Goal: Information Seeking & Learning: Learn about a topic

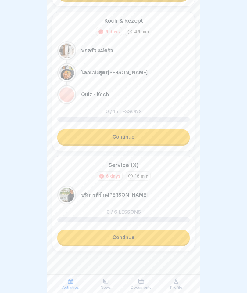
scroll to position [236, 0]
click at [129, 237] on link "Continue" at bounding box center [123, 237] width 133 height 15
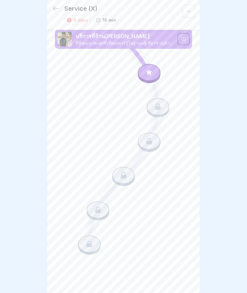
click at [152, 69] on icon at bounding box center [149, 72] width 8 height 8
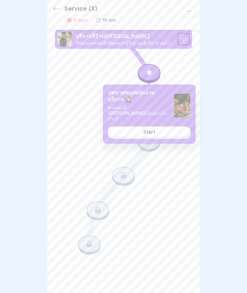
click at [170, 126] on link "Start" at bounding box center [149, 131] width 83 height 11
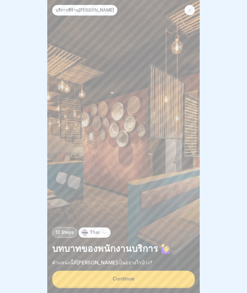
click at [166, 280] on button "Continue" at bounding box center [123, 279] width 143 height 16
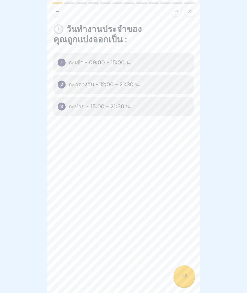
click at [184, 278] on icon at bounding box center [184, 275] width 7 height 7
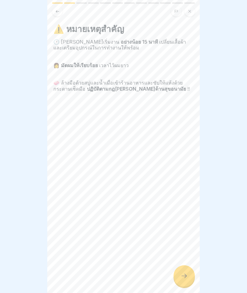
click at [184, 267] on div at bounding box center [184, 275] width 21 height 21
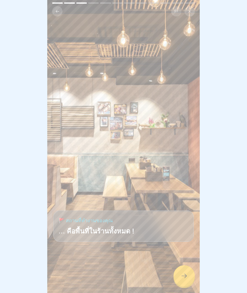
click at [183, 279] on icon at bounding box center [184, 275] width 7 height 7
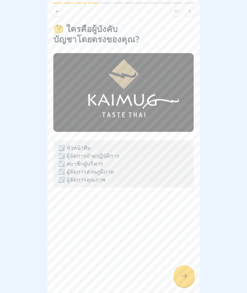
click at [185, 270] on div at bounding box center [184, 275] width 21 height 21
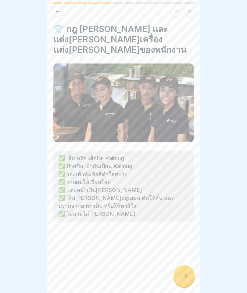
click at [183, 276] on icon at bounding box center [184, 275] width 7 height 7
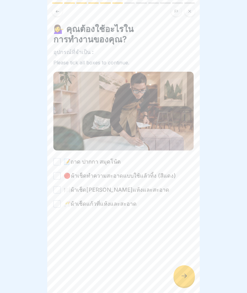
click at [190, 266] on div "💁‍♀️ คุณต้องใช้อะไรในการทำงานของคุณ? อุปกรณ์ที่จำเป็น : Please tick all boxes t…" at bounding box center [123, 146] width 153 height 293
click at [183, 281] on div at bounding box center [184, 275] width 21 height 21
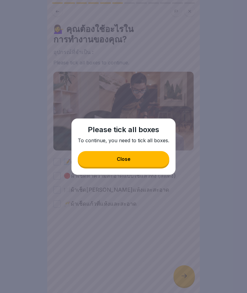
click at [153, 160] on button "Close" at bounding box center [124, 159] width 92 height 16
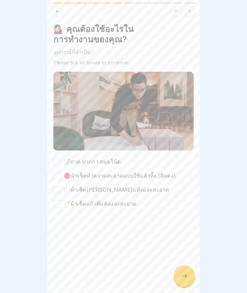
click at [55, 164] on button "📝ถาด ปากกา สมุดโน้ต" at bounding box center [56, 161] width 7 height 7
click at [58, 193] on button "🍽️ ผ้าเช็ด[PERSON_NAME]แห้งและสะอาด" at bounding box center [56, 189] width 7 height 7
click at [59, 175] on button "🔴  ผ้าเช็ดทำความสะอาดแบบใช้แล้วทิ้ง (สีแดง )" at bounding box center [56, 175] width 7 height 7
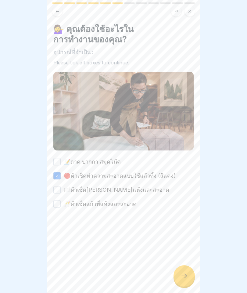
click at [59, 156] on div "💁‍♀️ คุณต้องใช้อะไรในการทำงานของคุณ? อุปกรณ์ที่จำเป็น : Please tick all boxes t…" at bounding box center [123, 116] width 140 height 184
click at [60, 162] on button "📝ถาด ปากกา สมุดโน้ต" at bounding box center [56, 161] width 7 height 7
click at [60, 191] on button "🍽️ ผ้าเช็ด[PERSON_NAME]แห้งและสะอาด" at bounding box center [56, 189] width 7 height 7
click at [56, 210] on div at bounding box center [123, 226] width 140 height 37
click at [54, 211] on div at bounding box center [123, 226] width 140 height 37
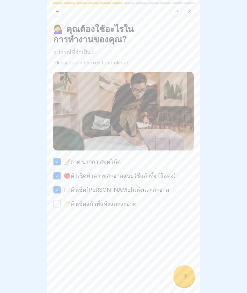
click at [53, 210] on div at bounding box center [123, 226] width 140 height 37
click at [57, 206] on button "🥂 ผ้าเช็ดแก้วที่แห้งและสะอาด" at bounding box center [56, 203] width 7 height 7
click at [185, 280] on div at bounding box center [184, 275] width 21 height 21
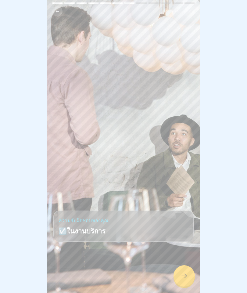
click at [180, 282] on div at bounding box center [184, 275] width 21 height 21
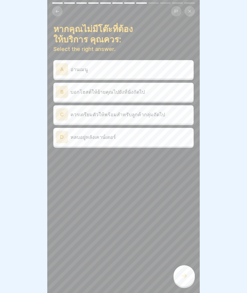
click at [185, 111] on p "ควรเตรียมตัวให้พร้อมสำหรับลูกค้ากลุ่มถัดไป" at bounding box center [131, 114] width 121 height 7
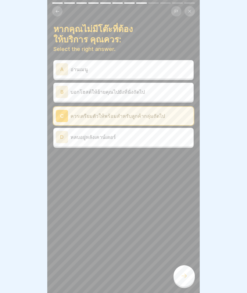
click at [184, 273] on icon at bounding box center [184, 275] width 7 height 7
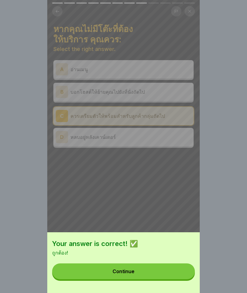
click at [180, 268] on button "Continue" at bounding box center [123, 272] width 143 height 16
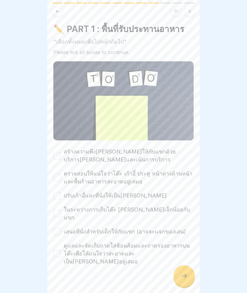
click at [152, 160] on label "สร้างความพึง[PERSON_NAME]ให้กับแขกด้วยบริการ[PERSON_NAME]และเน้นการบริการ" at bounding box center [129, 156] width 130 height 16
click at [61, 159] on button "สร้างความพึง[PERSON_NAME]ให้กับแขกด้วยบริการ[PERSON_NAME]และเน้นการบริการ" at bounding box center [56, 155] width 7 height 7
click at [117, 190] on div "สร้างความพึง[PERSON_NAME]ให้กับแขกด้วยบริการ[PERSON_NAME]และเน้นการบริการ ตรวจส…" at bounding box center [123, 207] width 140 height 118
click at [128, 180] on label "ตรวจสอบให้แน่ใจว่าโต๊ะ เก้าอี้ ประตู หน้าต่างด้านหน้า และพื้นร้านอาหารสะอาดอยู่…" at bounding box center [129, 178] width 130 height 16
click at [61, 180] on button "ตรวจสอบให้แน่ใจว่าโต๊ะ เก้าอี้ ประตู หน้าต่างด้านหน้า และพื้นร้านอาหารสะอาดอยู่…" at bounding box center [56, 177] width 7 height 7
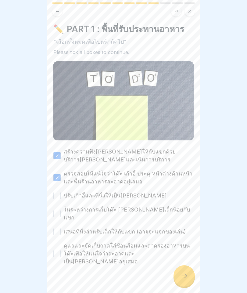
click at [124, 199] on label "ปรับเก้าอี้และที่นั่งให้เป็น[PERSON_NAME]" at bounding box center [115, 196] width 103 height 8
click at [61, 199] on button "ปรับเก้าอี้และที่นั่งให้เป็น[PERSON_NAME]" at bounding box center [56, 195] width 7 height 7
click at [123, 210] on label "ในระหว่างการเก็บโต๊ะ [PERSON_NAME]เล็กน้อยกับแขก" at bounding box center [129, 214] width 130 height 16
click at [61, 210] on button "ในระหว่างการเก็บโต๊ะ [PERSON_NAME]เล็กน้อยกับแขก" at bounding box center [56, 213] width 7 height 7
click at [120, 228] on label "เสนอที่นั่งสำหรับเด็กให้กับแขก (อาจจะแจกของเล่น)" at bounding box center [125, 232] width 122 height 8
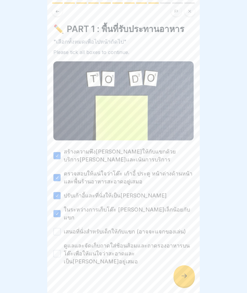
click at [61, 228] on button "เสนอที่นั่งสำหรับเด็กให้กับแขก (อาจจะแจกของเล่น)" at bounding box center [56, 231] width 7 height 7
click at [119, 242] on label "ดูแลและจัดเก็บถาดใส่ช้อนส้อมและถาดรองอาหารบนโต๊ะเพื่อให้แน่ใจว่าสะอาดและเป็น[PE…" at bounding box center [129, 254] width 130 height 24
click at [61, 250] on button "ดูแลและจัดเก็บถาดใส่ช้อนส้อมและถาดรองอาหารบนโต๊ะเพื่อให้แน่ใจว่าสะอาดและเป็น[PE…" at bounding box center [56, 253] width 7 height 7
click at [191, 272] on div at bounding box center [184, 275] width 21 height 21
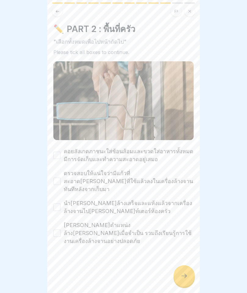
click at [152, 155] on label "คอยสังเกตภาชนะใส่ช้อนส้อมและขวดใส่อาหารทั้งหมดมีการจัดเก็บและทำความสะอาดอยู่เสมอ" at bounding box center [129, 155] width 130 height 16
click at [61, 155] on button "คอยสังเกตภาชนะใส่ช้อนส้อมและขวดใส่อาหารทั้งหมดมีการจัดเก็บและทำความสะอาดอยู่เสมอ" at bounding box center [56, 155] width 7 height 7
click at [135, 184] on label "ตรวจสอบให้แน่ใจว่ามีแก้วที่สะอาด[PERSON_NAME]ที่ใช้แล้วลงในเครื่องล้างจานทันทีห…" at bounding box center [129, 181] width 130 height 24
click at [61, 184] on button "ตรวจสอบให้แน่ใจว่ามีแก้วที่สะอาด[PERSON_NAME]ที่ใช้แล้วลงในเครื่องล้างจานทันทีห…" at bounding box center [56, 181] width 7 height 7
click at [128, 199] on label "นำ[PERSON_NAME]ล้างเสร็จและแห้งแล้วจากเครื่องล้างจานไป[PERSON_NAME]ท์เตอร์ห้องค…" at bounding box center [129, 207] width 130 height 16
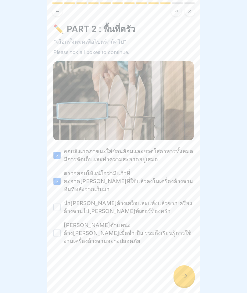
click at [61, 204] on button "นำ[PERSON_NAME]ล้างเสร็จและแห้งแล้วจากเครื่องล้างจานไป[PERSON_NAME]ท์เตอร์ห้องค…" at bounding box center [56, 207] width 7 height 7
click at [134, 228] on label "[PERSON_NAME]ตำแหน่งล้าง[PERSON_NAME]เมื่อจำเป็น รวมถึงเรียนรู้การใช้งานเครื่อง…" at bounding box center [129, 233] width 130 height 24
click at [61, 230] on button "[PERSON_NAME]ตำแหน่งล้าง[PERSON_NAME]เมื่อจำเป็น รวมถึงเรียนรู้การใช้งานเครื่อง…" at bounding box center [56, 233] width 7 height 7
click at [184, 276] on icon at bounding box center [184, 275] width 7 height 7
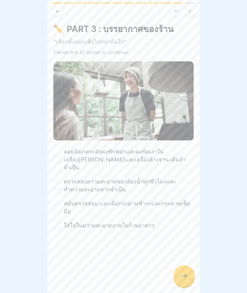
click at [146, 149] on label "คอยสังเกตระดับผงซักฟอกและผงขัดเงาในเครื่อง[PERSON_NAME]และเครื่องล้างจาน เติมถ้…" at bounding box center [129, 160] width 130 height 24
click at [61, 156] on button "คอยสังเกตระดับผงซักฟอกและผงขัดเงาในเครื่อง[PERSON_NAME]และเครื่องล้างจาน เติมถ้…" at bounding box center [56, 159] width 7 height 7
click at [172, 178] on label "ตรวจสอบความสะอาดของห้องน้ำทุกชั่วโมงและทำความสะอาดหากจำเป็น" at bounding box center [129, 186] width 130 height 16
click at [61, 182] on button "ตรวจสอบความสะอาดของห้องน้ำทุกชั่วโมงและทำความสะอาดหากจำเป็น" at bounding box center [56, 185] width 7 height 7
click at [158, 200] on label "หมั่นตรวจสอบ และเติมกระดาษชำระและกระดาษเช็ดมือ" at bounding box center [129, 208] width 130 height 16
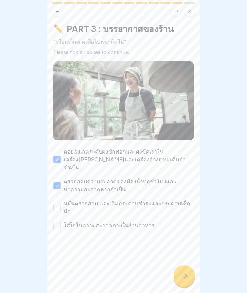
click at [61, 204] on button "หมั่นตรวจสอบ และเติมกระดาษชำระและกระดาษเช็ดมือ" at bounding box center [56, 207] width 7 height 7
click at [139, 222] on label "ใส่ใจในความสะอาดภายในร้านอาหาร" at bounding box center [109, 226] width 91 height 8
click at [61, 222] on button "ใส่ใจในความสะอาดภายในร้านอาหาร" at bounding box center [56, 225] width 7 height 7
click at [187, 277] on icon at bounding box center [184, 275] width 7 height 7
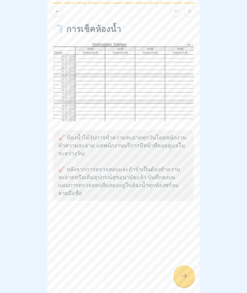
click at [186, 271] on div at bounding box center [184, 275] width 21 height 21
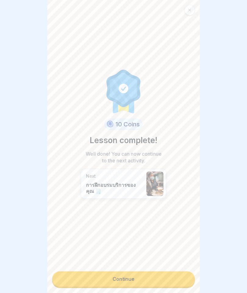
click at [180, 277] on link "Continue" at bounding box center [123, 278] width 143 height 15
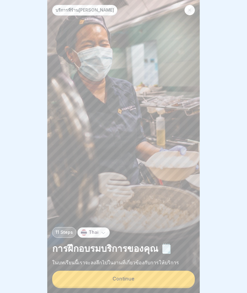
click at [177, 277] on button "Continue" at bounding box center [123, 279] width 143 height 16
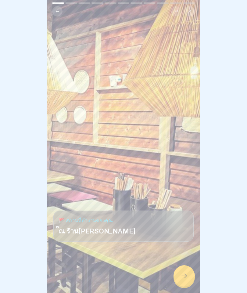
click at [183, 276] on icon at bounding box center [184, 275] width 7 height 7
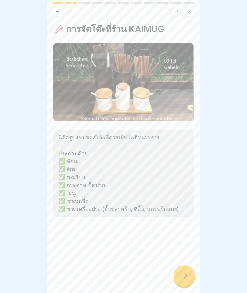
click at [184, 273] on icon at bounding box center [184, 275] width 7 height 7
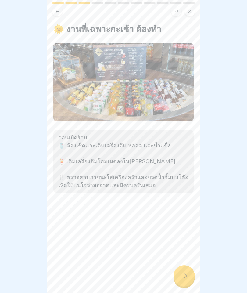
click at [183, 274] on icon at bounding box center [184, 275] width 7 height 7
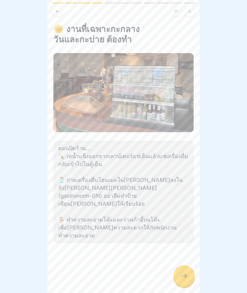
click at [186, 269] on div at bounding box center [184, 275] width 21 height 21
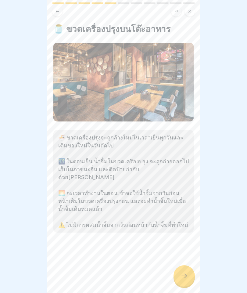
click at [186, 274] on icon at bounding box center [184, 275] width 7 height 7
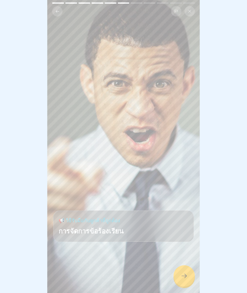
click at [186, 278] on icon at bounding box center [184, 275] width 7 height 7
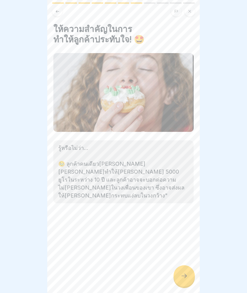
click at [183, 279] on icon at bounding box center [184, 275] width 7 height 7
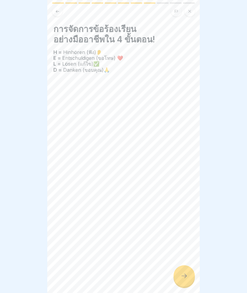
click at [184, 273] on icon at bounding box center [184, 275] width 7 height 7
click at [187, 265] on div "การจัดการข้อร้องเรียนอย่างมืออาชีพใน 4 ขั้นตอน! H = Hinhören (ฟัง)👂 E = Entschu…" at bounding box center [123, 146] width 153 height 293
click at [183, 272] on div at bounding box center [184, 275] width 21 height 21
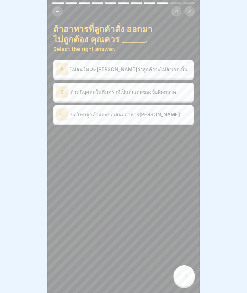
click at [174, 117] on p "ขอโทษลูกค้าและขอเสนออาหาร[PERSON_NAME]" at bounding box center [131, 114] width 121 height 7
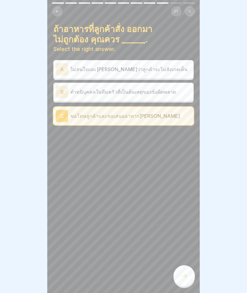
click at [188, 270] on div at bounding box center [184, 275] width 21 height 21
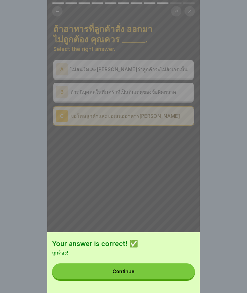
click at [159, 271] on button "Continue" at bounding box center [123, 272] width 143 height 16
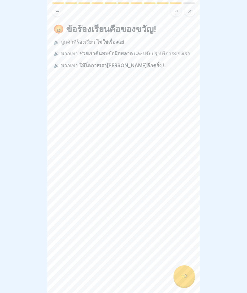
click at [184, 271] on div at bounding box center [184, 275] width 21 height 21
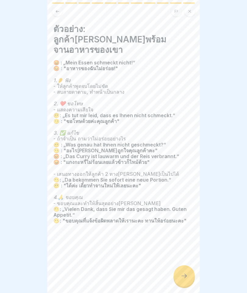
click at [183, 279] on icon at bounding box center [184, 275] width 7 height 7
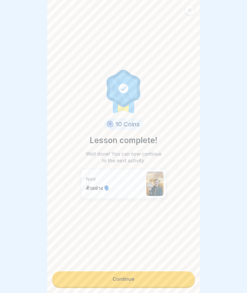
click at [130, 274] on link "Continue" at bounding box center [123, 278] width 143 height 15
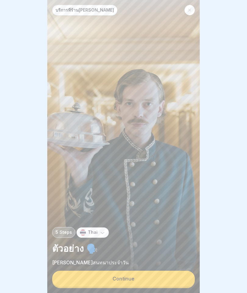
click at [134, 277] on div "Continue" at bounding box center [124, 278] width 22 height 5
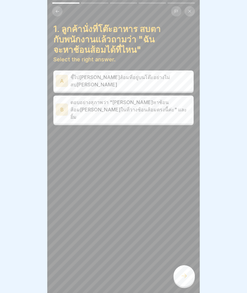
click at [182, 109] on p "ตอบอย่างสุภาพว่า "[PERSON_NAME]หาช้อนส้อม[PERSON_NAME]ในที่วางช้อนส้อมตรงนี้ค่ะ…" at bounding box center [131, 110] width 121 height 22
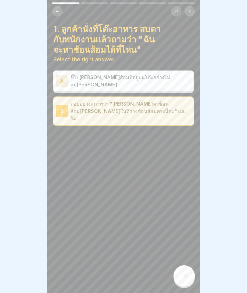
click at [184, 271] on div at bounding box center [184, 275] width 21 height 21
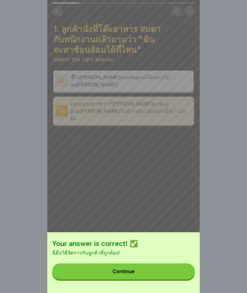
click at [153, 274] on button "Continue" at bounding box center [123, 272] width 143 height 16
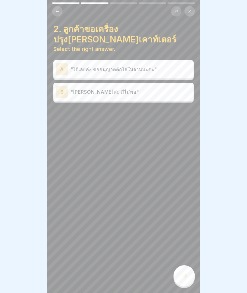
click at [170, 63] on div "A "ได้เลยค่ะ ขออนุญาตตักใส่ในจานนะคะ"" at bounding box center [124, 69] width 136 height 12
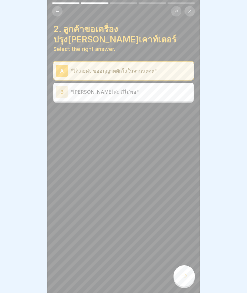
click at [193, 278] on div at bounding box center [184, 275] width 21 height 21
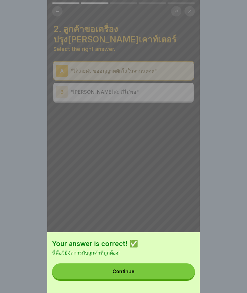
click at [154, 268] on button "Continue" at bounding box center [123, 272] width 143 height 16
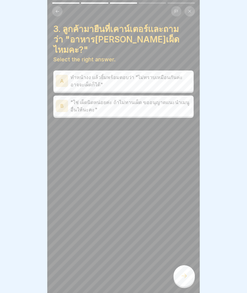
click at [155, 99] on p ""ใช่ เผ็ดนิดหน่อยค่ะ ถ้าไม่ทานเผ็ด ขออนุญาตแนะนำเมนูอื่นให้นะคะ"" at bounding box center [131, 106] width 121 height 15
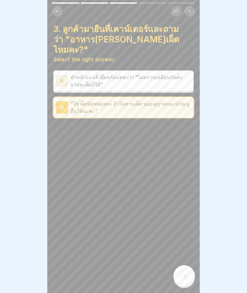
click at [183, 270] on div at bounding box center [184, 275] width 21 height 21
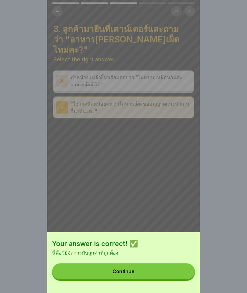
click at [156, 265] on button "Continue" at bounding box center [123, 272] width 143 height 16
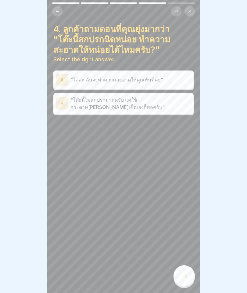
click at [171, 78] on p ""ได้ค่ะ ฉันจะทำความสะอาดให้คุณทันทีค่ะ"" at bounding box center [131, 79] width 121 height 7
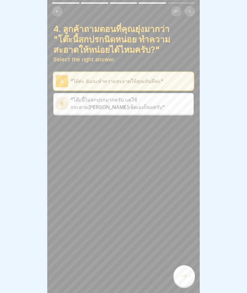
click at [184, 269] on div at bounding box center [184, 275] width 21 height 21
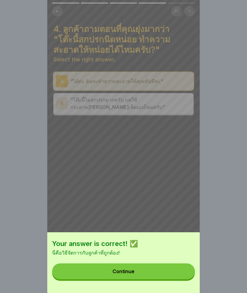
click at [158, 265] on button "Continue" at bounding box center [123, 272] width 143 height 16
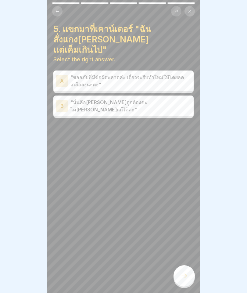
click at [185, 74] on p ""ขออภัยที่มีข้อผิดพลาดค่ะ เดี๋ยวจะรีบทำใหม่ให้โดยลดเกลือลงนะคะ"" at bounding box center [131, 81] width 121 height 15
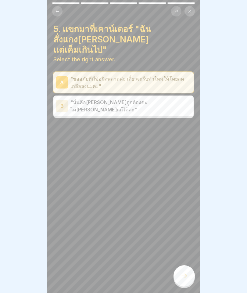
click at [180, 268] on div at bounding box center [184, 275] width 21 height 21
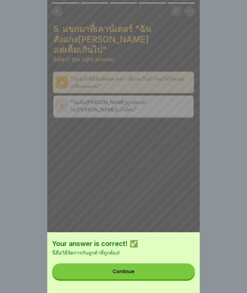
click at [158, 269] on button "Continue" at bounding box center [123, 272] width 143 height 16
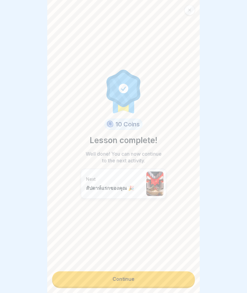
click at [161, 276] on link "Continue" at bounding box center [123, 278] width 143 height 15
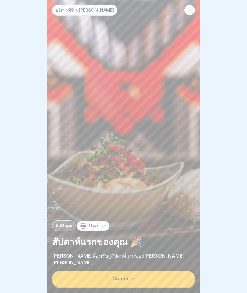
click at [128, 277] on div "Continue" at bounding box center [124, 278] width 22 height 5
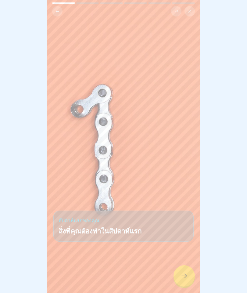
click at [180, 276] on div at bounding box center [184, 275] width 21 height 21
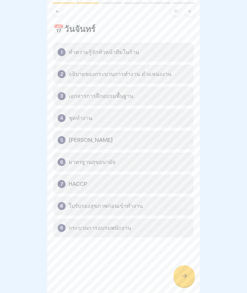
click at [178, 274] on div at bounding box center [184, 275] width 21 height 21
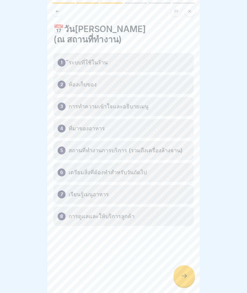
click at [179, 276] on div at bounding box center [184, 275] width 21 height 21
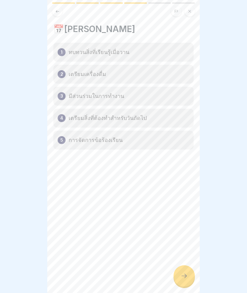
click at [180, 278] on div at bounding box center [184, 275] width 21 height 21
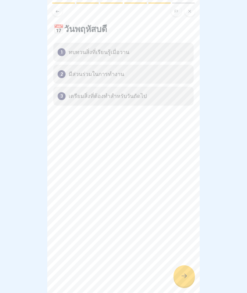
click at [180, 274] on div at bounding box center [184, 275] width 21 height 21
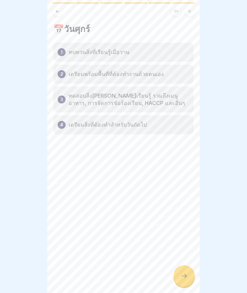
click at [182, 272] on div at bounding box center [184, 275] width 21 height 21
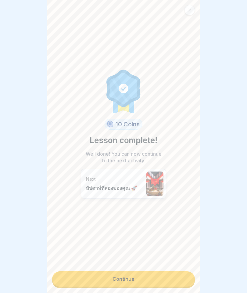
click at [163, 278] on link "Continue" at bounding box center [123, 278] width 143 height 15
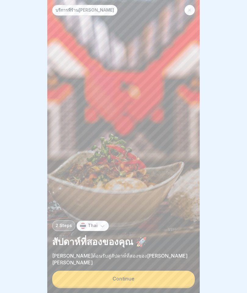
click at [163, 278] on button "Continue" at bounding box center [123, 279] width 143 height 16
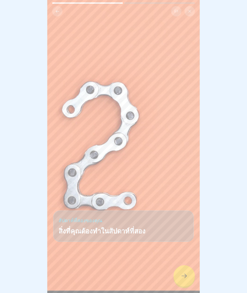
click at [179, 274] on div at bounding box center [184, 275] width 21 height 21
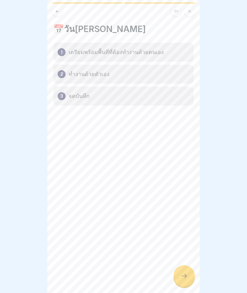
click at [180, 274] on div at bounding box center [184, 275] width 21 height 21
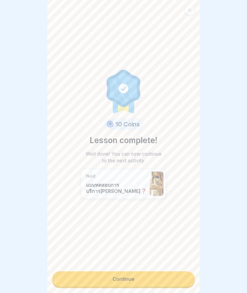
click at [175, 278] on link "Continue" at bounding box center [123, 278] width 143 height 15
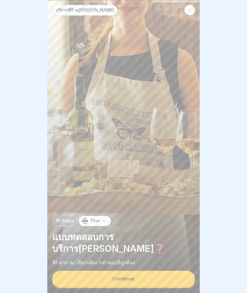
click at [164, 276] on button "Continue" at bounding box center [123, 279] width 143 height 16
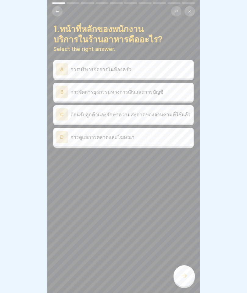
click at [166, 117] on p "ต้อนรับลูกค้าและรักษาความสะอาดของจานชามที่ใช้แล้ว" at bounding box center [131, 114] width 121 height 7
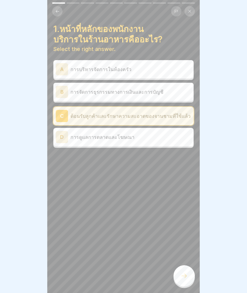
click at [186, 275] on icon at bounding box center [184, 276] width 5 height 4
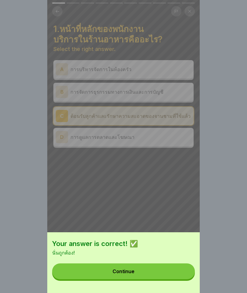
click at [159, 275] on button "Continue" at bounding box center [123, 272] width 143 height 16
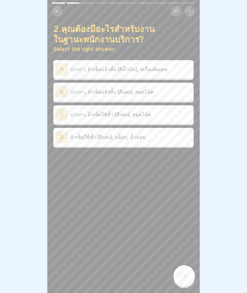
click at [176, 95] on div "B ปากกา, ผ้าเช็ดแล้วทิ้ง (สีแดง), สมุดโน้ต" at bounding box center [124, 92] width 136 height 12
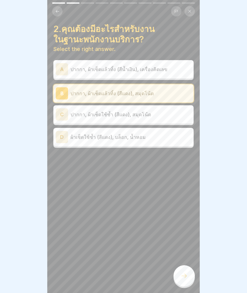
click at [183, 278] on icon at bounding box center [184, 275] width 7 height 7
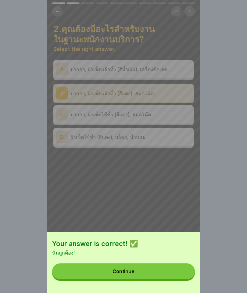
click at [150, 273] on button "Continue" at bounding box center [123, 272] width 143 height 16
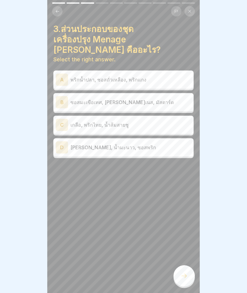
click at [179, 76] on p "พริกน้ำปลา, ซอสถั่วเหลือง, พริกแกง" at bounding box center [131, 79] width 121 height 7
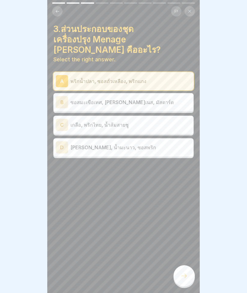
click at [187, 275] on icon at bounding box center [184, 275] width 7 height 7
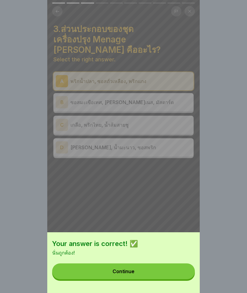
click at [158, 277] on button "Continue" at bounding box center [123, 272] width 143 height 16
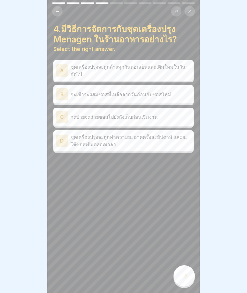
click at [167, 69] on p "ชุดเครื่องปรุงจะถูกล้างทุกวันตอนเย็นและเติมใหม่ในวันถัดไป" at bounding box center [131, 70] width 121 height 15
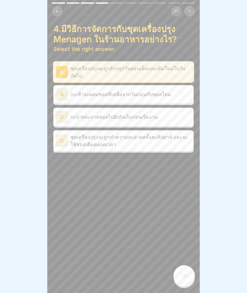
click at [183, 272] on div at bounding box center [184, 275] width 21 height 21
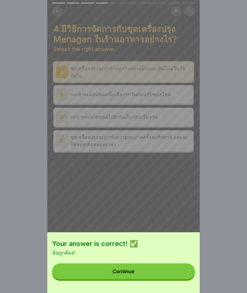
click at [164, 271] on button "Continue" at bounding box center [123, 272] width 143 height 16
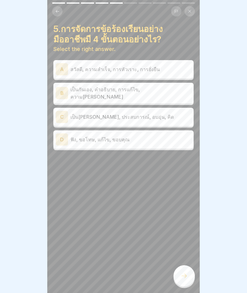
click at [163, 146] on div "D ฟัง, ขอโทษ, แก้ไข, ขอบคุณ" at bounding box center [123, 139] width 140 height 18
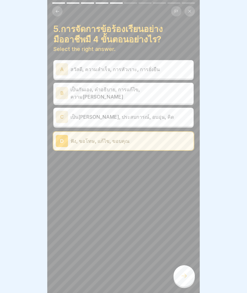
click at [182, 273] on icon at bounding box center [184, 275] width 7 height 7
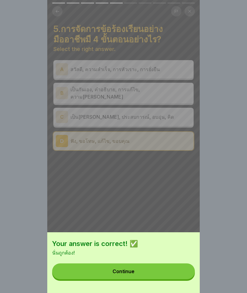
click at [158, 275] on button "Continue" at bounding box center [123, 272] width 143 height 16
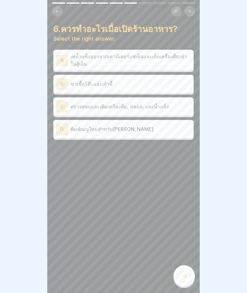
click at [181, 111] on div "C ตรวจสอบและเติมเครื่องดื่ม, หลอด, และน้ำแข็ง" at bounding box center [124, 106] width 136 height 12
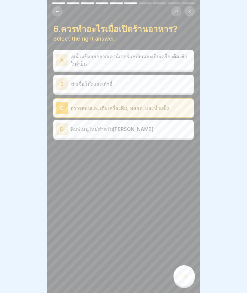
click at [186, 275] on icon at bounding box center [184, 276] width 5 height 4
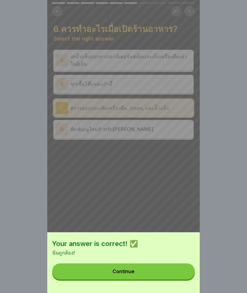
click at [172, 270] on button "Continue" at bounding box center [123, 272] width 143 height 16
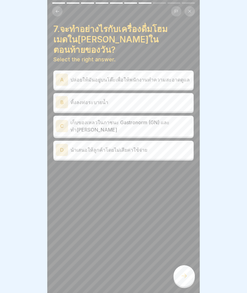
click at [183, 119] on p "เก็บของเหลวในภาชนะ Gastronorm (GN) และทำ[PERSON_NAME]" at bounding box center [131, 126] width 121 height 15
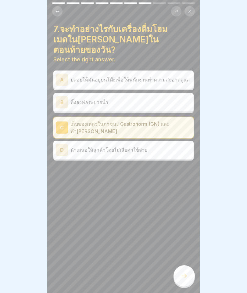
click at [180, 280] on div at bounding box center [184, 275] width 21 height 21
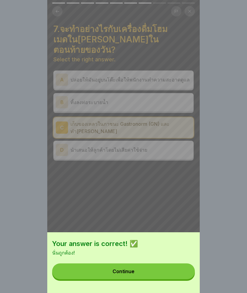
click at [180, 271] on button "Continue" at bounding box center [123, 272] width 143 height 16
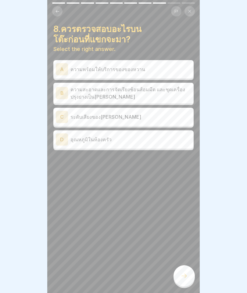
click at [183, 94] on p "ความสะอาดและการจัดเรียงช้อนส้อมมีด และชุดเครื่องปรุงย่างเป็น[PERSON_NAME]" at bounding box center [131, 93] width 121 height 15
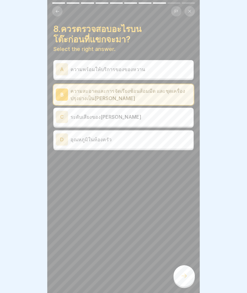
click at [183, 269] on div at bounding box center [184, 275] width 21 height 21
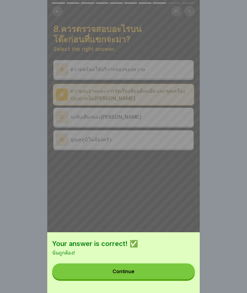
click at [159, 265] on button "Continue" at bounding box center [123, 272] width 143 height 16
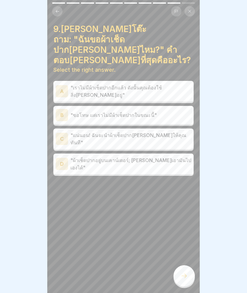
click at [174, 132] on p ""แน่นอน! ฉันจะนำผ้าเช็ดปาก[PERSON_NAME]ให้คุณทันที"" at bounding box center [131, 139] width 121 height 15
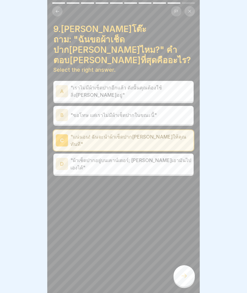
click at [186, 274] on icon at bounding box center [184, 275] width 7 height 7
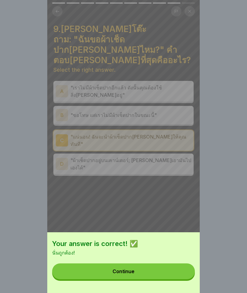
click at [164, 278] on button "Continue" at bounding box center [123, 272] width 143 height 16
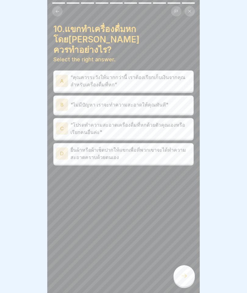
click at [184, 101] on p ""ไม่มีปัญหา เราจะทำความสะอาดให้คุณทันที"" at bounding box center [131, 104] width 121 height 7
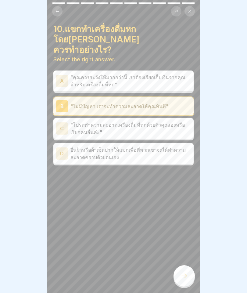
click at [186, 273] on icon at bounding box center [184, 275] width 7 height 7
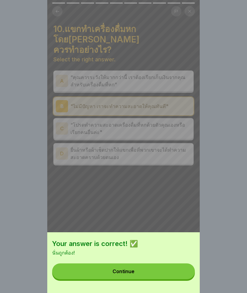
click at [181, 273] on button "Continue" at bounding box center [123, 272] width 143 height 16
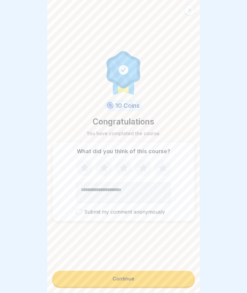
click at [168, 278] on button "Continue" at bounding box center [123, 279] width 143 height 16
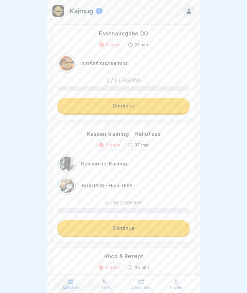
click at [169, 108] on link "Continue" at bounding box center [123, 105] width 133 height 15
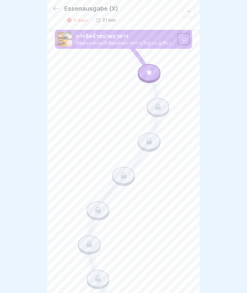
click at [151, 75] on icon at bounding box center [149, 72] width 8 height 8
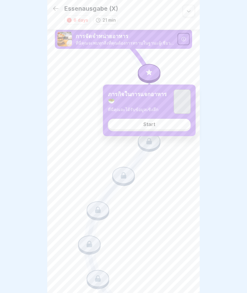
click at [164, 123] on link "Start" at bounding box center [149, 124] width 83 height 11
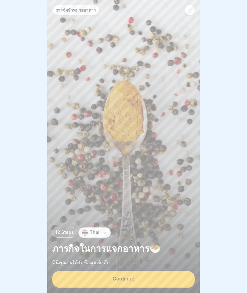
click at [154, 279] on button "Continue" at bounding box center [123, 279] width 143 height 16
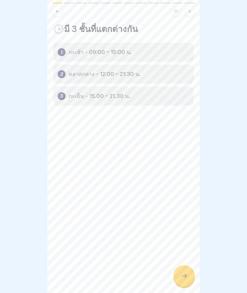
click at [188, 279] on div at bounding box center [184, 275] width 21 height 21
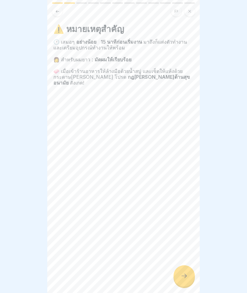
click at [191, 270] on div at bounding box center [184, 275] width 21 height 21
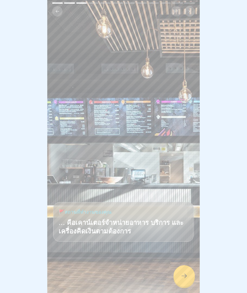
click at [190, 274] on div at bounding box center [184, 275] width 21 height 21
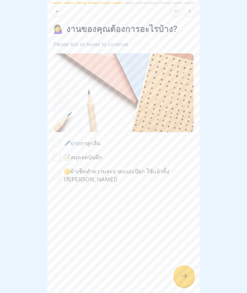
click at [144, 141] on div "🖊️ปากกาลูกลื่น 📝สมุดจดบันทึก 🟡ผ้าเช็ดทำความสะอาดแบบเปียก ใช้แล้วทิ้ง (สี[PERSON…" at bounding box center [123, 162] width 140 height 44
click at [127, 158] on div "🖊️ปากกาลูกลื่น 📝สมุดจดบันทึก 🟡ผ้าเช็ดทำความสะอาดแบบเปียก ใช้แล้วทิ้ง (สี[PERSON…" at bounding box center [123, 162] width 140 height 44
click at [113, 173] on label "🟡ผ้าเช็ดทำความสะอาดแบบเปียก ใช้แล้วทิ้ง (สี[PERSON_NAME])" at bounding box center [129, 176] width 130 height 16
click at [61, 173] on button "🟡ผ้าเช็ดทำความสะอาดแบบเปียก ใช้แล้วทิ้ง (สี[PERSON_NAME])" at bounding box center [56, 175] width 7 height 7
click at [93, 155] on label "📝สมุดจดบันทึก" at bounding box center [83, 158] width 38 height 8
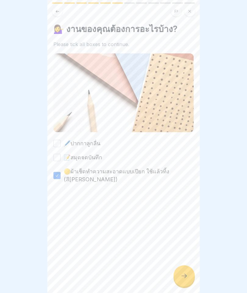
click at [61, 155] on button "📝สมุดจดบันทึก" at bounding box center [56, 157] width 7 height 7
click at [87, 146] on label "🖊️ปากกาลูกลื่น" at bounding box center [82, 144] width 37 height 8
click at [61, 146] on button "🖊️ปากกาลูกลื่น" at bounding box center [56, 143] width 7 height 7
click at [196, 271] on div "💁‍♀️ งานของคุณต้องการอะไรบ้าง? Please tick all boxes to continue. 🖊️ปากกาลูกลื่…" at bounding box center [123, 146] width 153 height 293
click at [184, 275] on icon at bounding box center [184, 275] width 7 height 7
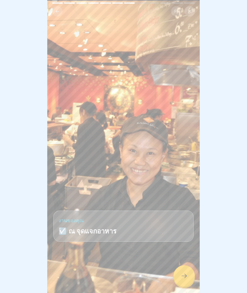
click at [184, 280] on div at bounding box center [184, 275] width 21 height 21
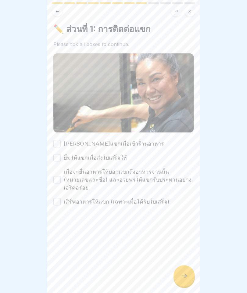
click at [117, 147] on label "[PERSON_NAME]แขกเมื่อเข้าร้านอาหาร" at bounding box center [114, 144] width 100 height 8
click at [61, 147] on button "[PERSON_NAME]แขกเมื่อเข้าร้านอาหาร" at bounding box center [56, 143] width 7 height 7
click at [113, 156] on label "ยิ้มให้แขกเมื่อส่งใบเสร็จให้" at bounding box center [95, 158] width 63 height 8
click at [61, 156] on button "ยิ้มให้แขกเมื่อส่งใบเสร็จให้" at bounding box center [56, 157] width 7 height 7
click at [111, 180] on label "เมื่อจะยื่นอาหารให้บอกแขกถึงอาหารจานนั้น (หมายเลขและชื่อ) และอวยพรให้แขกรับประท…" at bounding box center [129, 180] width 130 height 24
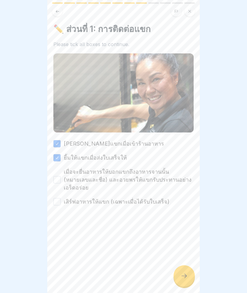
click at [61, 180] on button "เมื่อจะยื่นอาหารให้บอกแขกถึงอาหารจานนั้น (หมายเลขและชื่อ) และอวยพรให้แขกรับประท…" at bounding box center [56, 179] width 7 height 7
click at [122, 198] on label "เสิร์ฟอาหารให้แขก (เฉพาะเมื่อได้รับใบเสร็จ)" at bounding box center [117, 202] width 106 height 8
click at [61, 198] on button "เสิร์ฟอาหารให้แขก (เฉพาะเมื่อได้รับใบเสร็จ)" at bounding box center [56, 201] width 7 height 7
click at [185, 271] on div at bounding box center [184, 275] width 21 height 21
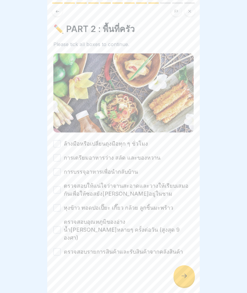
click at [131, 144] on label "ล้างมือหรือเปลี่ยนถุงมือทุก ๆ ชั่วโมง" at bounding box center [106, 144] width 84 height 8
click at [61, 144] on button "ล้างมือหรือเปลี่ยนถุงมือทุก ๆ ชั่วโมง" at bounding box center [56, 143] width 7 height 7
click at [117, 158] on label "การเตรียมอาหารว่าง สลัด และของหวาน" at bounding box center [112, 158] width 97 height 8
click at [61, 158] on button "การเตรียมอาหารว่าง สลัด และของหวาน" at bounding box center [56, 157] width 7 height 7
click at [101, 175] on label "การบรรจุอาหารเพื่อนำกลับบ้าน" at bounding box center [101, 172] width 74 height 8
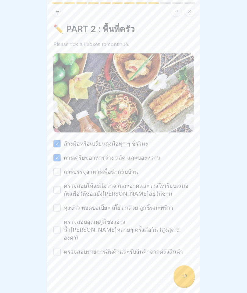
click at [61, 175] on button "การบรรจุอาหารเพื่อนำกลับบ้าน" at bounding box center [56, 171] width 7 height 7
click at [94, 191] on label "ตรวจสอบให้แน่ใจว่าจานสะอาดและวางให้เรียบเสมอกันเพื่อให้ซอสยัง[PERSON_NAME]อยู่ใ…" at bounding box center [129, 190] width 130 height 16
click at [61, 191] on button "ตรวจสอบให้แน่ใจว่าจานสะอาดและวางให้เรียบเสมอกันเพื่อให้ซอสยัง[PERSON_NAME]อยู่ใ…" at bounding box center [56, 189] width 7 height 7
click at [85, 209] on label "หุงข้าว ทอดปอเปี๊ยะ เกี๊ยว กล้วย ลูกชิ้นมะพร้าว" at bounding box center [119, 208] width 110 height 8
click at [61, 209] on button "หุงข้าว ทอดปอเปี๊ยะ เกี๊ยว กล้วย ลูกชิ้นมะพร้าว" at bounding box center [56, 207] width 7 height 7
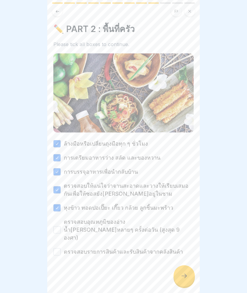
click at [77, 231] on label "ตรวจสอบอุณหภูมิของอ่างน้ำ[PERSON_NAME]หลายๆ ครั้งต่อวัน (สูงสุด 9 องศา)" at bounding box center [129, 230] width 130 height 24
click at [61, 231] on button "ตรวจสอบอุณหภูมิของอ่างน้ำ[PERSON_NAME]หลายๆ ครั้งต่อวัน (สูงสุด 9 องศา)" at bounding box center [56, 229] width 7 height 7
click at [73, 248] on label "ตรวจสอบรายการสินค้าและรับสินค้าจากคลังสินค้า" at bounding box center [123, 252] width 119 height 8
click at [61, 248] on button "ตรวจสอบรายการสินค้าและรับสินค้าจากคลังสินค้า" at bounding box center [56, 251] width 7 height 7
click at [190, 283] on div at bounding box center [184, 275] width 21 height 21
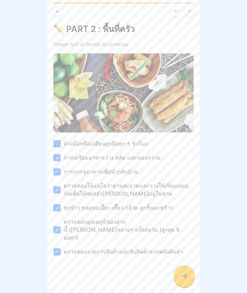
click at [181, 276] on icon at bounding box center [184, 275] width 7 height 7
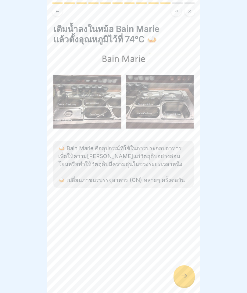
click at [183, 271] on div at bounding box center [184, 275] width 21 height 21
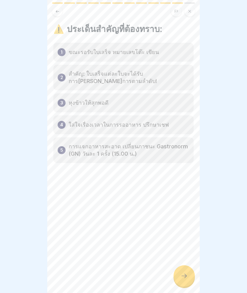
click at [189, 269] on div at bounding box center [184, 275] width 21 height 21
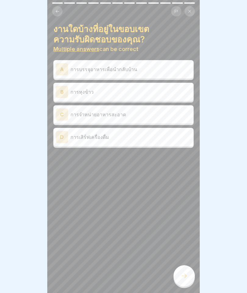
click at [183, 109] on div "C การจำหน่ายอาหารสะอาด" at bounding box center [124, 114] width 136 height 12
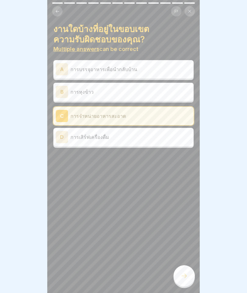
click at [185, 272] on div at bounding box center [184, 275] width 21 height 21
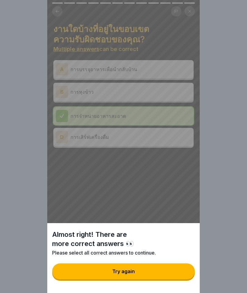
click at [177, 267] on button "Try again" at bounding box center [123, 272] width 143 height 16
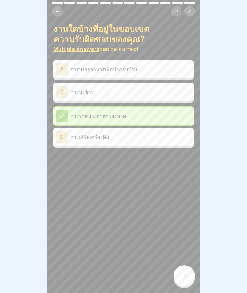
click at [161, 139] on p "การเสิร์ฟเครื่องดื่ม" at bounding box center [131, 136] width 121 height 7
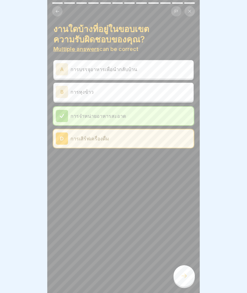
click at [184, 275] on icon at bounding box center [184, 275] width 7 height 7
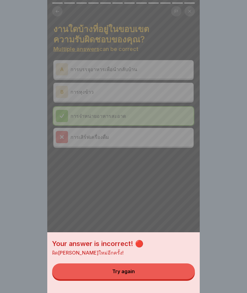
click at [176, 274] on button "Try again" at bounding box center [123, 272] width 143 height 16
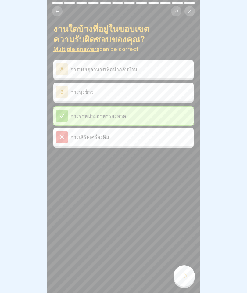
click at [168, 90] on p "การหุงข้าว" at bounding box center [131, 91] width 121 height 7
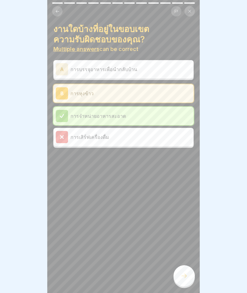
click at [175, 96] on p "การหุงข้าว" at bounding box center [131, 93] width 121 height 7
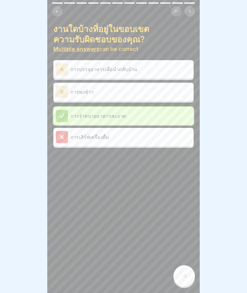
click at [179, 74] on div "A การบรรจุอาหารเพื่อนำกลับบ้าน" at bounding box center [124, 69] width 136 height 12
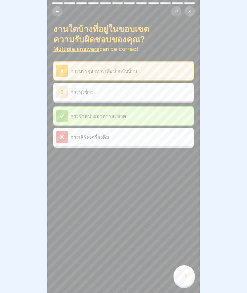
click at [188, 277] on div at bounding box center [184, 275] width 21 height 21
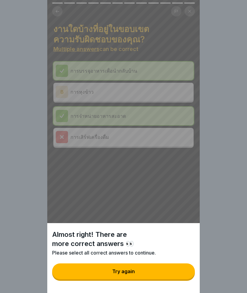
click at [172, 269] on button "Try again" at bounding box center [123, 272] width 143 height 16
click at [171, 269] on div "Almost right! There are more correct answers 👀 Please select all correct answer…" at bounding box center [123, 146] width 153 height 293
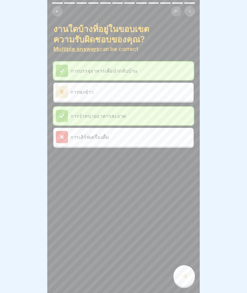
click at [179, 97] on div "B การหุงข้าว" at bounding box center [124, 92] width 136 height 12
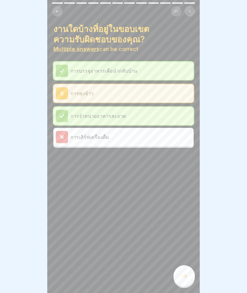
click at [185, 276] on icon at bounding box center [184, 275] width 7 height 7
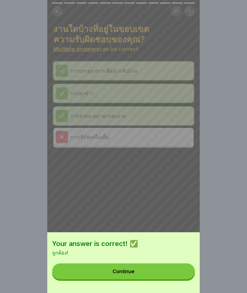
click at [171, 276] on button "Continue" at bounding box center [123, 272] width 143 height 16
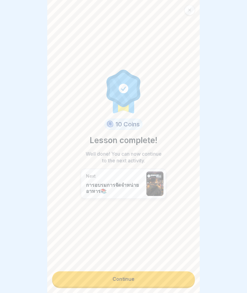
click at [169, 278] on link "Continue" at bounding box center [123, 278] width 143 height 15
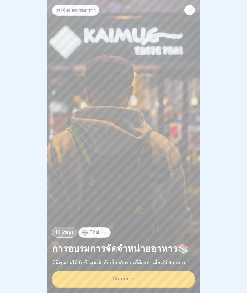
click at [159, 277] on button "Continue" at bounding box center [123, 279] width 143 height 16
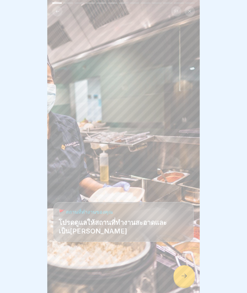
click at [181, 278] on icon at bounding box center [184, 275] width 7 height 7
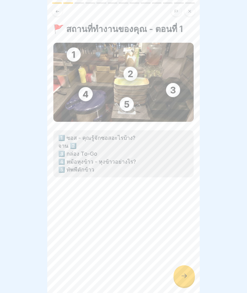
click at [186, 272] on div at bounding box center [184, 275] width 21 height 21
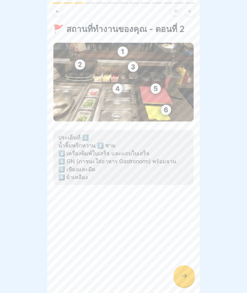
click at [188, 268] on div at bounding box center [184, 275] width 21 height 21
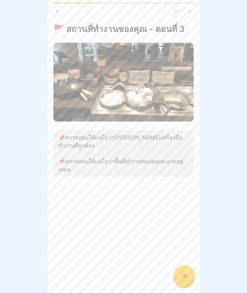
click at [185, 272] on icon at bounding box center [184, 275] width 7 height 7
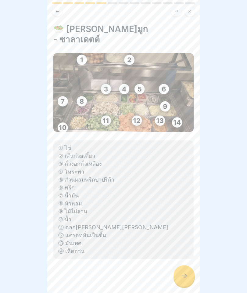
click at [191, 272] on div at bounding box center [184, 275] width 21 height 21
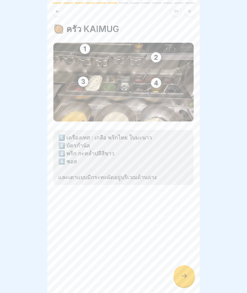
click at [175, 275] on div at bounding box center [184, 275] width 21 height 21
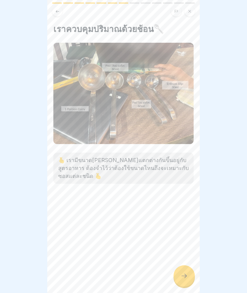
click at [191, 260] on div "เราควบคุมปริมาณด้วยช้อน🥄​ 🫰​ เรามีขนาด[PERSON_NAME]แตกต่างกันขึ้นอยู่กับสูตรอาห…" at bounding box center [123, 146] width 153 height 293
click at [188, 279] on icon at bounding box center [184, 275] width 7 height 7
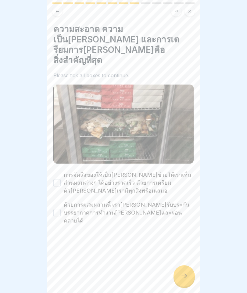
click at [166, 171] on label "การจัดสิ่งของให้เป็น[PERSON_NAME]ช่วยให้เราเห็นส่วนผสมต่างๆ ได้อย่างรวดเร็ว ด้ว…" at bounding box center [129, 183] width 130 height 24
click at [61, 179] on button "การจัดสิ่งของให้เป็น[PERSON_NAME]ช่วยให้เราเห็นส่วนผสมต่างๆ ได้อย่างรวดเร็ว ด้ว…" at bounding box center [56, 182] width 7 height 7
click at [154, 201] on label "ด้วยการผสมผสานนี้ เรา[PERSON_NAME]รับประกันบรรยากาศการทำงาน[PERSON_NAME]และผ่อน…" at bounding box center [129, 213] width 130 height 24
click at [61, 209] on button "ด้วยการผสมผสานนี้ เรา[PERSON_NAME]รับประกันบรรยากาศการทำงาน[PERSON_NAME]และผ่อน…" at bounding box center [56, 212] width 7 height 7
click at [185, 271] on div at bounding box center [184, 275] width 21 height 21
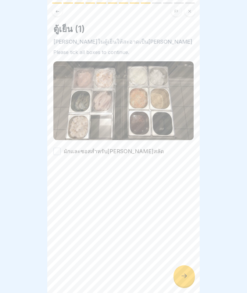
click at [144, 155] on div "ผักและซอสสำหรับ[PERSON_NAME]สลัด" at bounding box center [123, 151] width 140 height 8
click at [133, 153] on label "ผักและซอสสำหรับ[PERSON_NAME]สลัด" at bounding box center [114, 151] width 100 height 8
click at [61, 153] on button "ผักและซอสสำหรับ[PERSON_NAME]สลัด" at bounding box center [56, 151] width 7 height 7
click at [185, 274] on icon at bounding box center [184, 276] width 5 height 4
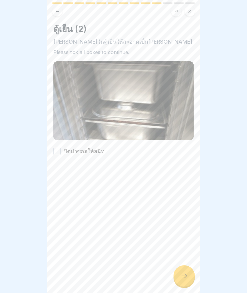
click at [132, 149] on div "ปิดฝาซอสให้สนิท" at bounding box center [123, 151] width 140 height 8
click at [64, 153] on label "ปิดฝาซอสให้สนิท" at bounding box center [84, 151] width 41 height 8
click at [61, 153] on button "ปิดฝาซอสให้สนิท" at bounding box center [56, 151] width 7 height 7
click at [188, 287] on div "ตู้เย็น (2) [PERSON_NAME]ในตู้เย็นให้สะอาดเป็น[PERSON_NAME] Please tick all box…" at bounding box center [123, 146] width 153 height 293
click at [178, 278] on div at bounding box center [184, 275] width 21 height 21
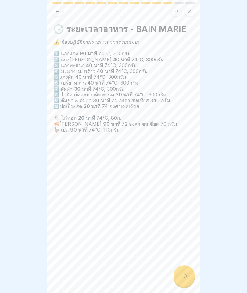
click at [182, 269] on div at bounding box center [184, 275] width 21 height 21
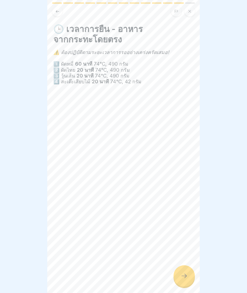
click at [185, 274] on icon at bounding box center [184, 275] width 7 height 7
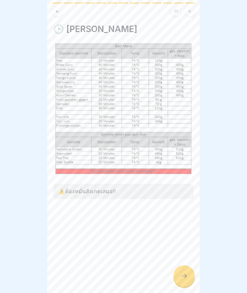
click at [191, 272] on div at bounding box center [184, 275] width 21 height 21
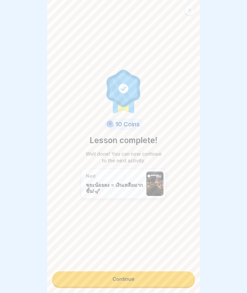
click at [165, 277] on link "Continue" at bounding box center [123, 278] width 143 height 15
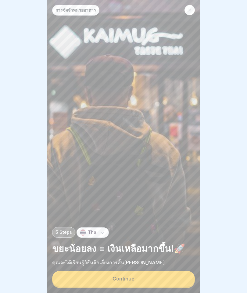
click at [159, 277] on button "Continue" at bounding box center [123, 279] width 143 height 16
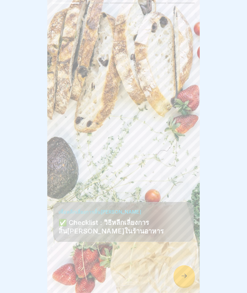
click at [184, 276] on icon at bounding box center [184, 275] width 7 height 7
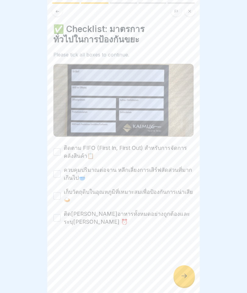
click at [171, 155] on label "ติดตาม FIFO (First In, First Out) สำหรับการจัดการคลังสินค้า📋" at bounding box center [129, 152] width 130 height 16
click at [61, 155] on button "ติดตาม FIFO (First In, First Out) สำหรับการจัดการคลังสินค้า📋" at bounding box center [56, 151] width 7 height 7
click at [172, 175] on label "ควบคุมปริมาณต่อจาน หลีกเลี่ยงการเสิร์ฟสัดส่วนที่มากเกินไป🥣" at bounding box center [129, 174] width 130 height 16
click at [61, 175] on button "ควบคุมปริมาณต่อจาน หลีกเลี่ยงการเสิร์ฟสัดส่วนที่มากเกินไป🥣" at bounding box center [56, 173] width 7 height 7
click at [166, 195] on label "เก็บวัตถุดิบในอุณหภูมิที่เหมาะสมเพื่อป้องกันการเน่าเสีย🍛​" at bounding box center [129, 196] width 130 height 16
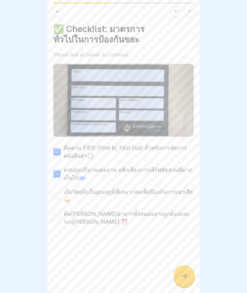
click at [61, 195] on button "เก็บวัตถุดิบในอุณหภูมิที่เหมาะสมเพื่อป้องกันการเน่าเสีย🍛​" at bounding box center [56, 195] width 7 height 7
click at [159, 218] on label "ติด[PERSON_NAME]อาหารทั้งหมดอย่างถูกต้องและระบุ[PERSON_NAME] ⏰​" at bounding box center [129, 218] width 130 height 16
click at [61, 218] on button "ติด[PERSON_NAME]อาหารทั้งหมดอย่างถูกต้องและระบุ[PERSON_NAME] ⏰​" at bounding box center [56, 217] width 7 height 7
click at [190, 279] on div at bounding box center [184, 275] width 21 height 21
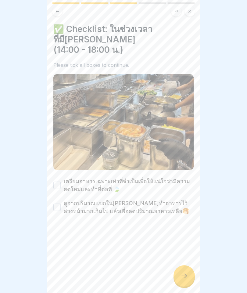
click at [155, 177] on label "เตรียมอาหารเฉพาะเท่าที่จำเป็นเพื่อให้แน่ใจว่ามีความสดใหม่และทำที่ต่อที่ 🍃" at bounding box center [129, 185] width 130 height 16
click at [61, 182] on button "เตรียมอาหารเฉพาะเท่าที่จำเป็นเพื่อให้แน่ใจว่ามีความสดใหม่และทำที่ต่อที่ 🍃" at bounding box center [56, 185] width 7 height 7
click at [143, 199] on label "ดูจากปริมาณแขกใน[PERSON_NAME]ทำอาหารไว้ล่วงหน้ามากเกินไป แล้วเพื่อลดปริมาณอาหาร…" at bounding box center [129, 207] width 130 height 16
click at [61, 204] on button "ดูจากปริมาณแขกใน[PERSON_NAME]ทำอาหารไว้ล่วงหน้ามากเกินไป แล้วเพื่อลดปริมาณอาหาร…" at bounding box center [56, 207] width 7 height 7
click at [182, 273] on icon at bounding box center [184, 275] width 7 height 7
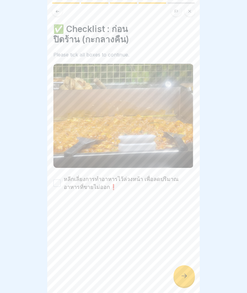
click at [159, 179] on label "หลีกเลี่ยงการทำอาหารไว้ล่วงหน้า เพื่อลดปริมาณอาหารที่ขายไม่ออก❗" at bounding box center [129, 183] width 130 height 16
click at [61, 180] on button "หลีกเลี่ยงการทำอาหารไว้ล่วงหน้า เพื่อลดปริมาณอาหารที่ขายไม่ออก❗" at bounding box center [56, 183] width 7 height 7
click at [179, 275] on div at bounding box center [184, 275] width 21 height 21
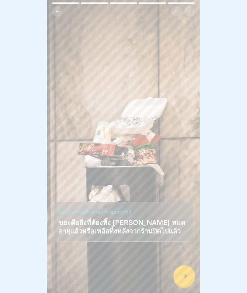
click at [182, 271] on div at bounding box center [184, 275] width 21 height 21
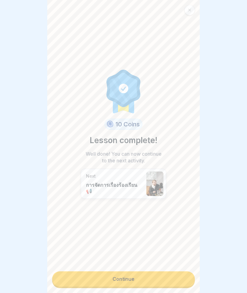
click at [170, 278] on link "Continue" at bounding box center [123, 278] width 143 height 15
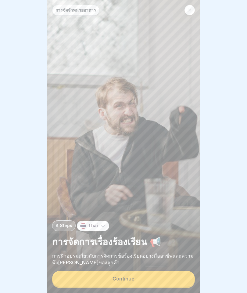
click at [170, 278] on button "Continue" at bounding box center [123, 279] width 143 height 16
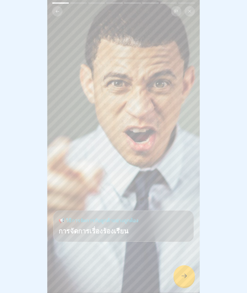
click at [180, 277] on div at bounding box center [184, 275] width 21 height 21
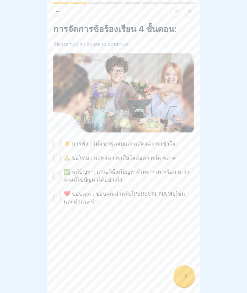
click at [154, 145] on label "👂 การฟัง : ให้แขกพูดจบและแสดงความเข้าใจ" at bounding box center [120, 144] width 112 height 8
click at [61, 145] on button "👂 การฟัง : ให้แขกพูดจบและแสดงความเข้าใจ" at bounding box center [56, 143] width 7 height 7
click at [143, 161] on label "🙏 ขอโทษ : แสดงความเสียใจต่อความผิดพลาด" at bounding box center [120, 158] width 113 height 8
click at [61, 161] on button "🙏 ขอโทษ : แสดงความเสียใจต่อความผิดพลาด" at bounding box center [56, 157] width 7 height 7
click at [135, 177] on label "✅ แก้ปัญหา: เสนอวิธีแก้ปัญหาที่เหมาะสมหรือถามว่าจะแก้ไขปัญหาได้อย่างไร" at bounding box center [129, 176] width 130 height 16
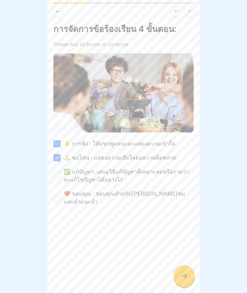
click at [61, 177] on button "✅ แก้ปัญหา: เสนอวิธีแก้ปัญหาที่เหมาะสมหรือถามว่าจะแก้ไขปัญหาได้อย่างไร" at bounding box center [56, 175] width 7 height 7
click at [131, 195] on label "❤️ ขอบคุณ : ขอบคุณสำหรับ[PERSON_NAME]ชมและคำแนะนำ" at bounding box center [129, 198] width 130 height 16
click at [61, 195] on button "❤️ ขอบคุณ : ขอบคุณสำหรับ[PERSON_NAME]ชมและคำแนะนำ" at bounding box center [56, 197] width 7 height 7
click at [190, 266] on div "การจัดการข้อร้องเรียน 4 ขั้นตอน: Please tick all boxes to continue. 👂 การฟัง : …" at bounding box center [123, 146] width 153 height 293
click at [184, 273] on icon at bounding box center [184, 275] width 7 height 7
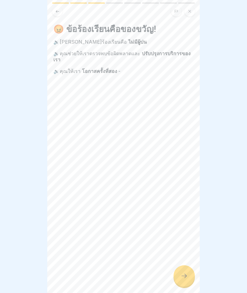
click at [186, 276] on icon at bounding box center [184, 275] width 7 height 7
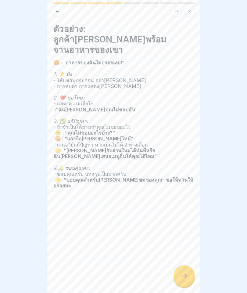
click at [183, 273] on icon at bounding box center [184, 275] width 7 height 7
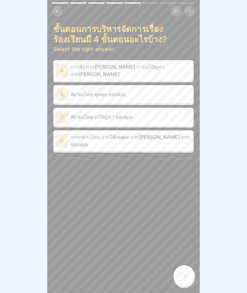
click at [184, 118] on div "C ฟัง ขอโทษ แก้ปัญหา ขอบคุณ" at bounding box center [124, 117] width 136 height 12
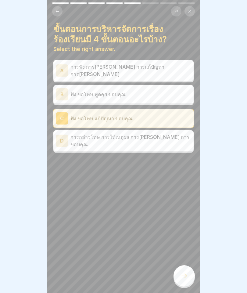
click at [184, 271] on div at bounding box center [184, 275] width 21 height 21
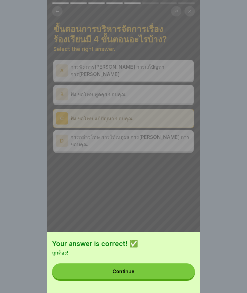
click at [178, 271] on button "Continue" at bounding box center [123, 272] width 143 height 16
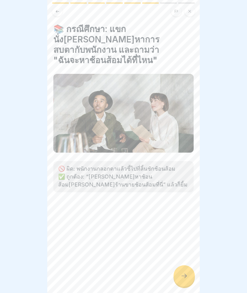
click at [190, 279] on div at bounding box center [184, 275] width 21 height 21
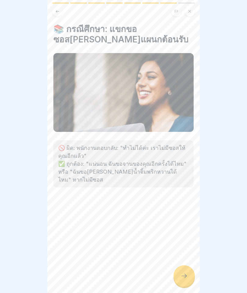
click at [185, 269] on div at bounding box center [184, 275] width 21 height 21
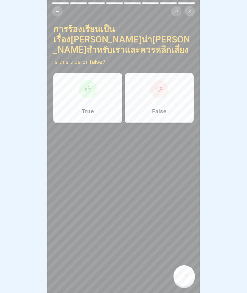
click at [188, 105] on div "False" at bounding box center [159, 97] width 69 height 49
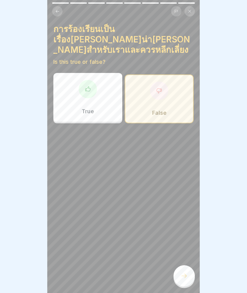
click at [192, 274] on div at bounding box center [184, 275] width 21 height 21
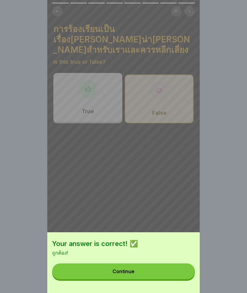
click at [172, 270] on button "Continue" at bounding box center [123, 272] width 143 height 16
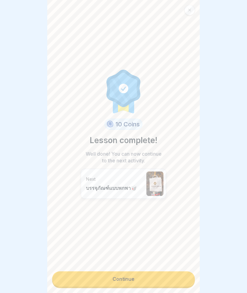
click at [172, 278] on link "Continue" at bounding box center [123, 278] width 143 height 15
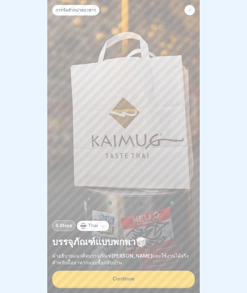
click at [171, 280] on button "Continue" at bounding box center [123, 279] width 143 height 16
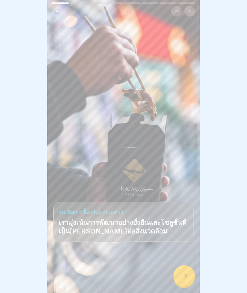
click at [180, 277] on div at bounding box center [184, 275] width 21 height 21
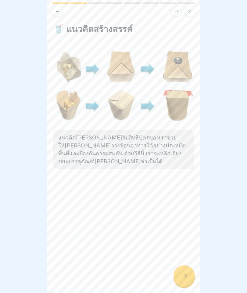
click at [182, 275] on icon at bounding box center [184, 275] width 7 height 7
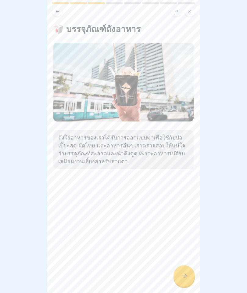
click at [188, 271] on div at bounding box center [184, 275] width 21 height 21
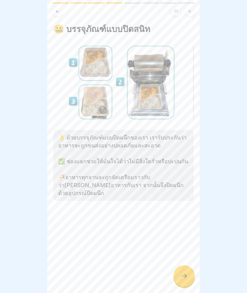
click at [188, 272] on div at bounding box center [184, 275] width 21 height 21
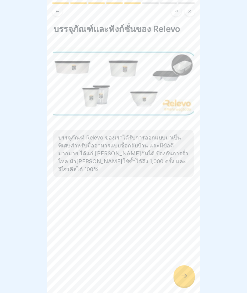
click at [191, 275] on div at bounding box center [184, 275] width 21 height 21
click at [187, 275] on icon at bounding box center [184, 275] width 7 height 7
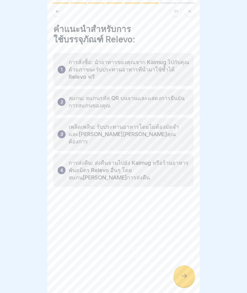
click at [187, 271] on div at bounding box center [184, 275] width 21 height 21
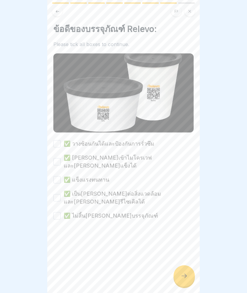
click at [148, 142] on label "✅ วางซ้อนกันได้และป้องกันการรั่วซึม" at bounding box center [109, 144] width 91 height 8
click at [61, 142] on button "✅ วางซ้อนกันได้และป้องกันการรั่วซึม" at bounding box center [56, 143] width 7 height 7
click at [135, 161] on label "✅ [PERSON_NAME]เข้าไมโครเวฟและ[PERSON_NAME]แข็งได้" at bounding box center [129, 162] width 130 height 16
click at [61, 161] on button "✅ [PERSON_NAME]เข้าไมโครเวฟและ[PERSON_NAME]แข็งได้" at bounding box center [56, 161] width 7 height 7
click at [105, 176] on label "✅ แข็งแรงทนทาน" at bounding box center [86, 180] width 45 height 8
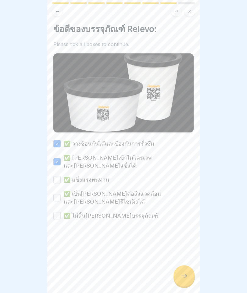
click at [61, 176] on button "✅ แข็งแรงทนทาน" at bounding box center [56, 179] width 7 height 7
click at [123, 194] on div "✅ วางซ้อนกันได้และป้องกันการรั่วซึม ✅ [PERSON_NAME]เข้าไมโครเวฟและ[PERSON_NAME]…" at bounding box center [123, 180] width 140 height 80
click at [118, 190] on label "✅ เป็น[PERSON_NAME]ต่อสิ่งแวดล้อมและ[PERSON_NAME]รีไซเคิลได้" at bounding box center [129, 198] width 130 height 16
click at [61, 194] on button "✅ เป็น[PERSON_NAME]ต่อสิ่งแวดล้อมและ[PERSON_NAME]รีไซเคิลได้" at bounding box center [56, 197] width 7 height 7
click at [113, 190] on label "✅ เป็น[PERSON_NAME]ต่อสิ่งแวดล้อมและ[PERSON_NAME]รีไซเคิลได้" at bounding box center [129, 198] width 130 height 16
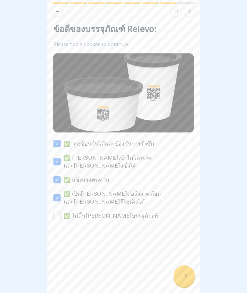
click at [61, 194] on button "✅ เป็น[PERSON_NAME]ต่อสิ่งแวดล้อมและ[PERSON_NAME]รีไซเคิลได้" at bounding box center [56, 197] width 7 height 7
click at [113, 190] on label "✅ เป็น[PERSON_NAME]ต่อสิ่งแวดล้อมและ[PERSON_NAME]รีไซเคิลได้" at bounding box center [129, 198] width 130 height 16
click at [61, 194] on button "✅ เป็น[PERSON_NAME]ต่อสิ่งแวดล้อมและ[PERSON_NAME]รีไซเคิลได้" at bounding box center [56, 197] width 7 height 7
click at [58, 212] on button "✅ ไม่สิ้น[PERSON_NAME]บรรจุภัณฑ์" at bounding box center [56, 215] width 7 height 7
click at [187, 273] on icon at bounding box center [184, 275] width 7 height 7
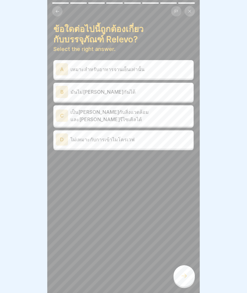
click at [175, 119] on div "C เป็น[PERSON_NAME]กับสิ่งแวดล้อมและ[PERSON_NAME]รีไซเคิลได้" at bounding box center [124, 115] width 136 height 15
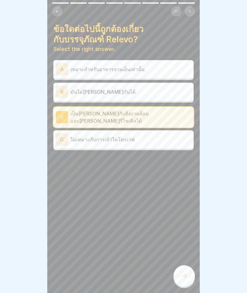
click at [180, 276] on div at bounding box center [184, 275] width 21 height 21
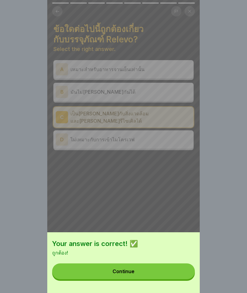
click at [151, 261] on div "Your answer is correct! ✅ ถูกต้อง! Continue" at bounding box center [123, 262] width 153 height 61
click at [140, 277] on button "Continue" at bounding box center [123, 272] width 143 height 16
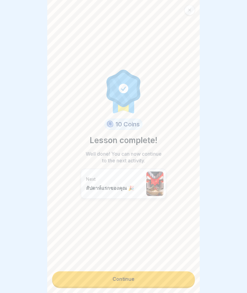
click at [147, 279] on link "Continue" at bounding box center [123, 278] width 143 height 15
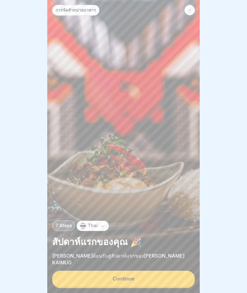
click at [150, 278] on button "Continue" at bounding box center [123, 279] width 143 height 16
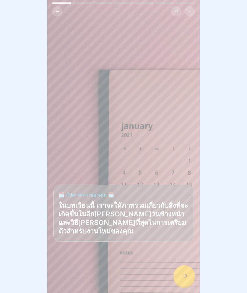
click at [179, 272] on div at bounding box center [184, 275] width 21 height 21
click at [185, 276] on icon at bounding box center [184, 275] width 7 height 7
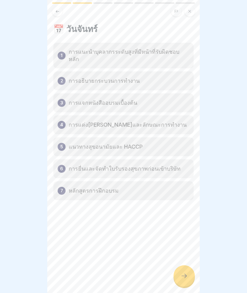
click at [184, 275] on icon at bounding box center [184, 275] width 7 height 7
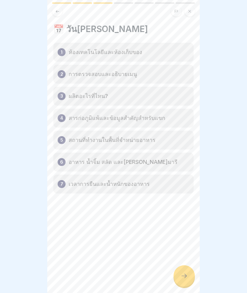
click at [185, 277] on icon at bounding box center [184, 275] width 7 height 7
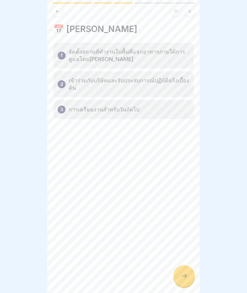
click at [186, 273] on icon at bounding box center [184, 275] width 7 height 7
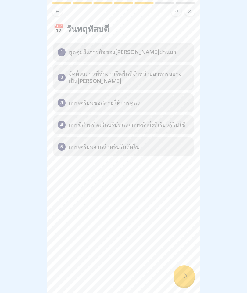
click at [188, 273] on icon at bounding box center [184, 275] width 7 height 7
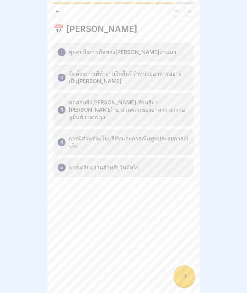
click at [187, 273] on icon at bounding box center [184, 275] width 7 height 7
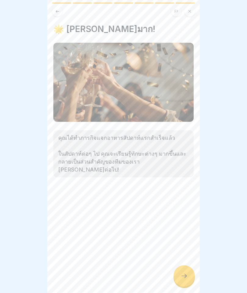
click at [191, 272] on div at bounding box center [184, 275] width 21 height 21
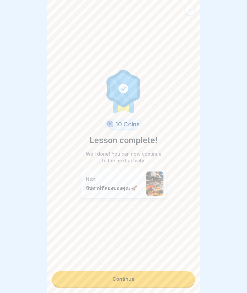
click at [167, 282] on link "Continue" at bounding box center [123, 278] width 143 height 15
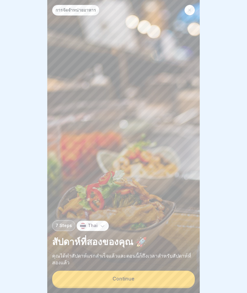
click at [168, 282] on button "Continue" at bounding box center [123, 279] width 143 height 16
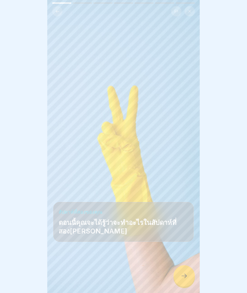
click at [184, 278] on icon at bounding box center [184, 275] width 7 height 7
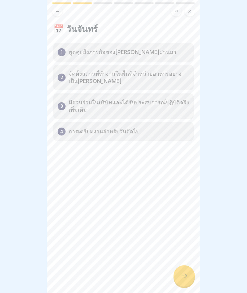
click at [185, 274] on icon at bounding box center [184, 275] width 7 height 7
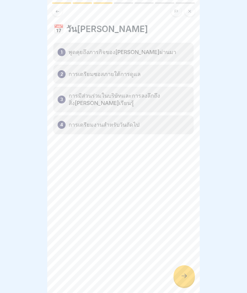
click at [190, 276] on div at bounding box center [184, 275] width 21 height 21
click at [188, 275] on icon at bounding box center [184, 275] width 7 height 7
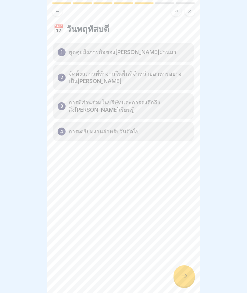
click at [190, 275] on div at bounding box center [184, 275] width 21 height 21
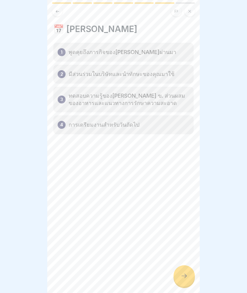
click at [191, 277] on div at bounding box center [184, 275] width 21 height 21
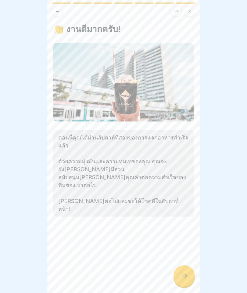
click at [187, 274] on icon at bounding box center [184, 275] width 7 height 7
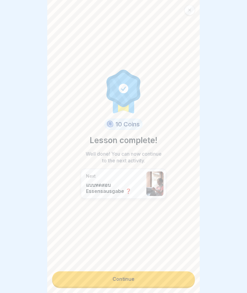
click at [162, 282] on link "Continue" at bounding box center [123, 278] width 143 height 15
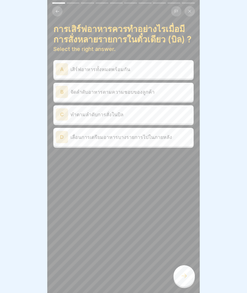
click at [177, 113] on p "ทำตามลำดับการสั่งในบิล" at bounding box center [131, 114] width 121 height 7
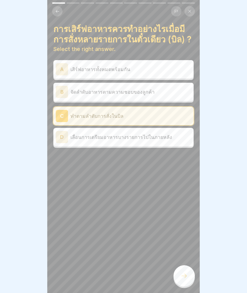
click at [186, 275] on icon at bounding box center [184, 275] width 7 height 7
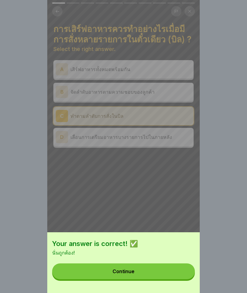
click at [180, 276] on button "Continue" at bounding box center [123, 272] width 143 height 16
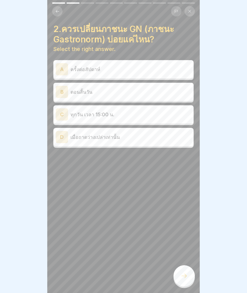
click at [176, 121] on div "C ทุกวัน เวลา 15:00 น." at bounding box center [123, 114] width 140 height 18
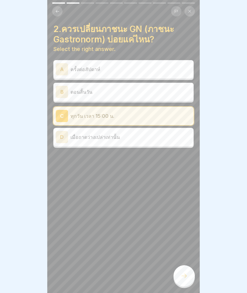
click at [190, 273] on div at bounding box center [184, 275] width 21 height 21
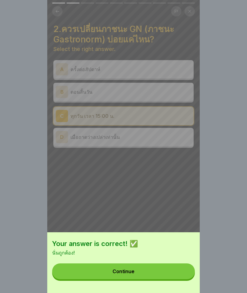
click at [174, 275] on button "Continue" at bounding box center [123, 272] width 143 height 16
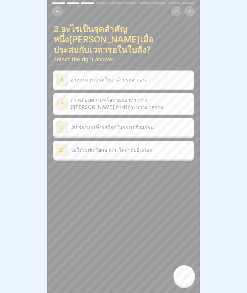
click at [184, 124] on p "เสิร์ฟอาหารที่ง่ายที่สุดในการเตรียมก่อน" at bounding box center [131, 127] width 121 height 7
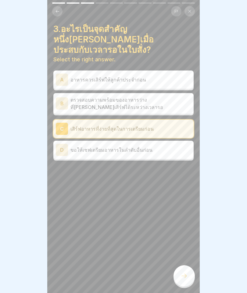
click at [186, 277] on icon at bounding box center [184, 276] width 5 height 4
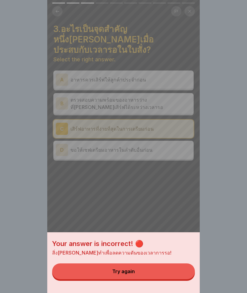
click at [157, 274] on button "Try again" at bounding box center [123, 272] width 143 height 16
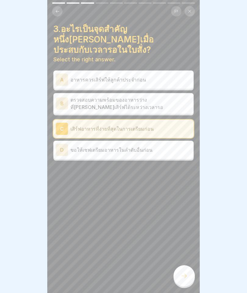
click at [167, 96] on p "ตรวจสอบความพร้อมของอาหารว่างที่[PERSON_NAME]เสิร์ฟได้ระหว่างเวลารอ" at bounding box center [131, 103] width 121 height 15
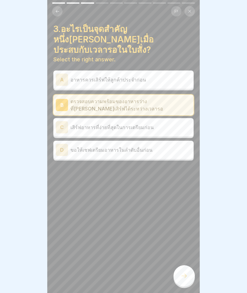
click at [186, 275] on icon at bounding box center [184, 276] width 5 height 4
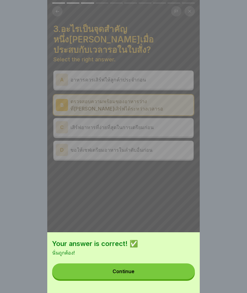
click at [145, 271] on button "Continue" at bounding box center [123, 272] width 143 height 16
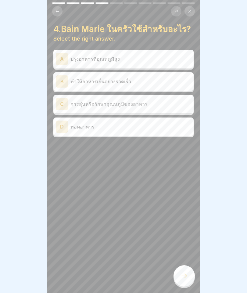
click at [186, 102] on p "การอุ่นหรือรักษาอุณหภูมิของอาหาร" at bounding box center [131, 103] width 121 height 7
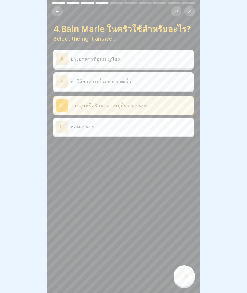
click at [186, 282] on div at bounding box center [184, 275] width 21 height 21
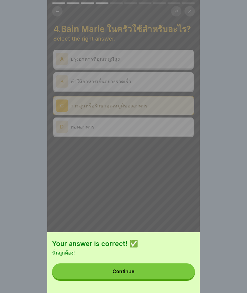
click at [149, 265] on button "Continue" at bounding box center [123, 272] width 143 height 16
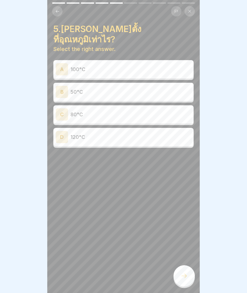
click at [181, 108] on div "C 80°C" at bounding box center [124, 114] width 136 height 12
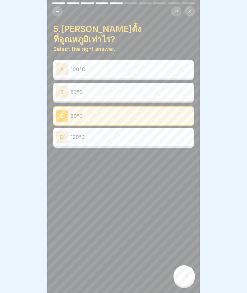
click at [191, 261] on div "5.[PERSON_NAME]ตั้งที่อุณหภูมิเท่าไร? Select the right answer. A 100°C B 50°C C…" at bounding box center [123, 146] width 153 height 293
click at [187, 277] on icon at bounding box center [184, 275] width 7 height 7
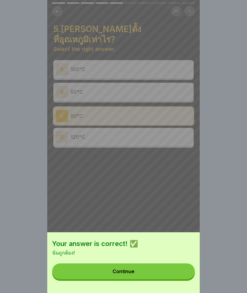
click at [156, 275] on button "Continue" at bounding box center [123, 272] width 143 height 16
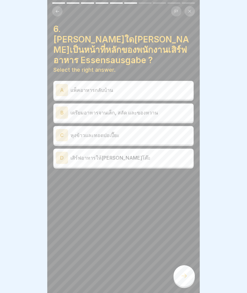
click at [186, 129] on div "C หุงข้าวและทอดปอเปี๊ยะ" at bounding box center [124, 135] width 136 height 12
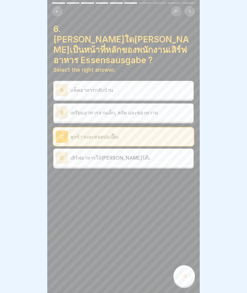
click at [193, 280] on div at bounding box center [184, 275] width 21 height 21
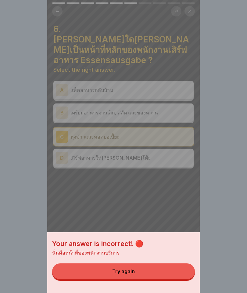
click at [158, 269] on button "Try again" at bounding box center [123, 272] width 143 height 16
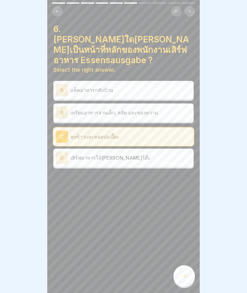
click at [94, 109] on p "เตรียมอาหารจานเล็ก, สลัด และของหวาน" at bounding box center [131, 112] width 121 height 7
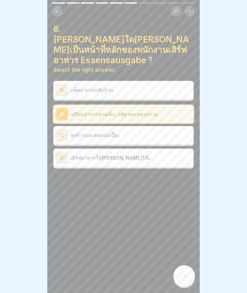
click at [177, 269] on div at bounding box center [184, 275] width 21 height 21
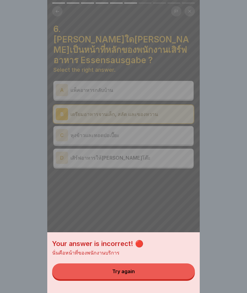
click at [155, 273] on button "Try again" at bounding box center [123, 272] width 143 height 16
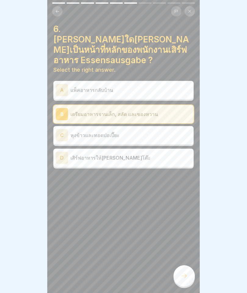
click at [98, 84] on div "A แพ็คอาหารกลับบ้าน" at bounding box center [124, 90] width 136 height 12
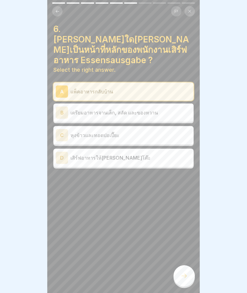
click at [186, 274] on icon at bounding box center [184, 275] width 7 height 7
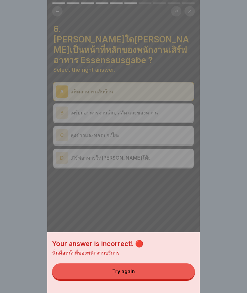
click at [160, 276] on button "Try again" at bounding box center [123, 272] width 143 height 16
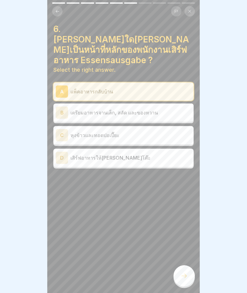
click at [129, 154] on p "เสิร์ฟอาหารให้[PERSON_NAME]โต๊ะ" at bounding box center [131, 157] width 121 height 7
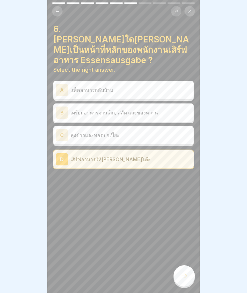
click at [188, 277] on icon at bounding box center [184, 275] width 7 height 7
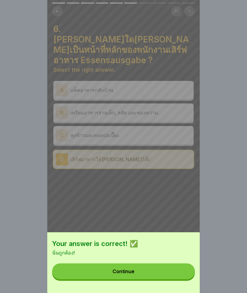
click at [109, 270] on button "Continue" at bounding box center [123, 272] width 143 height 16
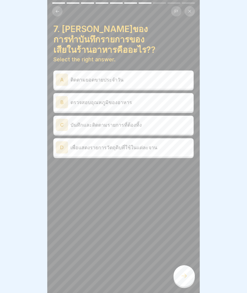
click at [169, 121] on p "บันทึกและติดตามรายการที่ต้องทิ้ง" at bounding box center [131, 124] width 121 height 7
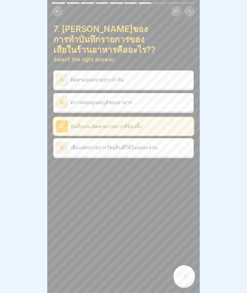
click at [192, 274] on div at bounding box center [184, 275] width 21 height 21
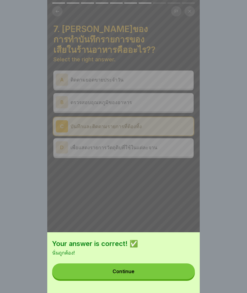
click at [162, 279] on button "Continue" at bounding box center [123, 272] width 143 height 16
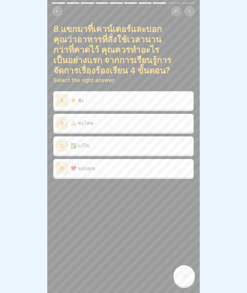
click at [153, 97] on p "👂 ฟัง" at bounding box center [131, 100] width 121 height 7
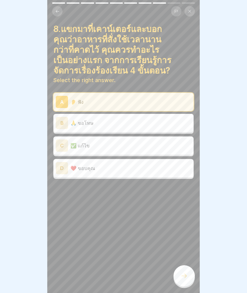
click at [191, 288] on div "8.แขกมาที่เคาน์เตอร์และบอกคุณว่าอาหารที่สั่งใช้เวลานานกว่าที่คาดไว้ คุณควรทำอะไ…" at bounding box center [123, 146] width 153 height 293
click at [191, 287] on div "8.แขกมาที่เคาน์เตอร์และบอกคุณว่าอาหารที่สั่งใช้เวลานานกว่าที่คาดไว้ คุณควรทำอะไ…" at bounding box center [123, 146] width 153 height 293
click at [181, 275] on icon at bounding box center [184, 275] width 7 height 7
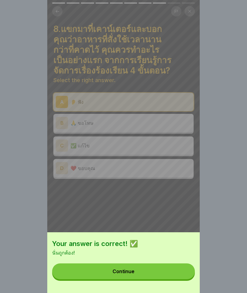
click at [170, 271] on button "Continue" at bounding box center [123, 272] width 143 height 16
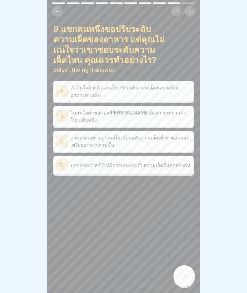
click at [172, 135] on p "ถามแขกอย่างสุภาพเกี่ยวกับระดับความเผ็ดที่เขาชอบและเตรียมอาหารตามนั้น" at bounding box center [131, 141] width 121 height 15
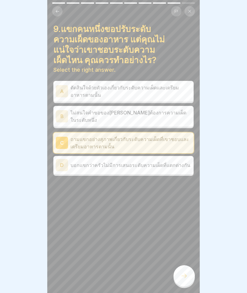
click at [182, 272] on icon at bounding box center [184, 275] width 7 height 7
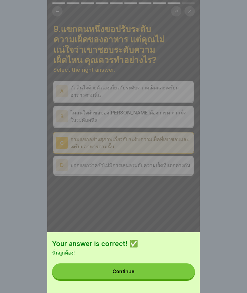
click at [148, 270] on button "Continue" at bounding box center [123, 272] width 143 height 16
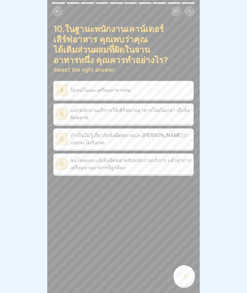
click at [159, 157] on p "ขอโทษและแจ้งข้อผิดพลาดกับพนักงานบริการ แล้วทำการเตรียมจานอาหารที่ถูกต้อง" at bounding box center [131, 164] width 121 height 15
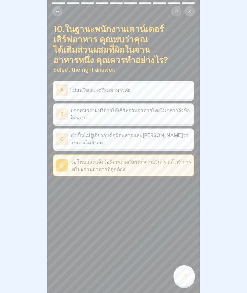
click at [189, 272] on div at bounding box center [184, 275] width 21 height 21
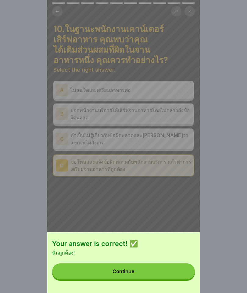
click at [146, 272] on button "Continue" at bounding box center [123, 272] width 143 height 16
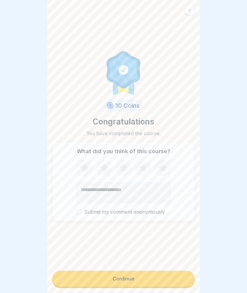
click at [161, 279] on button "Continue" at bounding box center [123, 279] width 143 height 16
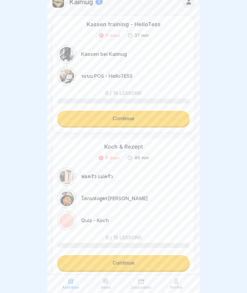
scroll to position [9, 0]
click at [132, 267] on link "Continue" at bounding box center [123, 263] width 133 height 15
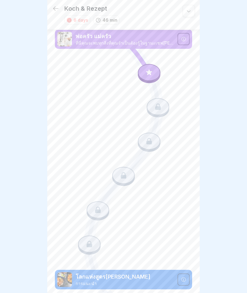
click at [158, 78] on div at bounding box center [149, 72] width 23 height 17
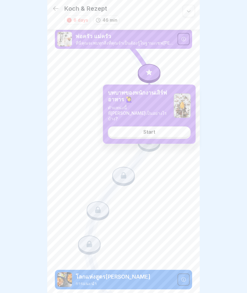
click at [156, 126] on link "Start" at bounding box center [149, 131] width 83 height 11
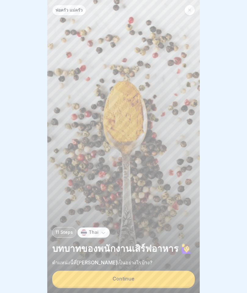
click at [166, 283] on button "Continue" at bounding box center [123, 279] width 143 height 16
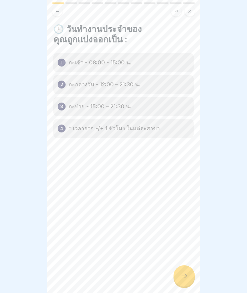
click at [188, 269] on div at bounding box center [184, 275] width 21 height 21
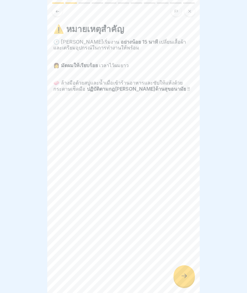
click at [186, 270] on div at bounding box center [184, 275] width 21 height 21
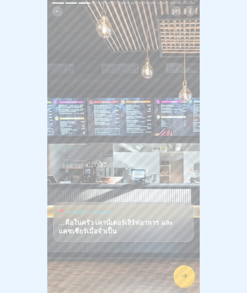
click at [185, 276] on icon at bounding box center [184, 275] width 7 height 7
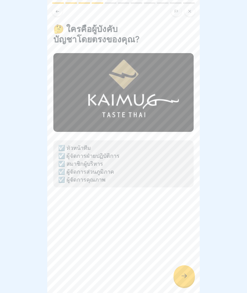
click at [184, 273] on icon at bounding box center [184, 275] width 7 height 7
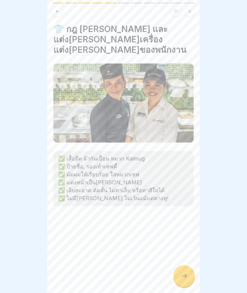
click at [187, 280] on div at bounding box center [184, 275] width 21 height 21
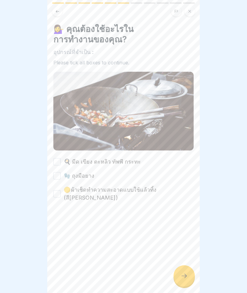
click at [174, 162] on div "🍳 มีด เขียง ตะหลิว ทัพพี กระทะ 🧤 ถุงมือยาง 🟡  ผ้าเช็ดทำความสะอาดแบบใช้แล้วทิ้ง …" at bounding box center [123, 180] width 140 height 44
click at [58, 163] on button "🍳 มีด เขียง ตะหลิว ทัพพี กระทะ" at bounding box center [56, 161] width 7 height 7
click at [57, 163] on button "🍳 มีด เขียง ตะหลิว ทัพพี กระทะ" at bounding box center [56, 161] width 7 height 7
click at [59, 191] on button "🟡  ผ้าเช็ดทำความสะอาดแบบใช้แล้วทิ้ง (สี[PERSON_NAME] )" at bounding box center [56, 193] width 7 height 7
click at [60, 179] on button "🧤 ถุงมือยาง" at bounding box center [56, 175] width 7 height 7
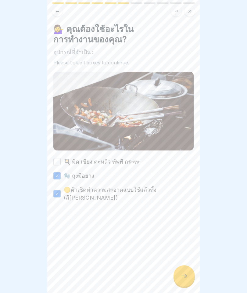
click at [59, 161] on button "🍳 มีด เขียง ตะหลิว ทัพพี กระทะ" at bounding box center [56, 161] width 7 height 7
click at [195, 279] on div at bounding box center [184, 275] width 21 height 21
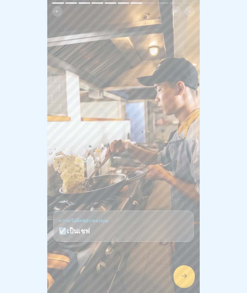
click at [192, 275] on div at bounding box center [184, 275] width 21 height 21
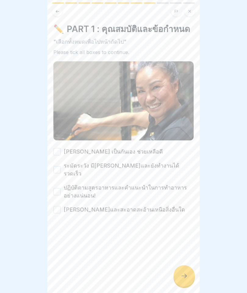
click at [60, 146] on div "✏️  PART 1 : คุณสมบัติและข้อกำหนด "เลือกทั้งหมดเพื่อไปหน้าถัดไป" Please tick al…" at bounding box center [123, 119] width 140 height 190
click at [58, 166] on button "ระมัดระวัง มี[PERSON_NAME]และยังทำงานได้รวดเร็ว" at bounding box center [56, 169] width 7 height 7
click at [60, 154] on button "[PERSON_NAME] เป็นกันเอง ช่วยเหลือดี" at bounding box center [56, 151] width 7 height 7
click at [55, 188] on button "ปฏิบัติตามสูตรอาหารและคำแนะนำในการทำอาหารอย่างแน่นอน!" at bounding box center [56, 191] width 7 height 7
click at [56, 206] on button "[PERSON_NAME]และสะอาดสะอ้านเหนือสิ่งอื่นใด" at bounding box center [56, 209] width 7 height 7
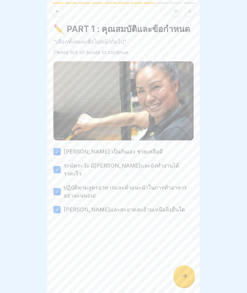
click at [191, 276] on div at bounding box center [184, 275] width 21 height 21
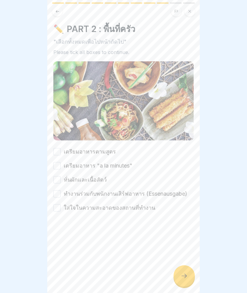
click at [60, 148] on button "เตรียมอาหารตามสูตร" at bounding box center [56, 151] width 7 height 7
click at [58, 162] on button "เตรียมอาหาร "a la minutes"" at bounding box center [56, 165] width 7 height 7
click at [58, 177] on button "หั่นผักและเนื้อสัตว์" at bounding box center [56, 179] width 7 height 7
click at [53, 187] on div "เตรียมอาหารตามสูตร เตรียมอาหาร "a la minutes" หั่นผักและเนื้อสัตว์ ทำงานร่วมกับ…" at bounding box center [123, 180] width 140 height 64
click at [55, 191] on button "ทำงานร่วมกับพนักงานเสิร์ฟอาหาร (Essenausgabe)" at bounding box center [56, 193] width 7 height 7
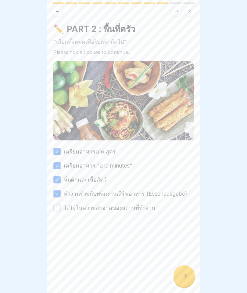
click at [60, 204] on div "ใส่ใจในความสะอาดของสถานที่ทำงาน" at bounding box center [104, 208] width 102 height 8
click at [64, 204] on label "ใส่ใจในความสะอาดของสถานที่ทำงาน" at bounding box center [110, 208] width 92 height 8
click at [61, 204] on button "ใส่ใจในความสะอาดของสถานที่ทำงาน" at bounding box center [56, 207] width 7 height 7
click at [188, 276] on div at bounding box center [184, 275] width 21 height 21
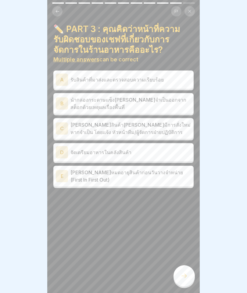
click at [61, 170] on div "E" at bounding box center [62, 176] width 12 height 12
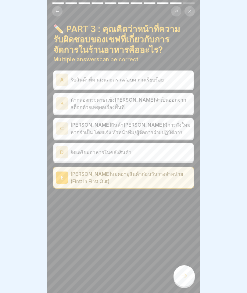
click at [67, 149] on div "D" at bounding box center [62, 152] width 12 height 12
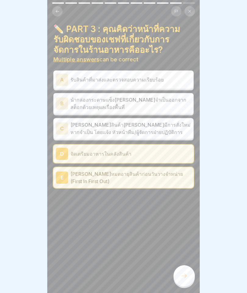
click at [67, 127] on div "C" at bounding box center [62, 128] width 12 height 12
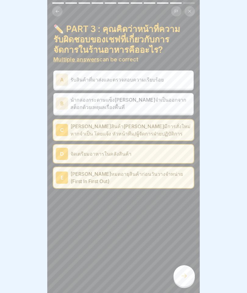
click at [178, 281] on div at bounding box center [184, 275] width 21 height 21
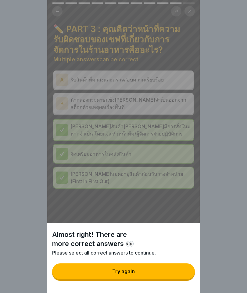
click at [179, 272] on button "Try again" at bounding box center [123, 272] width 143 height 16
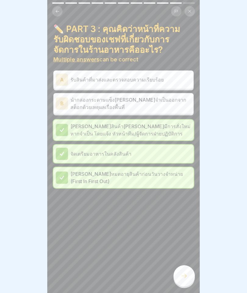
click at [67, 78] on div "A" at bounding box center [62, 80] width 12 height 12
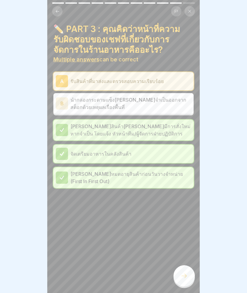
click at [190, 277] on div at bounding box center [184, 275] width 21 height 21
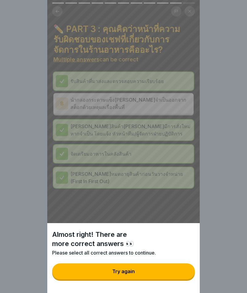
click at [177, 276] on button "Try again" at bounding box center [123, 272] width 143 height 16
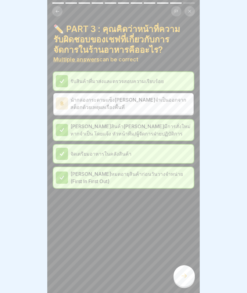
click at [75, 106] on p "นำกล่องกระดาษแข็ง[PERSON_NAME]จำเป็นออกจากสต็อกด้วยเหตุผลเรื่องพื้นที่" at bounding box center [131, 103] width 121 height 15
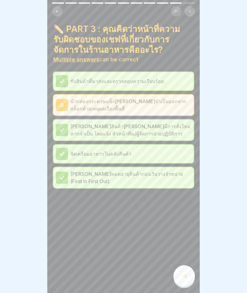
click at [186, 274] on icon at bounding box center [184, 275] width 7 height 7
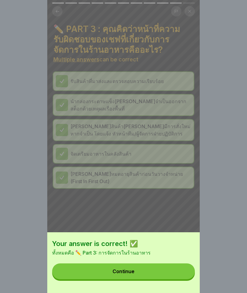
click at [175, 275] on button "Continue" at bounding box center [123, 272] width 143 height 16
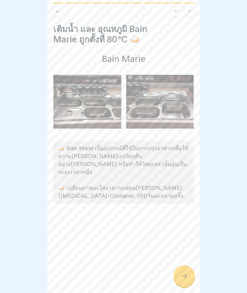
click at [186, 275] on icon at bounding box center [184, 276] width 5 height 4
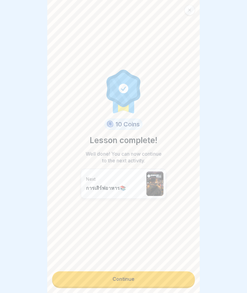
click at [176, 281] on link "Continue" at bounding box center [123, 278] width 143 height 15
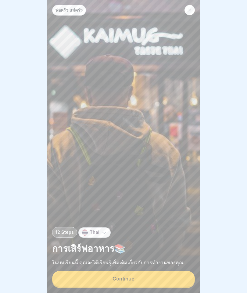
click at [175, 279] on button "Continue" at bounding box center [123, 279] width 143 height 16
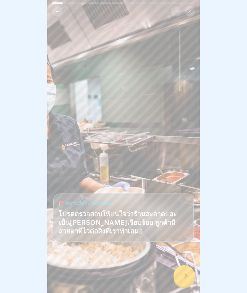
click at [186, 277] on icon at bounding box center [184, 275] width 7 height 7
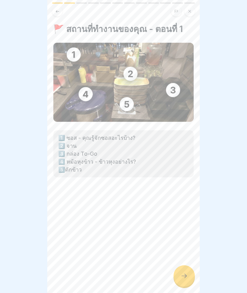
click at [183, 278] on icon at bounding box center [184, 275] width 7 height 7
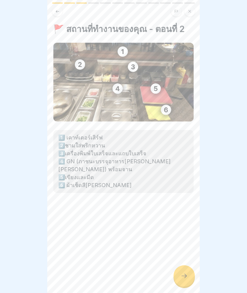
click at [184, 278] on icon at bounding box center [184, 275] width 7 height 7
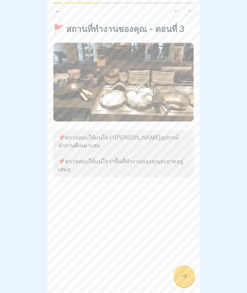
click at [184, 278] on icon at bounding box center [184, 275] width 7 height 7
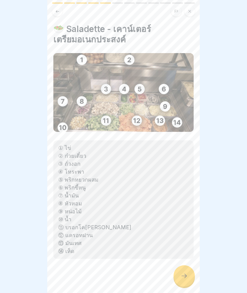
click at [183, 275] on icon at bounding box center [184, 275] width 7 height 7
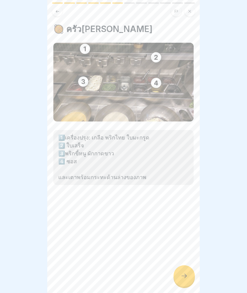
click at [184, 275] on icon at bounding box center [184, 275] width 7 height 7
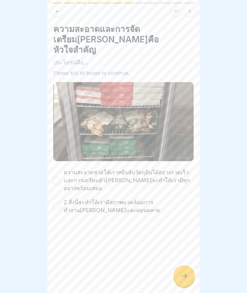
click at [67, 169] on label "ความสะอาดช่วยให้เราหยิบจับวัตถุดิบได้อย่างรวดเร็ว และการเตรียมตัว[PERSON_NAME]จ…" at bounding box center [129, 181] width 130 height 24
click at [61, 177] on button "ความสะอาดช่วยให้เราหยิบจับวัตถุดิบได้อย่างรวดเร็ว และการเตรียมตัว[PERSON_NAME]จ…" at bounding box center [56, 180] width 7 height 7
click at [59, 203] on button "2 สิ่งนี้จะทำให้เรามีสภาพแวดล้อมการทำงาน[PERSON_NAME]และผ่อนคลาย" at bounding box center [56, 206] width 7 height 7
click at [185, 279] on icon at bounding box center [184, 275] width 7 height 7
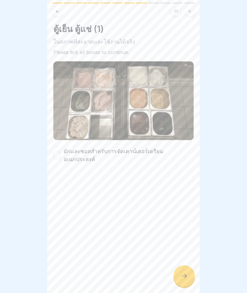
click at [63, 145] on div "ตู้เย็น ตู้แช่ (1) ในสภาพที่สะอาดและใช้งานได้จริง Please tick all boxes to cont…" at bounding box center [123, 94] width 140 height 140
click at [60, 152] on button "ผักและซอสสำหรับการจัดเคาน์เตอร์เตรียมอเนกประสงค์" at bounding box center [56, 155] width 7 height 7
click at [184, 277] on icon at bounding box center [184, 275] width 7 height 7
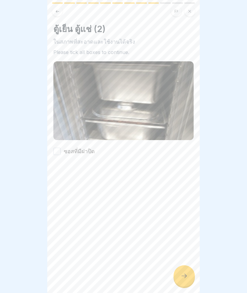
click at [60, 149] on button "ซอสที่มีฝาปิด" at bounding box center [56, 151] width 7 height 7
click at [186, 275] on icon at bounding box center [184, 275] width 7 height 7
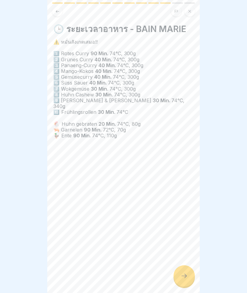
click at [185, 275] on icon at bounding box center [184, 275] width 7 height 7
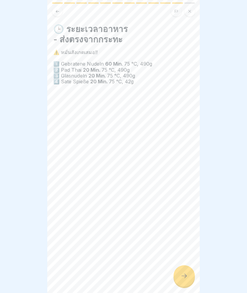
click at [185, 275] on icon at bounding box center [184, 275] width 7 height 7
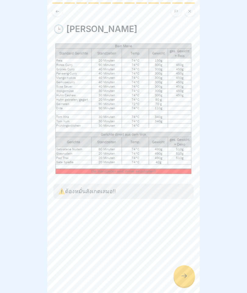
click at [186, 274] on icon at bounding box center [184, 275] width 7 height 7
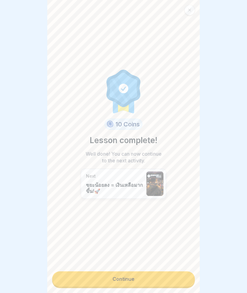
click at [179, 280] on link "Continue" at bounding box center [123, 278] width 143 height 15
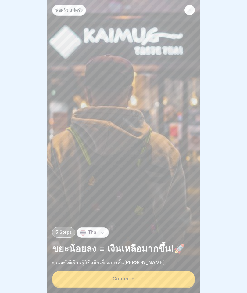
click at [183, 278] on button "Continue" at bounding box center [123, 279] width 143 height 16
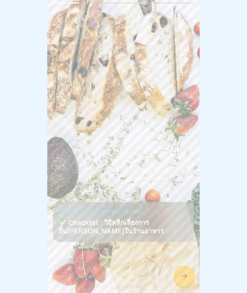
click at [187, 275] on icon at bounding box center [184, 275] width 7 height 7
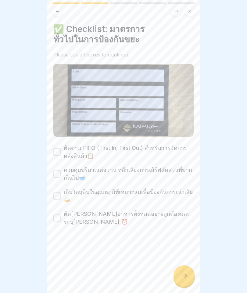
click at [184, 275] on icon at bounding box center [184, 275] width 7 height 7
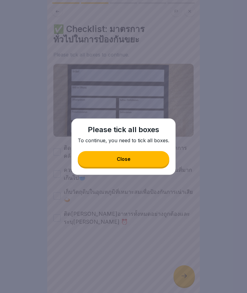
click at [91, 159] on button "Close" at bounding box center [124, 159] width 92 height 16
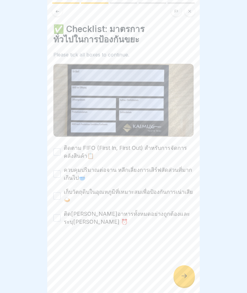
click at [64, 151] on label "ติดตาม FIFO (First In, First Out) สำหรับการจัดการคลังสินค้า📋" at bounding box center [129, 152] width 130 height 16
click at [61, 151] on button "ติดตาม FIFO (First In, First Out) สำหรับการจัดการคลังสินค้า📋" at bounding box center [56, 151] width 7 height 7
click at [59, 174] on button "ควบคุมปริมาณต่อจาน หลีกเลี่ยงการเสิร์ฟสัดส่วนที่มากเกินไป🥣" at bounding box center [56, 173] width 7 height 7
click at [57, 193] on button "เก็บวัตถุดิบในอุณหภูมิที่เหมาะสมเพื่อป้องกันการเน่าเสีย🍛​" at bounding box center [56, 195] width 7 height 7
click at [53, 216] on button "ติด[PERSON_NAME]อาหารทั้งหมดอย่างถูกต้องและระบุ[PERSON_NAME] ⏰​" at bounding box center [56, 217] width 7 height 7
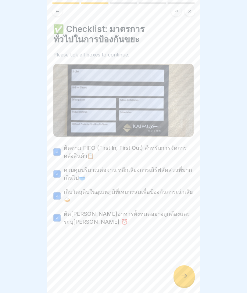
click at [187, 272] on icon at bounding box center [184, 275] width 7 height 7
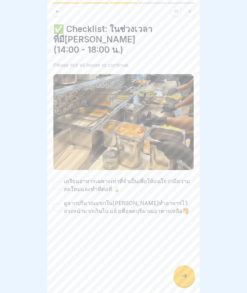
click at [64, 177] on label "เตรียมอาหารเฉพาะเท่าที่จำเป็นเพื่อให้แน่ใจว่ามีความสดใหม่และทำที่ต่อที่ 🍃" at bounding box center [129, 185] width 130 height 16
click at [61, 182] on button "เตรียมอาหารเฉพาะเท่าที่จำเป็นเพื่อให้แน่ใจว่ามีความสดใหม่และทำที่ต่อที่ 🍃" at bounding box center [56, 185] width 7 height 7
click at [60, 204] on button "ดูจากปริมาณแขกใน[PERSON_NAME]ทำอาหารไว้ล่วงหน้ามากเกินไป แล้วเพื่อลดปริมาณอาหาร…" at bounding box center [56, 207] width 7 height 7
click at [185, 274] on icon at bounding box center [184, 275] width 7 height 7
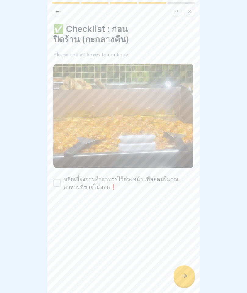
click at [64, 179] on label "หลีกเลี่ยงการทำอาหารไว้ล่วงหน้า เพื่อลดปริมาณอาหารที่ขายไม่ออก❗" at bounding box center [129, 183] width 130 height 16
click at [61, 180] on button "หลีกเลี่ยงการทำอาหารไว้ล่วงหน้า เพื่อลดปริมาณอาหารที่ขายไม่ออก❗" at bounding box center [56, 183] width 7 height 7
click at [187, 275] on icon at bounding box center [184, 275] width 7 height 7
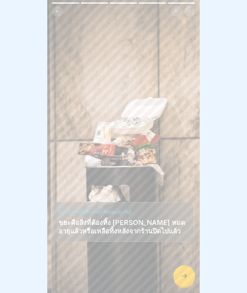
click at [187, 275] on icon at bounding box center [184, 275] width 7 height 7
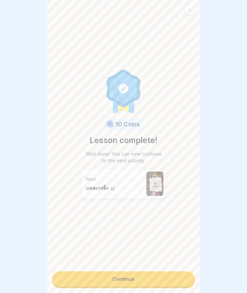
click at [183, 281] on link "Continue" at bounding box center [123, 278] width 143 height 15
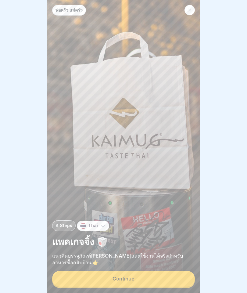
click at [183, 279] on button "Continue" at bounding box center [123, 279] width 143 height 16
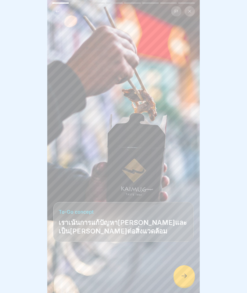
click at [190, 275] on div at bounding box center [184, 275] width 21 height 21
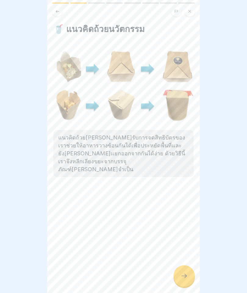
click at [186, 277] on icon at bounding box center [184, 276] width 5 height 4
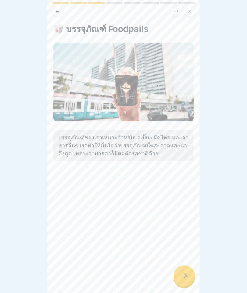
click at [187, 276] on icon at bounding box center [184, 276] width 5 height 4
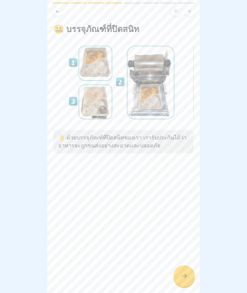
click at [186, 274] on icon at bounding box center [184, 275] width 7 height 7
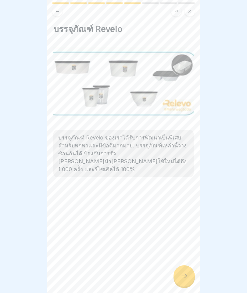
click at [186, 275] on icon at bounding box center [184, 276] width 5 height 4
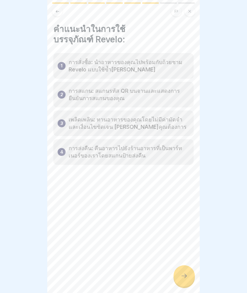
click at [185, 275] on icon at bounding box center [184, 276] width 5 height 4
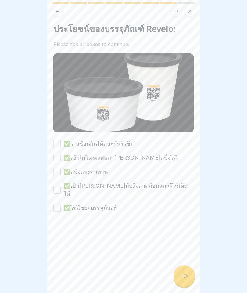
click at [64, 144] on label "✅วางซ้อนกันได้และกันรั่วซึม" at bounding box center [99, 144] width 70 height 8
click at [61, 144] on button "✅วางซ้อนกันได้และกันรั่วซึม" at bounding box center [56, 143] width 7 height 7
click at [59, 159] on button "✅เข้าไมโครเวฟและ[PERSON_NAME]แข็งได้" at bounding box center [56, 157] width 7 height 7
click at [57, 171] on button "✅แข็งแรงทนทาน" at bounding box center [56, 171] width 7 height 7
click at [57, 186] on button "✅เป็น[PERSON_NAME]กับสิ่งแวดล้อมและรีไซเคิลได้" at bounding box center [56, 189] width 7 height 7
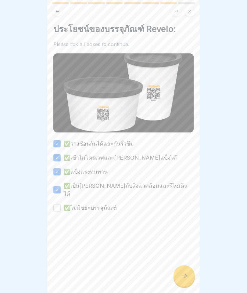
click at [56, 204] on button "✅ไม่มีขยะบรรจุภัณฑ์" at bounding box center [56, 207] width 7 height 7
click at [186, 277] on icon at bounding box center [184, 276] width 5 height 4
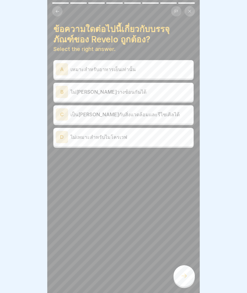
click at [72, 115] on p "เป็น[PERSON_NAME]กับสิ่งแวดล้อมและรีไซเคิลได้" at bounding box center [131, 114] width 121 height 7
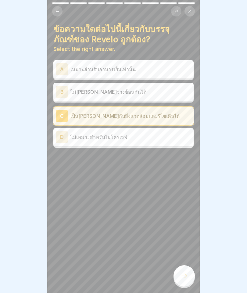
click at [186, 275] on icon at bounding box center [184, 275] width 7 height 7
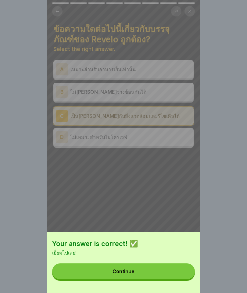
click at [184, 273] on button "Continue" at bounding box center [123, 272] width 143 height 16
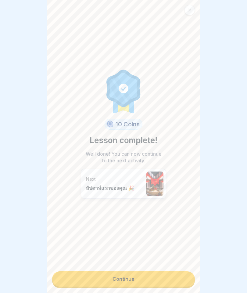
click at [184, 276] on link "Continue" at bounding box center [123, 278] width 143 height 15
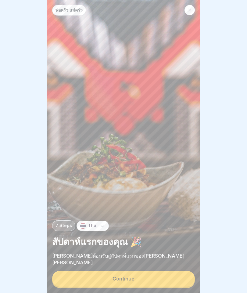
click at [182, 279] on button "Continue" at bounding box center [123, 279] width 143 height 16
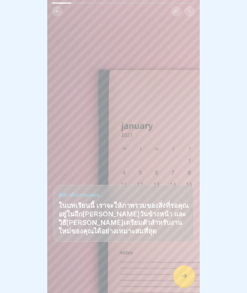
click at [184, 273] on icon at bounding box center [184, 275] width 7 height 7
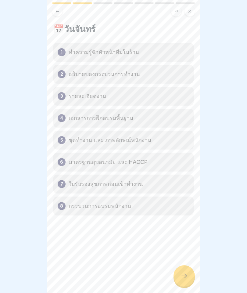
click at [185, 274] on icon at bounding box center [184, 275] width 7 height 7
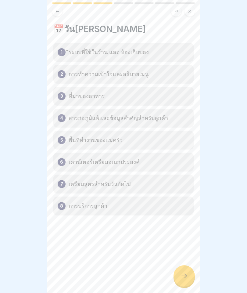
click at [184, 275] on icon at bounding box center [184, 275] width 7 height 7
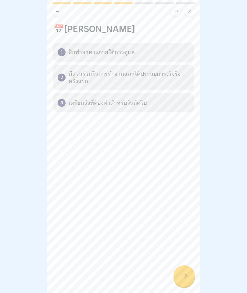
click at [184, 274] on icon at bounding box center [184, 275] width 7 height 7
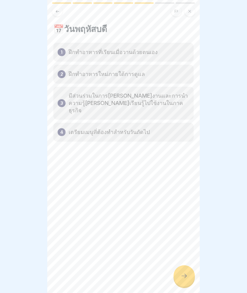
click at [186, 275] on icon at bounding box center [184, 275] width 7 height 7
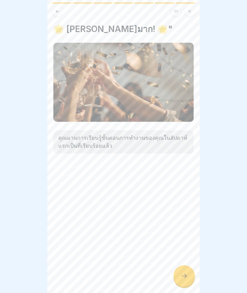
click at [184, 275] on icon at bounding box center [184, 275] width 7 height 7
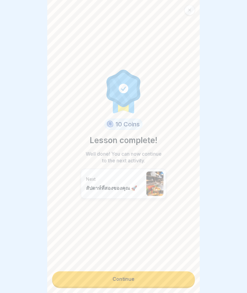
click at [182, 276] on link "Continue" at bounding box center [123, 278] width 143 height 15
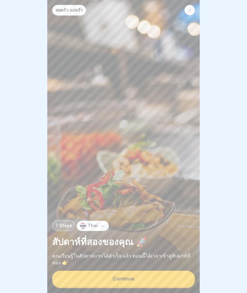
click at [179, 276] on button "Continue" at bounding box center [123, 279] width 143 height 16
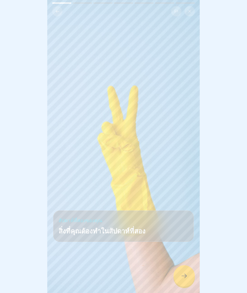
click at [186, 275] on icon at bounding box center [184, 275] width 7 height 7
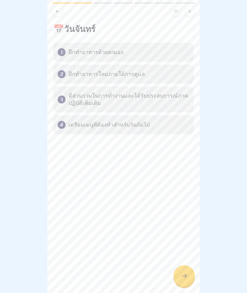
click at [184, 274] on icon at bounding box center [184, 275] width 7 height 7
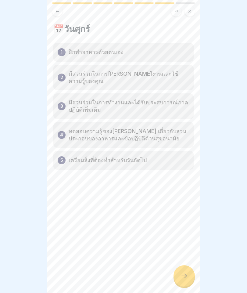
click at [184, 273] on icon at bounding box center [184, 275] width 7 height 7
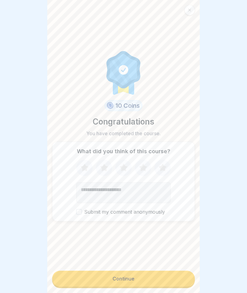
click at [184, 272] on button "Continue" at bounding box center [123, 279] width 143 height 16
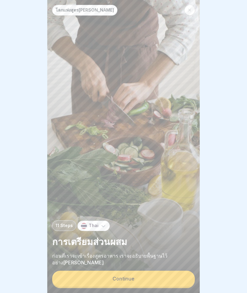
click at [180, 275] on button "Continue" at bounding box center [123, 279] width 143 height 16
click at [180, 277] on button "Continue" at bounding box center [123, 279] width 143 height 16
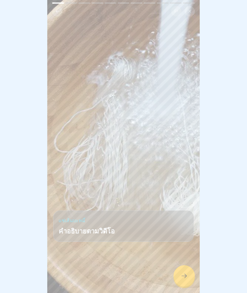
click at [186, 275] on icon at bounding box center [184, 276] width 5 height 4
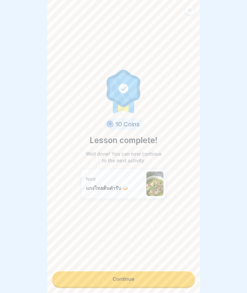
click at [150, 278] on link "Continue" at bounding box center [123, 278] width 143 height 15
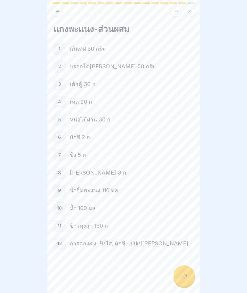
click at [180, 272] on div at bounding box center [184, 275] width 21 height 21
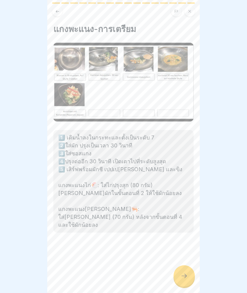
click at [184, 273] on icon at bounding box center [184, 275] width 7 height 7
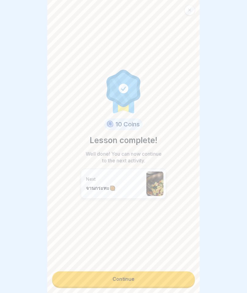
click at [174, 275] on link "Continue" at bounding box center [123, 278] width 143 height 15
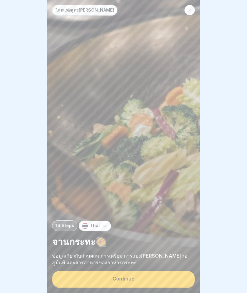
click at [179, 277] on button "Continue" at bounding box center [123, 279] width 143 height 16
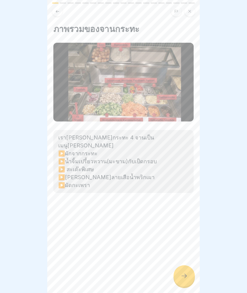
click at [182, 272] on icon at bounding box center [184, 275] width 7 height 7
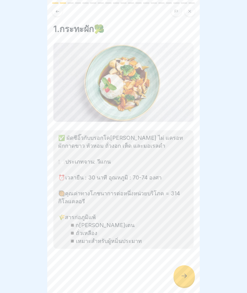
click at [181, 274] on icon at bounding box center [184, 275] width 7 height 7
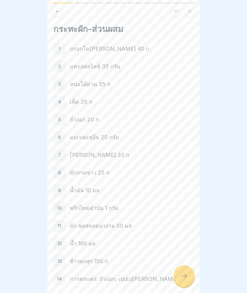
click at [181, 274] on icon at bounding box center [184, 275] width 7 height 7
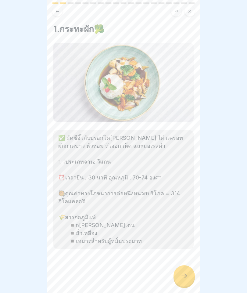
click at [180, 271] on div at bounding box center [184, 275] width 21 height 21
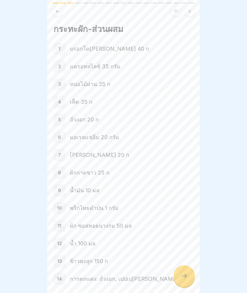
click at [181, 272] on icon at bounding box center [184, 275] width 7 height 7
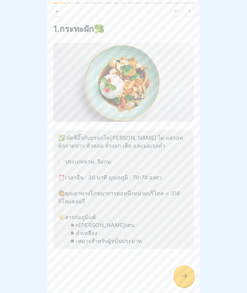
click at [183, 271] on div at bounding box center [184, 275] width 21 height 21
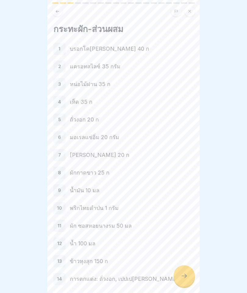
click at [183, 274] on icon at bounding box center [184, 275] width 7 height 7
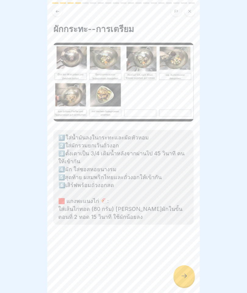
click at [183, 273] on icon at bounding box center [184, 275] width 7 height 7
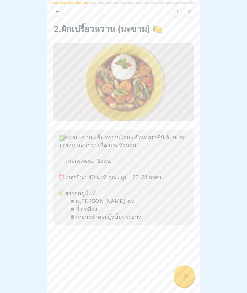
click at [180, 272] on div at bounding box center [184, 275] width 21 height 21
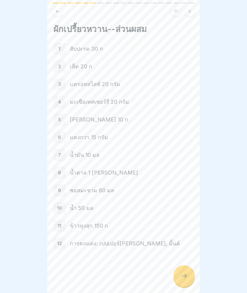
click at [179, 273] on div at bounding box center [184, 275] width 21 height 21
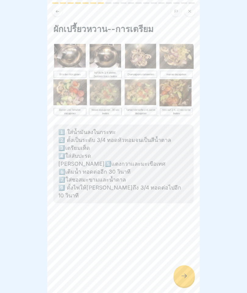
click at [181, 275] on icon at bounding box center [184, 275] width 7 height 7
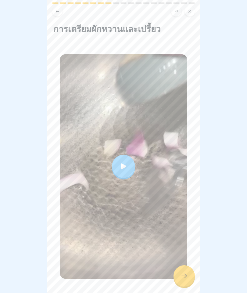
click at [184, 276] on icon at bounding box center [184, 275] width 7 height 7
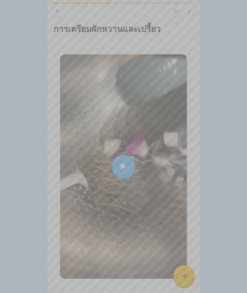
click at [123, 174] on video at bounding box center [123, 146] width 153 height 293
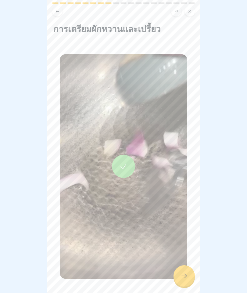
click at [183, 277] on icon at bounding box center [184, 275] width 7 height 7
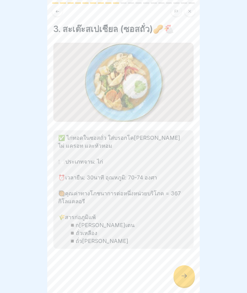
click at [184, 265] on div at bounding box center [184, 275] width 21 height 21
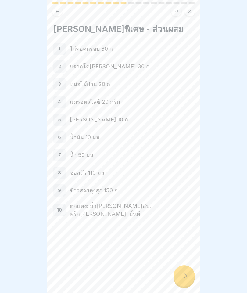
click at [183, 271] on div at bounding box center [184, 275] width 21 height 21
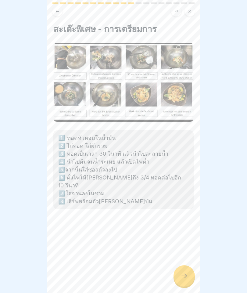
click at [185, 271] on div at bounding box center [184, 275] width 21 height 21
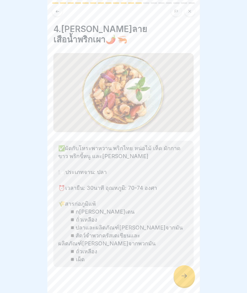
click at [187, 270] on div at bounding box center [184, 275] width 21 height 21
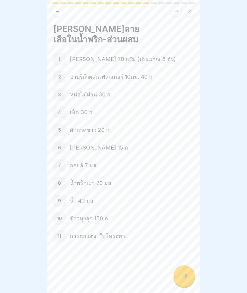
click at [187, 271] on div at bounding box center [184, 275] width 21 height 21
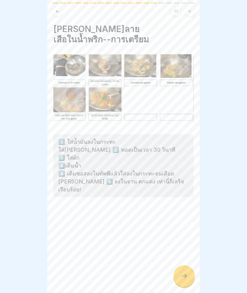
click at [186, 271] on div at bounding box center [184, 275] width 21 height 21
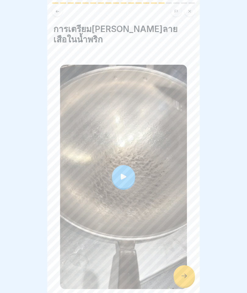
click at [122, 174] on icon at bounding box center [123, 177] width 5 height 6
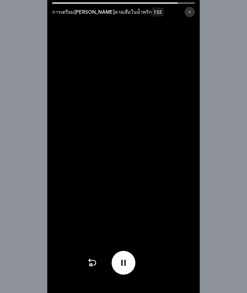
click at [0, 93] on div "การเตรียม[PERSON_NAME]ลายเสือในน้ำพริก 1:52" at bounding box center [123, 146] width 247 height 293
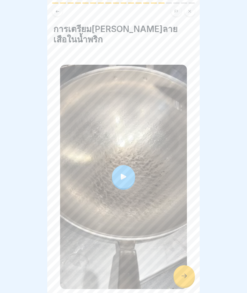
click at [182, 275] on icon at bounding box center [184, 275] width 7 height 7
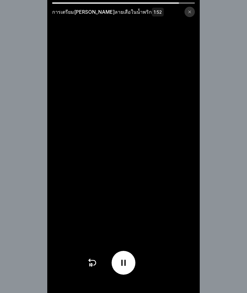
click at [190, 9] on div at bounding box center [190, 12] width 10 height 10
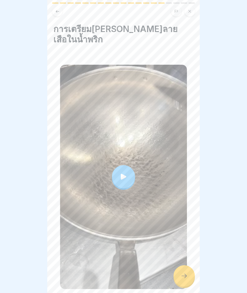
click at [184, 272] on div at bounding box center [184, 275] width 21 height 21
click at [189, 268] on div at bounding box center [184, 275] width 21 height 21
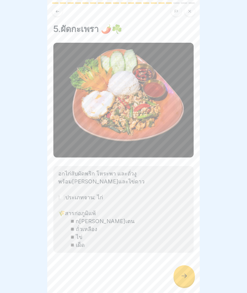
click at [184, 272] on div at bounding box center [184, 275] width 21 height 21
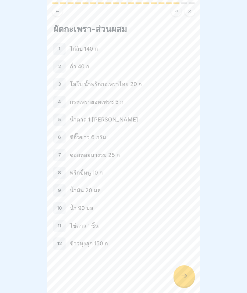
click at [184, 273] on icon at bounding box center [184, 275] width 7 height 7
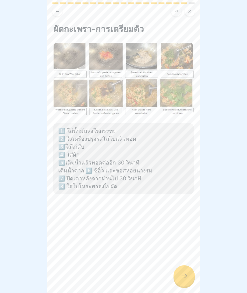
click at [185, 272] on div at bounding box center [184, 275] width 21 height 21
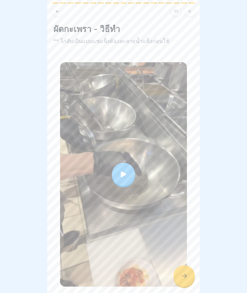
click at [125, 178] on icon at bounding box center [123, 174] width 9 height 9
click at [187, 268] on div at bounding box center [184, 275] width 21 height 21
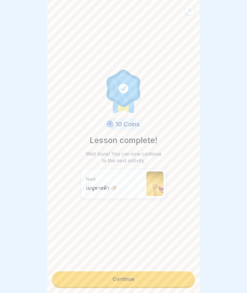
click at [174, 276] on link "Continue" at bounding box center [123, 278] width 143 height 15
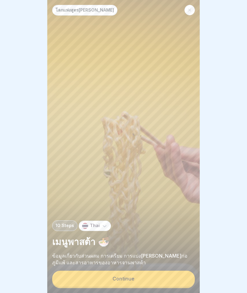
click at [177, 275] on button "Continue" at bounding box center [123, 279] width 143 height 16
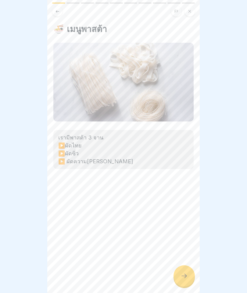
click at [187, 275] on icon at bounding box center [184, 275] width 7 height 7
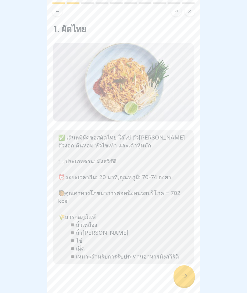
click at [186, 274] on icon at bounding box center [184, 275] width 7 height 7
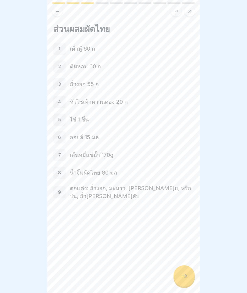
click at [186, 275] on icon at bounding box center [184, 275] width 7 height 7
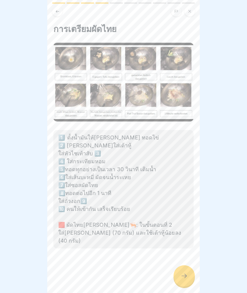
click at [187, 272] on icon at bounding box center [184, 275] width 7 height 7
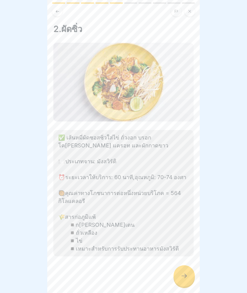
click at [187, 273] on icon at bounding box center [184, 275] width 7 height 7
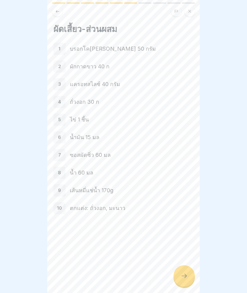
click at [187, 272] on div at bounding box center [184, 275] width 21 height 21
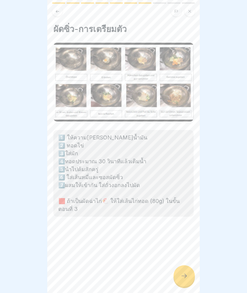
click at [187, 273] on icon at bounding box center [184, 275] width 7 height 7
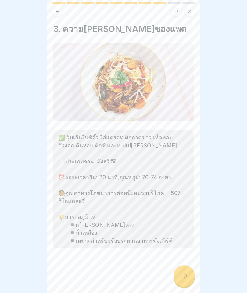
click at [187, 274] on icon at bounding box center [184, 275] width 7 height 7
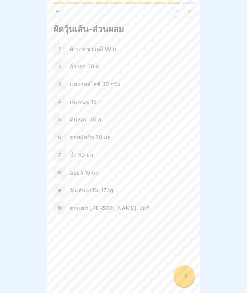
click at [187, 274] on icon at bounding box center [184, 275] width 7 height 7
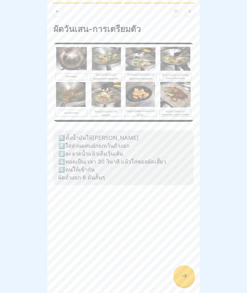
click at [187, 273] on icon at bounding box center [184, 275] width 7 height 7
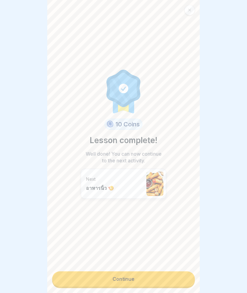
click at [184, 275] on link "Continue" at bounding box center [123, 278] width 143 height 15
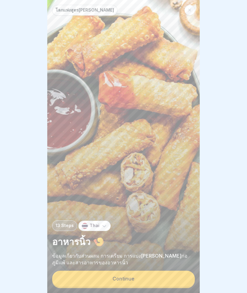
click at [182, 275] on button "Continue" at bounding box center [123, 279] width 143 height 16
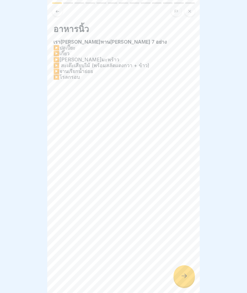
click at [188, 274] on div at bounding box center [184, 275] width 21 height 21
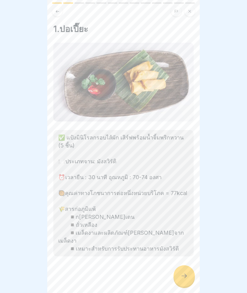
click at [187, 272] on div at bounding box center [184, 275] width 21 height 21
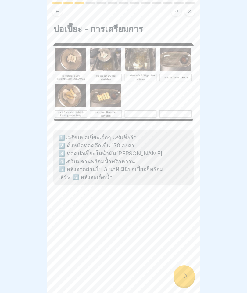
click at [188, 272] on div at bounding box center [184, 275] width 21 height 21
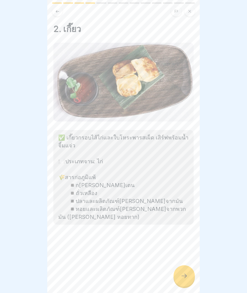
click at [187, 271] on div at bounding box center [184, 275] width 21 height 21
click at [191, 274] on div at bounding box center [184, 275] width 21 height 21
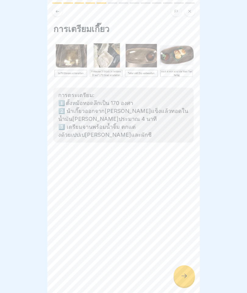
click at [189, 273] on div at bounding box center [184, 275] width 21 height 21
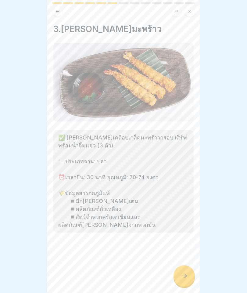
click at [189, 273] on div at bounding box center [184, 275] width 21 height 21
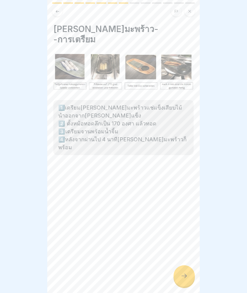
click at [187, 272] on icon at bounding box center [184, 275] width 7 height 7
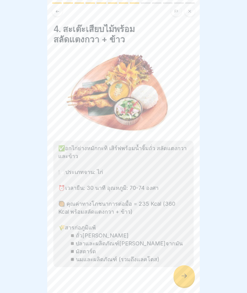
click at [186, 273] on icon at bounding box center [184, 275] width 7 height 7
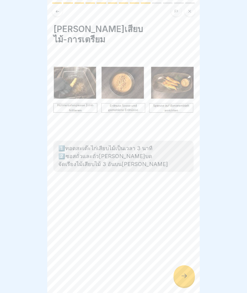
click at [186, 272] on div at bounding box center [184, 275] width 21 height 21
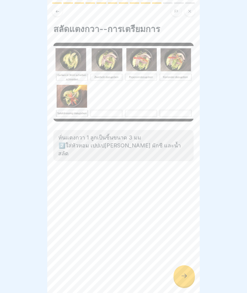
click at [189, 272] on div at bounding box center [184, 275] width 21 height 21
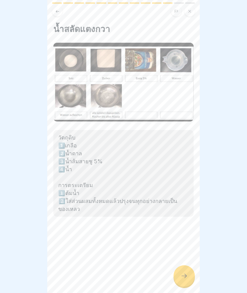
click at [188, 271] on div at bounding box center [184, 275] width 21 height 21
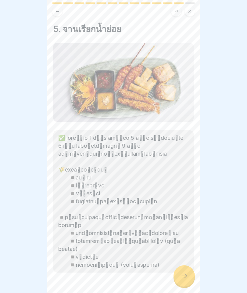
click at [189, 272] on div at bounding box center [184, 275] width 21 height 21
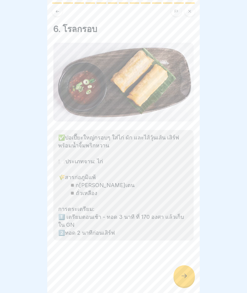
click at [188, 272] on div at bounding box center [184, 275] width 21 height 21
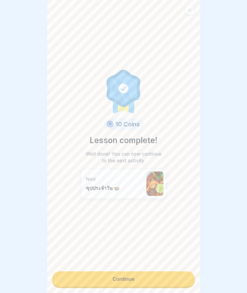
click at [178, 277] on link "Continue" at bounding box center [123, 278] width 143 height 15
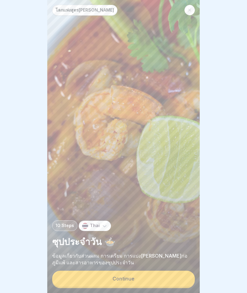
click at [179, 278] on button "Continue" at bounding box center [123, 279] width 143 height 16
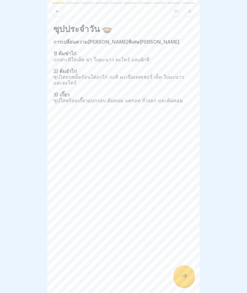
click at [191, 275] on div at bounding box center [184, 275] width 21 height 21
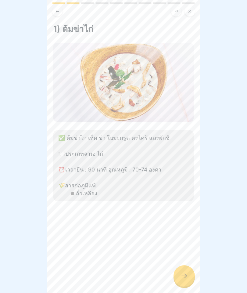
click at [188, 276] on div at bounding box center [184, 275] width 21 height 21
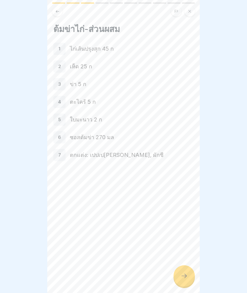
click at [186, 276] on icon at bounding box center [184, 275] width 7 height 7
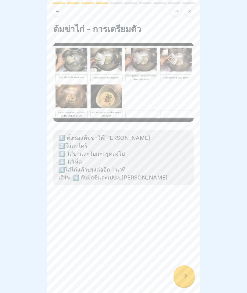
click at [186, 272] on icon at bounding box center [184, 275] width 7 height 7
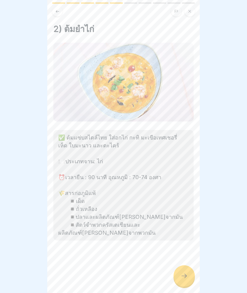
click at [190, 274] on div at bounding box center [184, 275] width 21 height 21
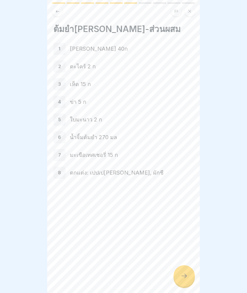
click at [189, 273] on div at bounding box center [184, 275] width 21 height 21
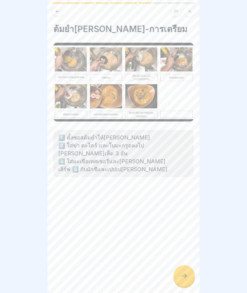
click at [190, 273] on div at bounding box center [184, 275] width 21 height 21
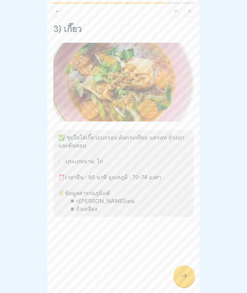
click at [189, 273] on div at bounding box center [184, 275] width 21 height 21
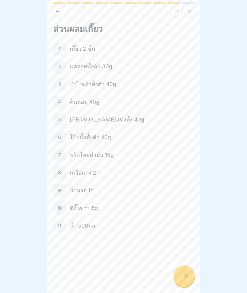
click at [190, 274] on div at bounding box center [184, 275] width 21 height 21
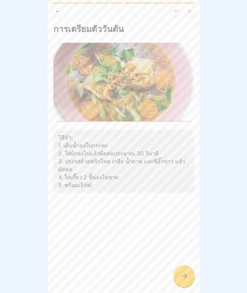
click at [191, 272] on div at bounding box center [184, 275] width 21 height 21
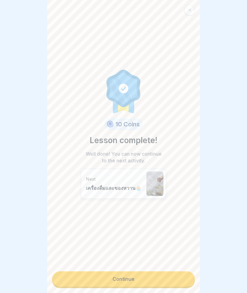
click at [192, 272] on div "10 Coins Lesson complete! Well done! You can now continue to the next activity.…" at bounding box center [123, 146] width 153 height 293
click at [186, 276] on link "Continue" at bounding box center [123, 278] width 143 height 15
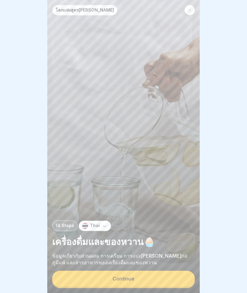
click at [188, 276] on button "Continue" at bounding box center [123, 279] width 143 height 16
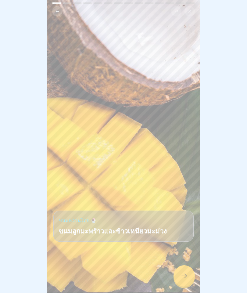
click at [187, 275] on icon at bounding box center [184, 275] width 7 height 7
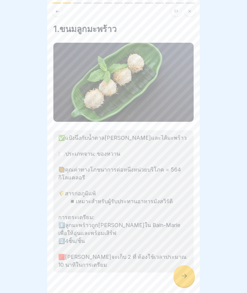
click at [187, 274] on icon at bounding box center [184, 275] width 7 height 7
click at [184, 272] on div at bounding box center [184, 275] width 21 height 21
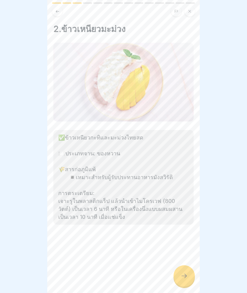
click at [183, 275] on icon at bounding box center [184, 275] width 7 height 7
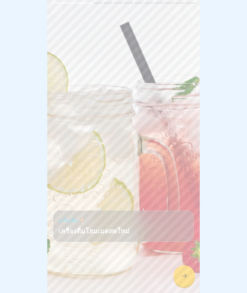
click at [184, 274] on icon at bounding box center [184, 275] width 7 height 7
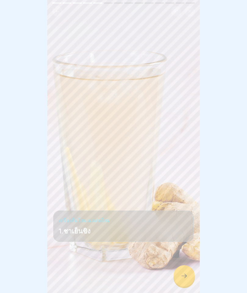
click at [186, 275] on icon at bounding box center [184, 276] width 5 height 4
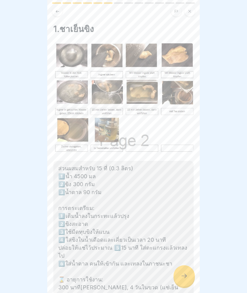
click at [185, 273] on icon at bounding box center [184, 275] width 7 height 7
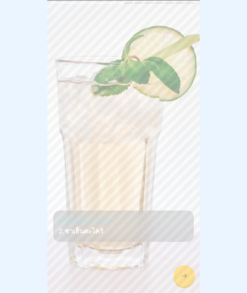
click at [184, 275] on icon at bounding box center [184, 275] width 7 height 7
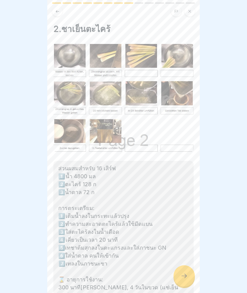
click at [184, 272] on div at bounding box center [184, 275] width 21 height 21
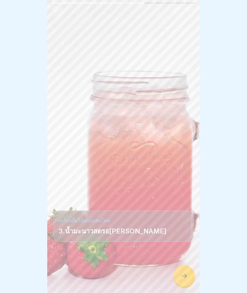
click at [184, 274] on icon at bounding box center [184, 275] width 7 height 7
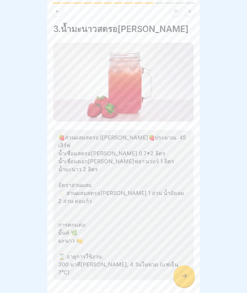
click at [184, 273] on icon at bounding box center [184, 275] width 7 height 7
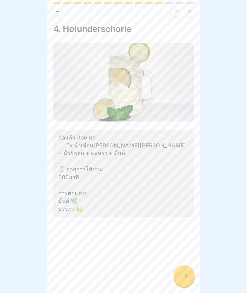
click at [185, 274] on icon at bounding box center [184, 275] width 7 height 7
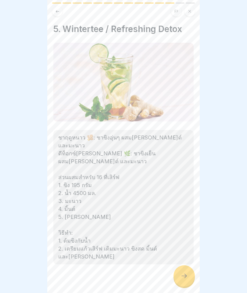
click at [187, 272] on div at bounding box center [184, 275] width 21 height 21
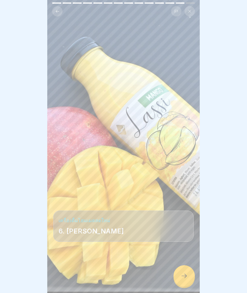
click at [189, 272] on div at bounding box center [184, 275] width 21 height 21
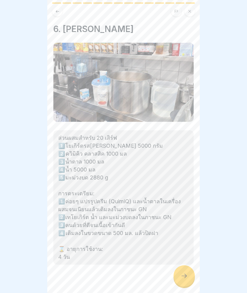
click at [189, 273] on div at bounding box center [184, 275] width 21 height 21
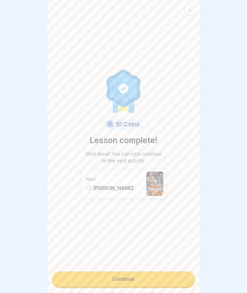
click at [187, 275] on link "Continue" at bounding box center [123, 278] width 143 height 15
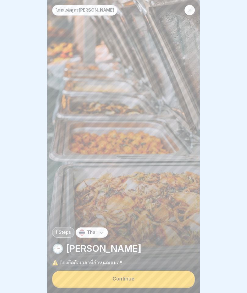
click at [187, 275] on button "Continue" at bounding box center [123, 279] width 143 height 16
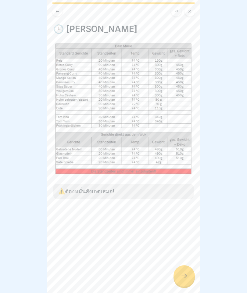
click at [187, 273] on icon at bounding box center [184, 275] width 7 height 7
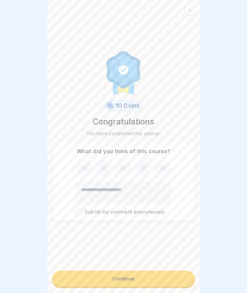
click at [187, 275] on button "Continue" at bounding box center [123, 279] width 143 height 16
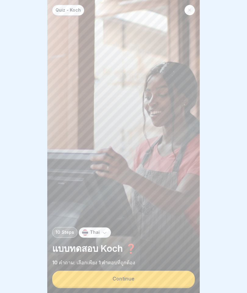
click at [183, 275] on button "Continue" at bounding box center [123, 279] width 143 height 16
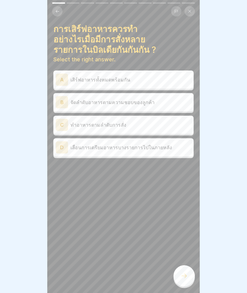
click at [71, 119] on div "C ทำอาหารตามลำดับการสั่ง" at bounding box center [124, 125] width 136 height 12
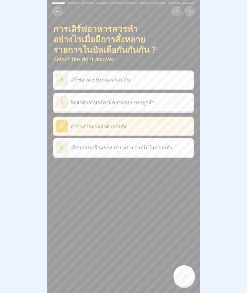
click at [187, 275] on icon at bounding box center [184, 275] width 7 height 7
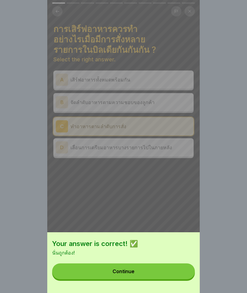
click at [182, 273] on button "Continue" at bounding box center [123, 272] width 143 height 16
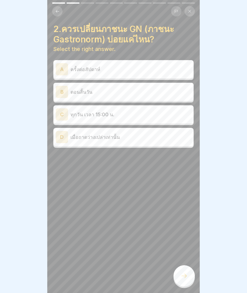
click at [68, 107] on div "C ทุกวัน เวลา 15:00 น." at bounding box center [123, 114] width 140 height 18
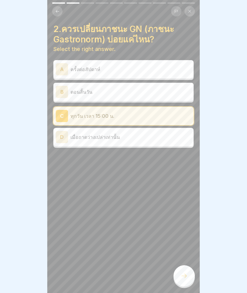
click at [185, 272] on div at bounding box center [184, 275] width 21 height 21
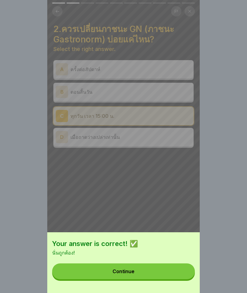
click at [179, 277] on button "Continue" at bounding box center [123, 272] width 143 height 16
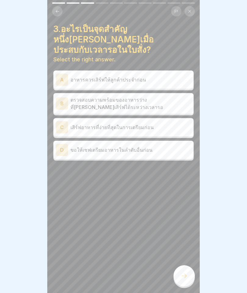
click at [63, 97] on div "B" at bounding box center [62, 103] width 12 height 12
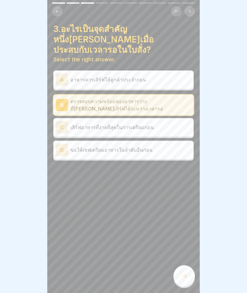
click at [184, 271] on div at bounding box center [184, 275] width 21 height 21
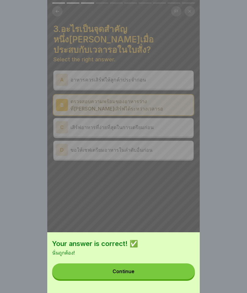
click at [180, 275] on button "Continue" at bounding box center [123, 272] width 143 height 16
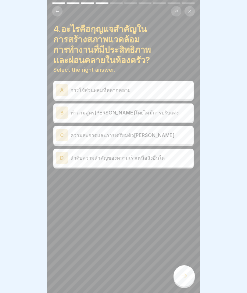
click at [66, 129] on div "C" at bounding box center [62, 135] width 12 height 12
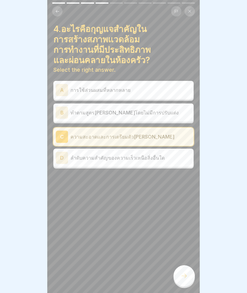
click at [183, 274] on icon at bounding box center [184, 275] width 7 height 7
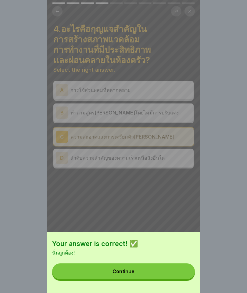
click at [182, 272] on button "Continue" at bounding box center [123, 272] width 143 height 16
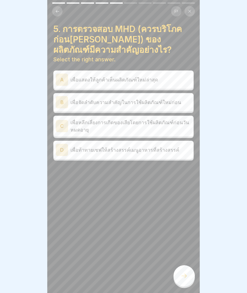
click at [64, 101] on div "B" at bounding box center [62, 102] width 12 height 12
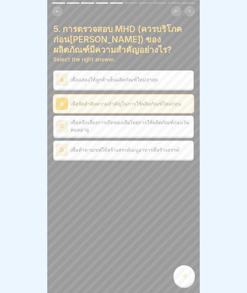
click at [71, 125] on p "เพื่อหลีกเลี่ยงการเกิดของเสียโดยการใช้ผลิตภัณฑ์ก่อนวันหมดอายุ" at bounding box center [131, 126] width 121 height 15
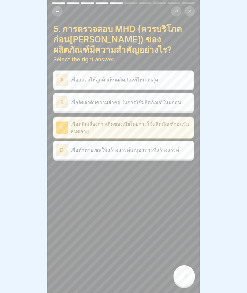
click at [182, 272] on div at bounding box center [184, 275] width 21 height 21
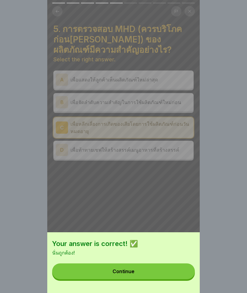
click at [180, 271] on button "Continue" at bounding box center [123, 272] width 143 height 16
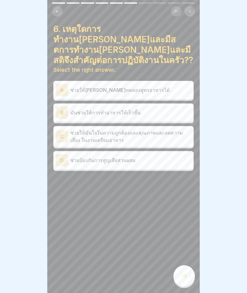
click at [68, 129] on div "C ช่วยให้มั่นใจในความถูกต้องและคุณภาพและลดความเสี่ยง ในงานเตรียมอาหาร" at bounding box center [124, 136] width 136 height 15
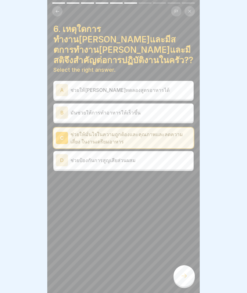
click at [185, 273] on icon at bounding box center [184, 275] width 7 height 7
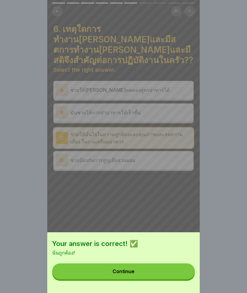
click at [180, 275] on button "Continue" at bounding box center [123, 272] width 143 height 16
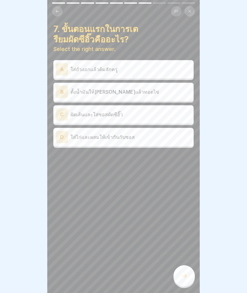
click at [72, 96] on div "B ตั้งน้ำมันให้[PERSON_NAME]แล้วทอดไข่" at bounding box center [124, 92] width 136 height 12
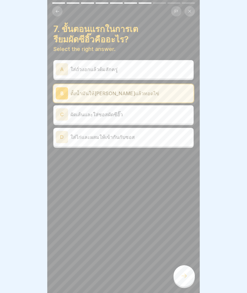
click at [185, 273] on icon at bounding box center [184, 275] width 7 height 7
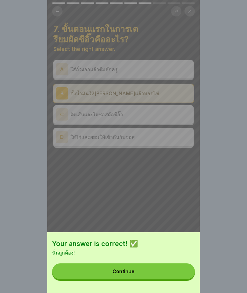
click at [182, 272] on button "Continue" at bounding box center [123, 272] width 143 height 16
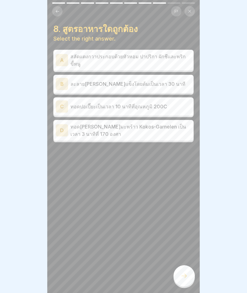
click at [75, 104] on p "ทอดปอเปี๊ยะเป็นเวลา 10 นาทีที่อุณหภูมิ 200C" at bounding box center [131, 106] width 121 height 7
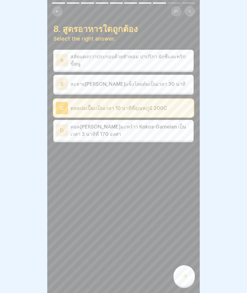
click at [186, 273] on icon at bounding box center [184, 275] width 7 height 7
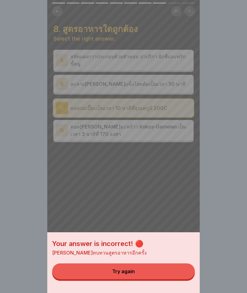
click at [183, 273] on button "Try again" at bounding box center [123, 272] width 143 height 16
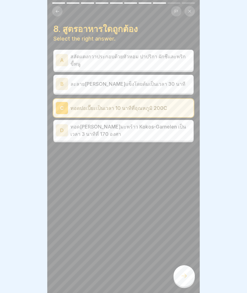
click at [76, 124] on p "ทอด[PERSON_NAME]มะพร้าว Kokos-Garnelen เป็นเวลา 3 นาทีที่ 170 องศา" at bounding box center [131, 130] width 121 height 15
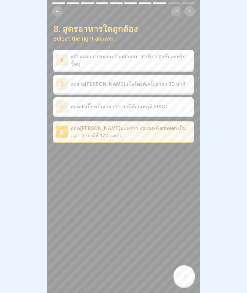
click at [185, 273] on icon at bounding box center [184, 275] width 7 height 7
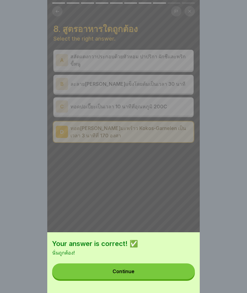
click at [177, 277] on button "Continue" at bounding box center [123, 272] width 143 height 16
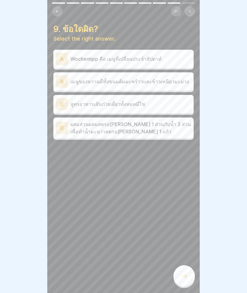
click at [67, 103] on div "C" at bounding box center [62, 104] width 12 height 12
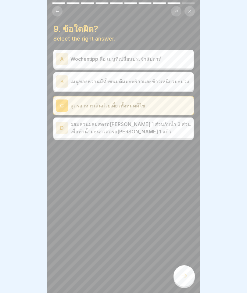
click at [183, 279] on icon at bounding box center [184, 275] width 7 height 7
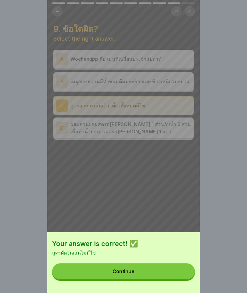
click at [182, 275] on button "Continue" at bounding box center [123, 272] width 143 height 16
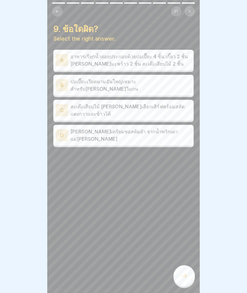
click at [56, 85] on div "B" at bounding box center [62, 85] width 12 height 12
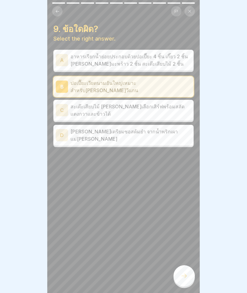
click at [188, 278] on div at bounding box center [184, 275] width 21 height 21
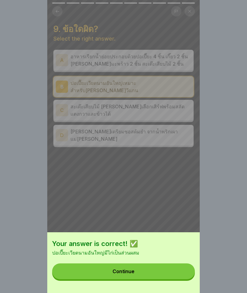
click at [172, 269] on button "Continue" at bounding box center [123, 272] width 143 height 16
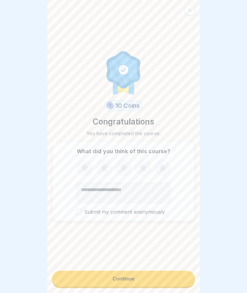
click at [162, 279] on button "Continue" at bounding box center [123, 279] width 143 height 16
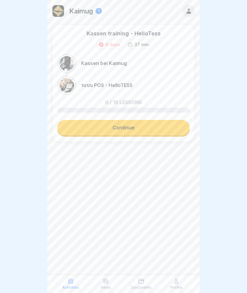
click at [80, 127] on link "Continue" at bounding box center [123, 127] width 133 height 15
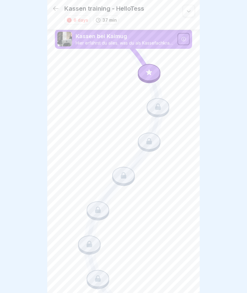
click at [146, 72] on icon at bounding box center [149, 72] width 8 height 8
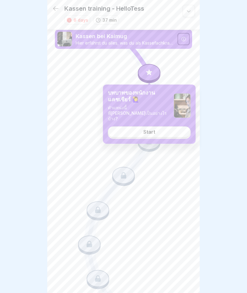
click at [179, 127] on link "Start" at bounding box center [149, 131] width 83 height 11
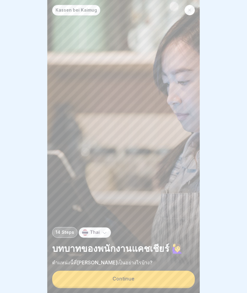
click at [160, 278] on button "Continue" at bounding box center [123, 279] width 143 height 16
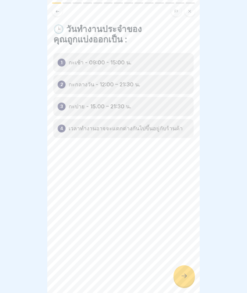
click at [187, 272] on div at bounding box center [184, 275] width 21 height 21
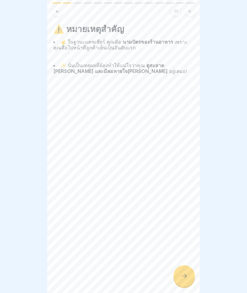
click at [189, 270] on div at bounding box center [184, 275] width 21 height 21
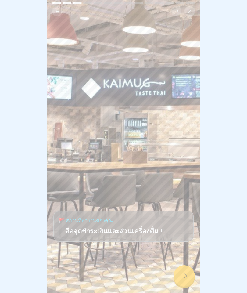
click at [189, 271] on div at bounding box center [184, 275] width 21 height 21
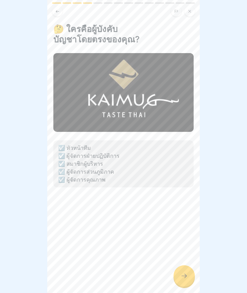
click at [187, 271] on div at bounding box center [184, 275] width 21 height 21
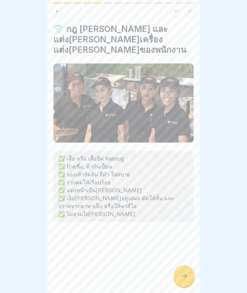
click at [186, 272] on icon at bounding box center [184, 275] width 7 height 7
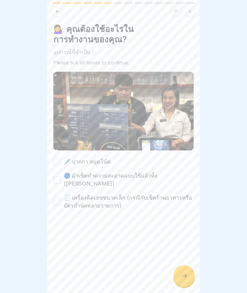
click at [61, 159] on div "🖊️ ปากกา สมุดโน้ต" at bounding box center [81, 162] width 57 height 8
click at [58, 163] on button "🖊️ ปากกา สมุดโน้ต" at bounding box center [56, 161] width 7 height 7
click at [54, 176] on button "🔵 ผ้าเช็ดทำความสะอาดแบบใช้แล้วทิ้ง ([PERSON_NAME] )" at bounding box center [56, 179] width 7 height 7
click at [56, 194] on div "🧾 เครื่องคิดเลขขนาดเล็ก (กรณีรับเช็คร้านอาหารหรือบัตรกำนัลหลายรายการ)" at bounding box center [123, 202] width 140 height 16
click at [60, 198] on button "🧾 เครื่องคิดเลขขนาดเล็ก (กรณีรับเช็คร้านอาหารหรือบัตรกำนัลหลายรายการ)" at bounding box center [56, 201] width 7 height 7
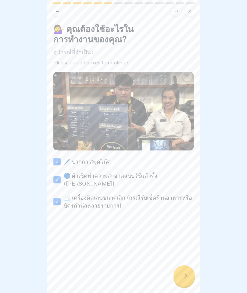
click at [188, 272] on div at bounding box center [184, 275] width 21 height 21
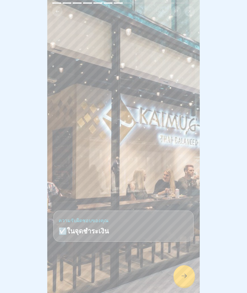
click at [188, 273] on icon at bounding box center [184, 275] width 7 height 7
click at [186, 272] on div at bounding box center [184, 275] width 21 height 21
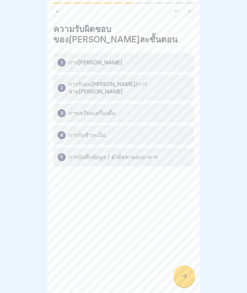
click at [184, 276] on icon at bounding box center [184, 275] width 7 height 7
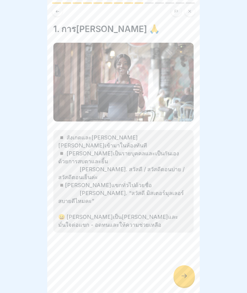
click at [188, 274] on icon at bounding box center [184, 275] width 7 height 7
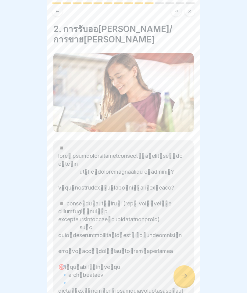
click at [187, 270] on div at bounding box center [184, 275] width 21 height 21
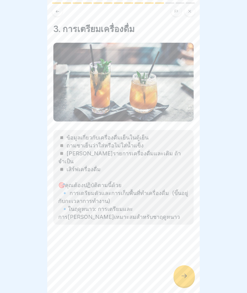
click at [186, 271] on div at bounding box center [184, 275] width 21 height 21
click at [187, 274] on icon at bounding box center [184, 275] width 7 height 7
click at [189, 275] on div at bounding box center [184, 275] width 21 height 21
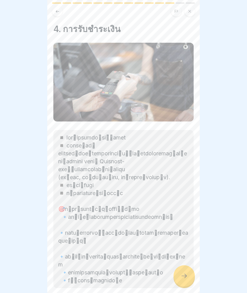
click at [191, 268] on div at bounding box center [184, 275] width 21 height 21
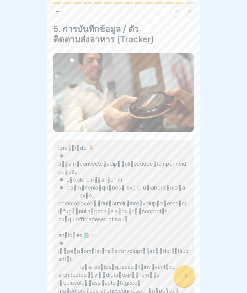
click at [188, 271] on div at bounding box center [184, 275] width 21 height 21
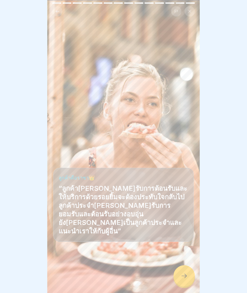
click at [189, 273] on div at bounding box center [184, 275] width 21 height 21
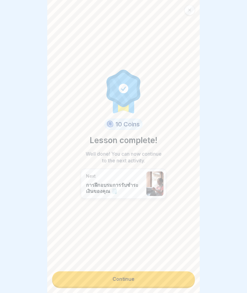
click at [185, 275] on link "Continue" at bounding box center [123, 278] width 143 height 15
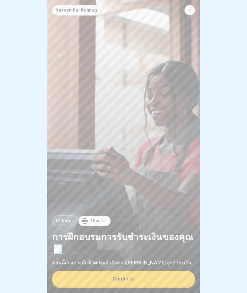
click at [185, 275] on button "Continue" at bounding box center [123, 279] width 143 height 16
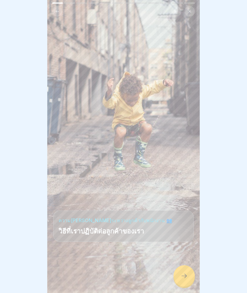
click at [187, 271] on div at bounding box center [184, 275] width 21 height 21
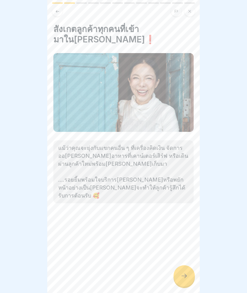
click at [189, 270] on div at bounding box center [184, 275] width 21 height 21
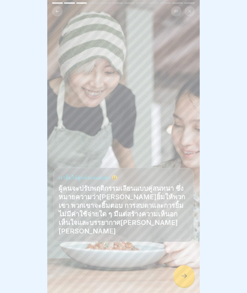
click at [188, 271] on div at bounding box center [184, 275] width 21 height 21
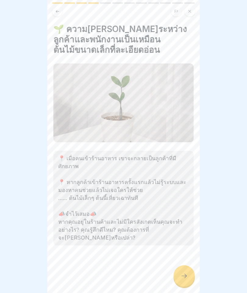
click at [190, 272] on div at bounding box center [184, 275] width 21 height 21
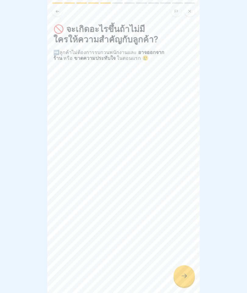
click at [191, 273] on div at bounding box center [184, 275] width 21 height 21
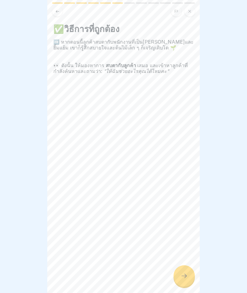
click at [187, 266] on div at bounding box center [184, 275] width 21 height 21
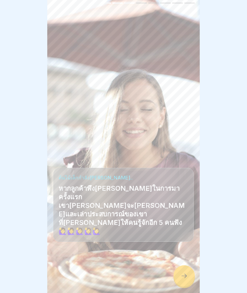
click at [190, 271] on div at bounding box center [184, 275] width 21 height 21
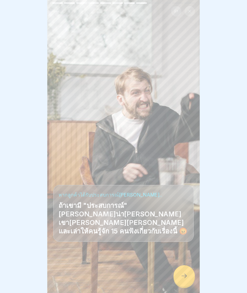
click at [190, 271] on div at bounding box center [184, 275] width 21 height 21
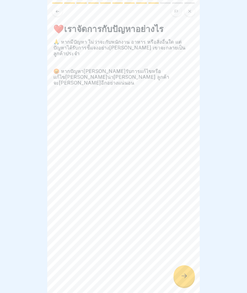
click at [190, 270] on div at bounding box center [184, 275] width 21 height 21
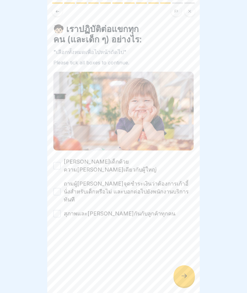
click at [191, 162] on div "[PERSON_NAME]เด็กด้วยความ[PERSON_NAME]เดียวกับผู้ใหญ่ ถามผู้[PERSON_NAME]จุดชำร…" at bounding box center [123, 188] width 140 height 60
click at [167, 156] on div "🧒🏻 เราปฏิบัติต่อแขกทุกคน (และเด็ก ๆ) อย่างไร: "เลือกทั้งหมดเพื่อไปหน้าถัดไป" Pl…" at bounding box center [123, 121] width 140 height 194
click at [157, 156] on div "🧒🏻 เราปฏิบัติต่อแขกทุกคน (และเด็ก ๆ) อย่างไร: "เลือกทั้งหมดเพื่อไปหน้าถัดไป" Pl…" at bounding box center [123, 121] width 140 height 194
click at [155, 162] on label "[PERSON_NAME]เด็กด้วยความ[PERSON_NAME]เดียวกับผู้ใหญ่" at bounding box center [129, 166] width 130 height 16
click at [61, 162] on button "[PERSON_NAME]เด็กด้วยความ[PERSON_NAME]เดียวกับผู้ใหญ่" at bounding box center [56, 165] width 7 height 7
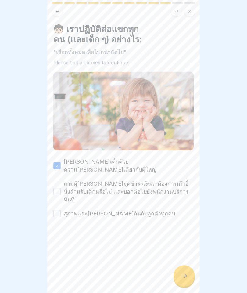
click at [167, 180] on label "ถามผู้[PERSON_NAME]จุดชำระเงินว่าต้องการเก้าอี้นั่งสำหรับเด็กหรือไม่ และบอกต่อไ…" at bounding box center [129, 192] width 130 height 24
click at [61, 188] on button "ถามผู้[PERSON_NAME]จุดชำระเงินว่าต้องการเก้าอี้นั่งสำหรับเด็กหรือไม่ และบอกต่อไ…" at bounding box center [56, 191] width 7 height 7
click at [60, 210] on button "สุภาพและ[PERSON_NAME]กันกับลูกค้าทุกคน" at bounding box center [56, 213] width 7 height 7
click at [192, 282] on div at bounding box center [184, 275] width 21 height 21
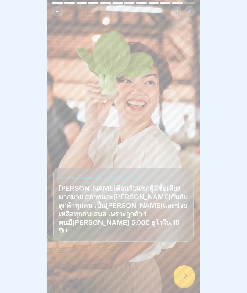
click at [185, 281] on div at bounding box center [184, 275] width 21 height 21
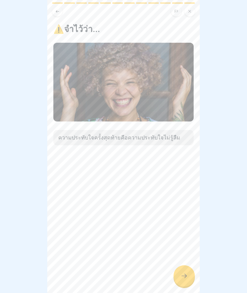
click at [190, 274] on div at bounding box center [184, 275] width 21 height 21
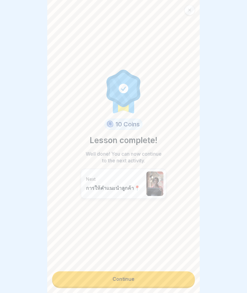
click at [181, 278] on link "Continue" at bounding box center [123, 278] width 143 height 15
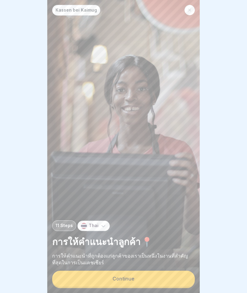
click at [182, 279] on button "Continue" at bounding box center [123, 279] width 143 height 16
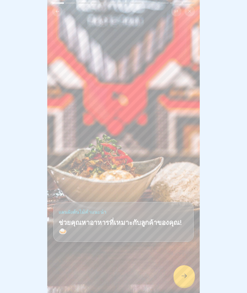
click at [182, 278] on icon at bounding box center [184, 275] width 7 height 7
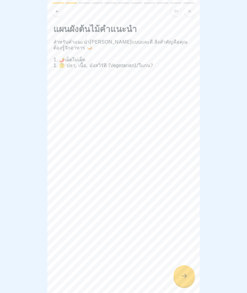
click at [187, 272] on div at bounding box center [184, 275] width 21 height 21
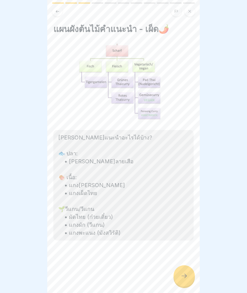
click at [186, 276] on icon at bounding box center [184, 276] width 5 height 4
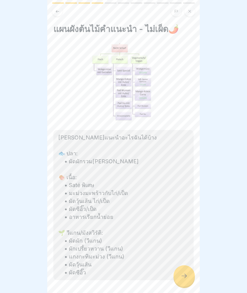
click at [186, 276] on icon at bounding box center [184, 276] width 5 height 4
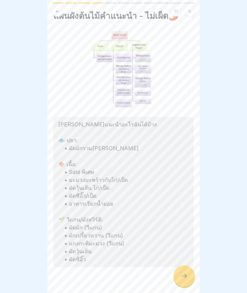
scroll to position [13, 0]
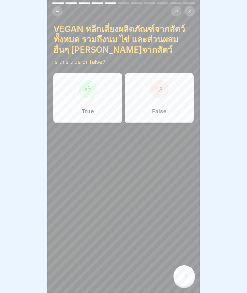
click at [113, 109] on div "True" at bounding box center [87, 97] width 69 height 49
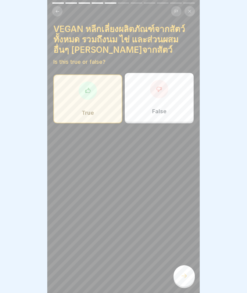
click at [187, 278] on icon at bounding box center [184, 275] width 7 height 7
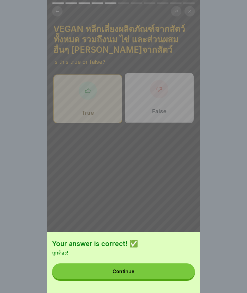
click at [182, 276] on button "Continue" at bounding box center [123, 272] width 143 height 16
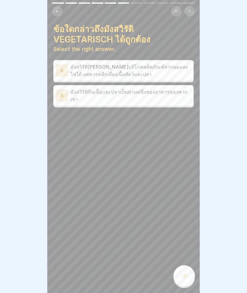
click at [184, 71] on p "มังสวิรัติ[PERSON_NAME]บริโภคผลิตภัณฑ์จากนมและไข่ได้ แต่ควรหลีกเลี่ยงเนื้อสัตว์…" at bounding box center [131, 70] width 121 height 15
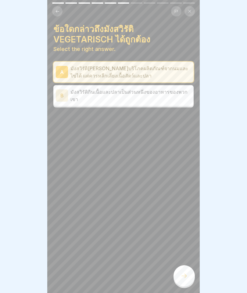
click at [190, 272] on div at bounding box center [184, 275] width 21 height 21
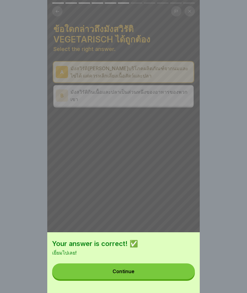
click at [180, 271] on button "Continue" at bounding box center [123, 272] width 143 height 16
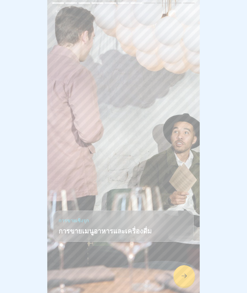
click at [183, 271] on div at bounding box center [184, 275] width 21 height 21
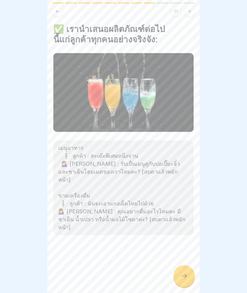
click at [187, 280] on div at bounding box center [184, 275] width 21 height 21
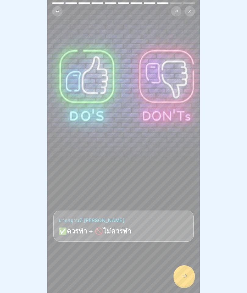
click at [186, 277] on icon at bounding box center [184, 276] width 5 height 4
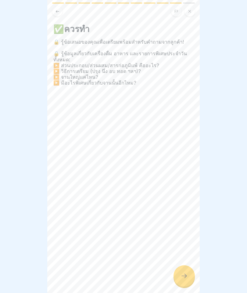
click at [187, 278] on icon at bounding box center [184, 275] width 7 height 7
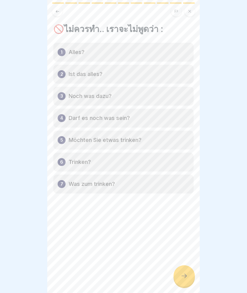
click at [186, 271] on div at bounding box center [184, 275] width 21 height 21
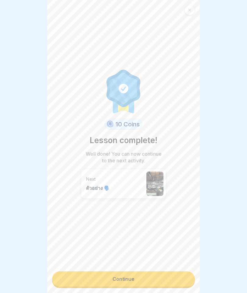
click at [186, 277] on link "Continue" at bounding box center [123, 278] width 143 height 15
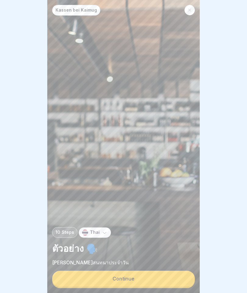
click at [186, 276] on button "Continue" at bounding box center [123, 279] width 143 height 16
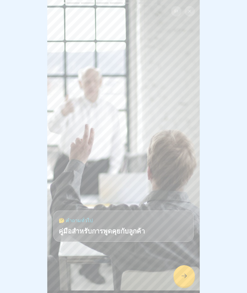
click at [191, 274] on div at bounding box center [184, 275] width 21 height 21
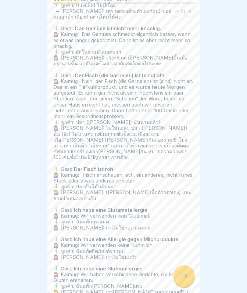
scroll to position [206, 0]
click at [186, 271] on div at bounding box center [184, 275] width 21 height 21
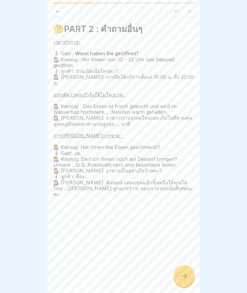
click at [183, 277] on icon at bounding box center [184, 275] width 7 height 7
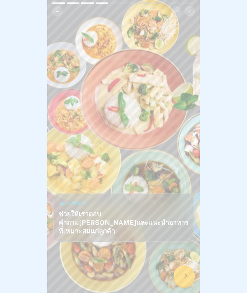
click at [186, 275] on icon at bounding box center [184, 276] width 5 height 4
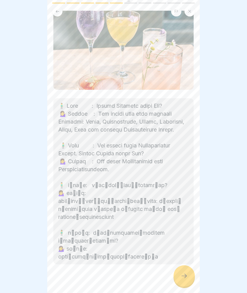
scroll to position [32, 0]
click at [188, 275] on div at bounding box center [184, 275] width 21 height 21
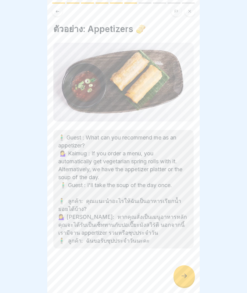
click at [189, 276] on div at bounding box center [184, 275] width 21 height 21
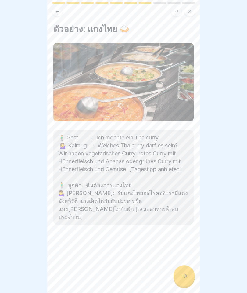
click at [189, 277] on div at bounding box center [184, 275] width 21 height 21
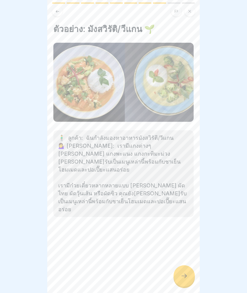
click at [188, 277] on div at bounding box center [184, 275] width 21 height 21
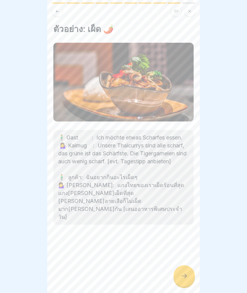
click at [188, 277] on icon at bounding box center [184, 275] width 7 height 7
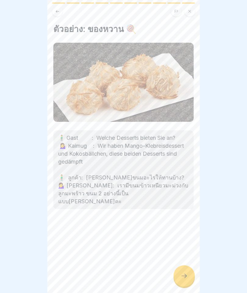
click at [189, 275] on div at bounding box center [184, 275] width 21 height 21
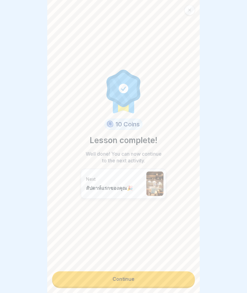
click at [188, 278] on link "Continue" at bounding box center [123, 278] width 143 height 15
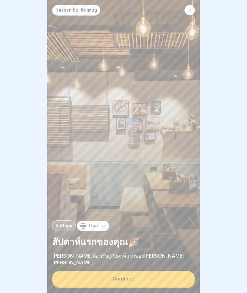
click at [188, 278] on button "Continue" at bounding box center [123, 279] width 143 height 16
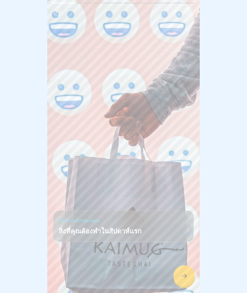
click at [187, 278] on icon at bounding box center [184, 275] width 7 height 7
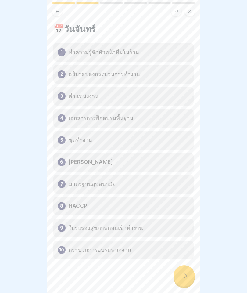
click at [188, 277] on icon at bounding box center [184, 275] width 7 height 7
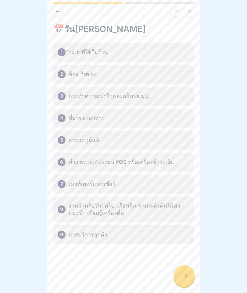
click at [188, 276] on div at bounding box center [184, 275] width 21 height 21
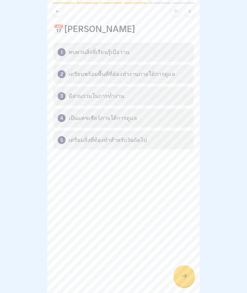
click at [188, 276] on div at bounding box center [184, 275] width 21 height 21
click at [189, 275] on div at bounding box center [184, 275] width 21 height 21
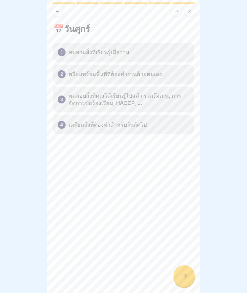
click at [189, 275] on div at bounding box center [184, 275] width 21 height 21
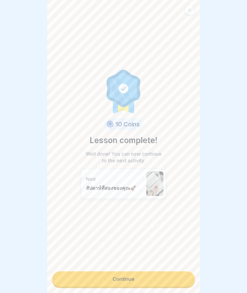
click at [189, 276] on link "Continue" at bounding box center [123, 278] width 143 height 15
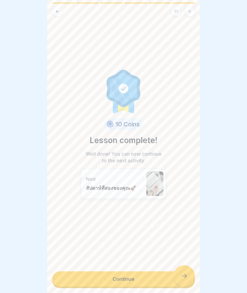
click at [189, 276] on link "Continue" at bounding box center [123, 278] width 143 height 15
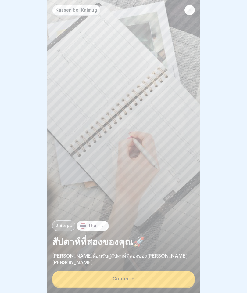
click at [190, 276] on button "Continue" at bounding box center [123, 279] width 143 height 16
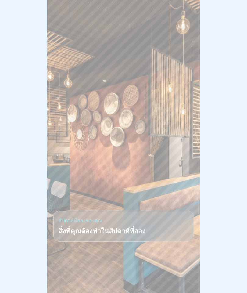
click at [190, 275] on div at bounding box center [123, 274] width 140 height 37
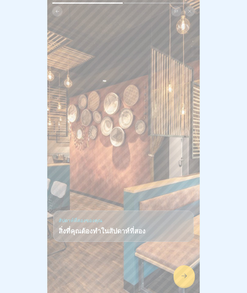
click at [188, 280] on div at bounding box center [184, 275] width 21 height 21
click at [188, 279] on icon at bounding box center [184, 275] width 7 height 7
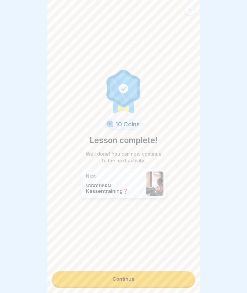
click at [187, 280] on link "Continue" at bounding box center [123, 278] width 143 height 15
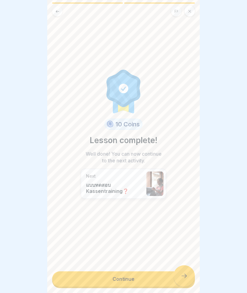
click at [187, 280] on link "Continue" at bounding box center [123, 278] width 143 height 15
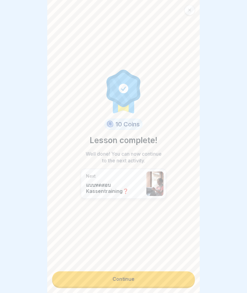
click at [186, 278] on link "Continue" at bounding box center [123, 278] width 143 height 15
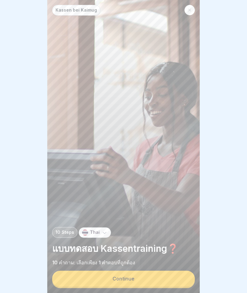
click at [181, 279] on button "Continue" at bounding box center [123, 279] width 143 height 16
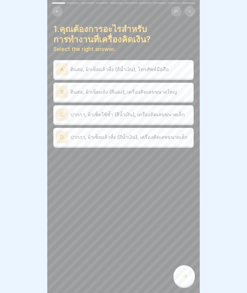
click at [72, 136] on p "ปากกา, ผ้าเช็ดแล้วทิ้ง (สีน้ำเงิน), เครื่องคิดเลขขนาดเล็ก" at bounding box center [131, 136] width 121 height 7
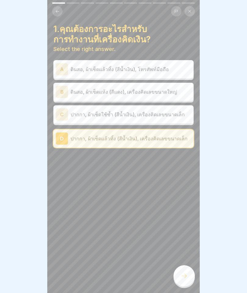
click at [174, 270] on div "1.คุณต้องการอะไรสำหรับการทำงานที่เครื่องคิดเงิน? Select the right answer. A ดิน…" at bounding box center [123, 146] width 153 height 293
click at [171, 270] on div "1.คุณต้องการอะไรสำหรับการทำงานที่เครื่องคิดเงิน? Select the right answer. A ดิน…" at bounding box center [123, 146] width 153 height 293
click at [188, 273] on icon at bounding box center [184, 275] width 7 height 7
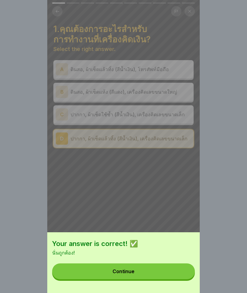
click at [177, 271] on button "Continue" at bounding box center [123, 272] width 143 height 16
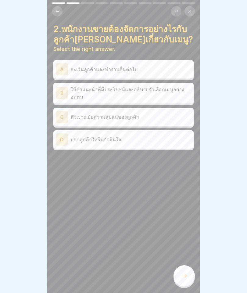
click at [80, 93] on p "ให้คำแนะนำที่มีประโยชน์และอธิบายตัวเลือกเมนูอย่างอดทน" at bounding box center [131, 93] width 121 height 15
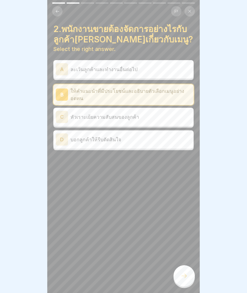
click at [185, 270] on div at bounding box center [184, 275] width 21 height 21
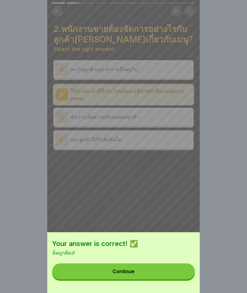
click at [181, 273] on button "Continue" at bounding box center [123, 272] width 143 height 16
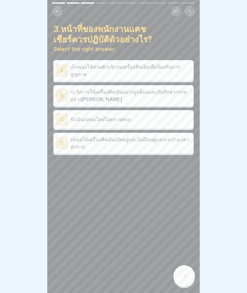
click at [69, 96] on div "B ระวังการใช้เครื่องคิดเงินอย่างถูกต้องและบันทึกธุรกรรมอย่าง[PERSON_NAME]" at bounding box center [124, 95] width 136 height 15
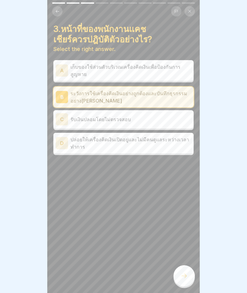
click at [186, 270] on div at bounding box center [184, 275] width 21 height 21
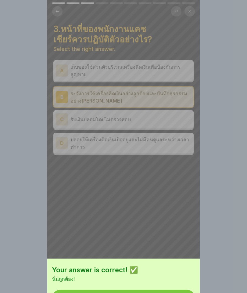
click at [185, 290] on button "Continue" at bounding box center [123, 298] width 143 height 16
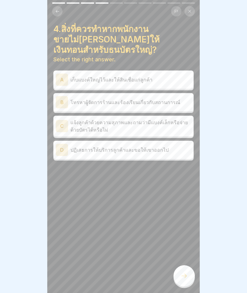
click at [57, 120] on div "C" at bounding box center [62, 126] width 12 height 12
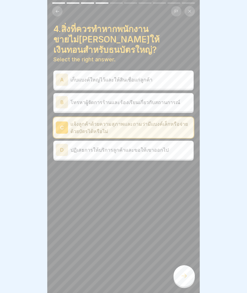
click at [183, 272] on div at bounding box center [184, 275] width 21 height 21
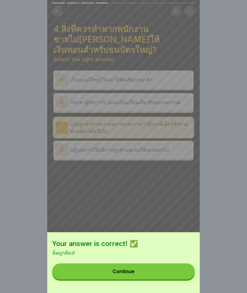
click at [179, 272] on button "Continue" at bounding box center [123, 272] width 143 height 16
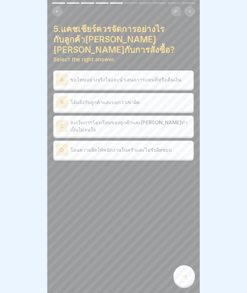
click at [62, 74] on div "A" at bounding box center [62, 80] width 12 height 12
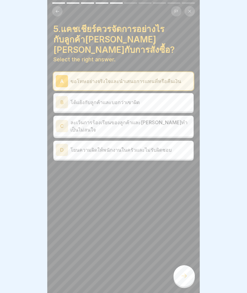
click at [184, 274] on icon at bounding box center [184, 275] width 7 height 7
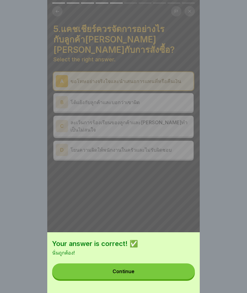
click at [185, 272] on button "Continue" at bounding box center [123, 272] width 143 height 16
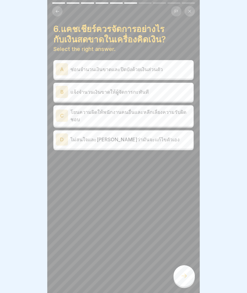
click at [64, 86] on div "B" at bounding box center [62, 92] width 12 height 12
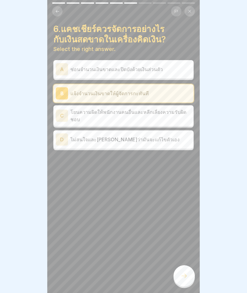
click at [184, 273] on icon at bounding box center [184, 275] width 7 height 7
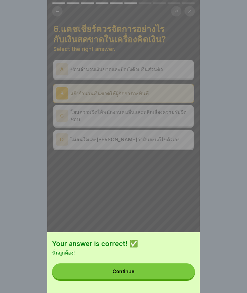
click at [186, 272] on button "Continue" at bounding box center [123, 272] width 143 height 16
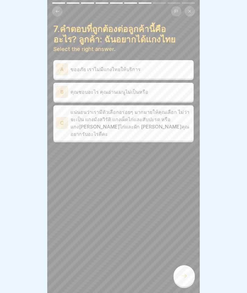
click at [64, 122] on div "C" at bounding box center [62, 123] width 12 height 12
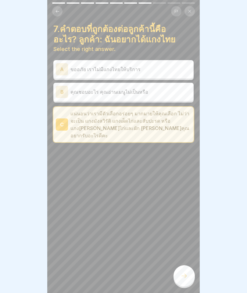
click at [185, 272] on div at bounding box center [184, 275] width 21 height 21
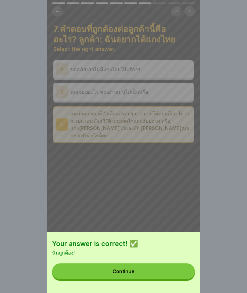
click at [185, 270] on button "Continue" at bounding box center [123, 272] width 143 height 16
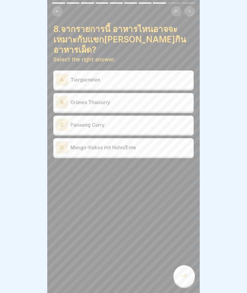
click at [72, 144] on p "Mango-Kokos mit Huhn/Ente" at bounding box center [131, 147] width 121 height 7
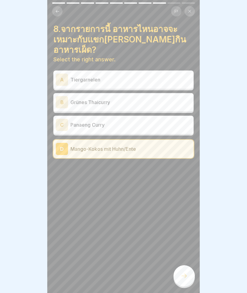
click at [185, 272] on div at bounding box center [184, 275] width 21 height 21
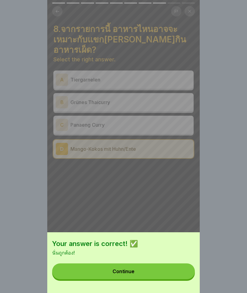
click at [184, 271] on button "Continue" at bounding box center [123, 272] width 143 height 16
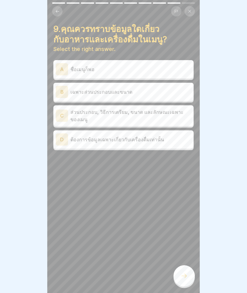
click at [66, 116] on div "C" at bounding box center [62, 116] width 12 height 12
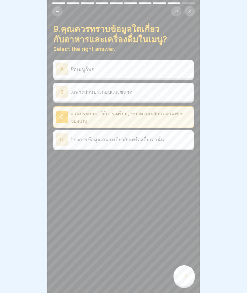
click at [184, 270] on div at bounding box center [184, 275] width 21 height 21
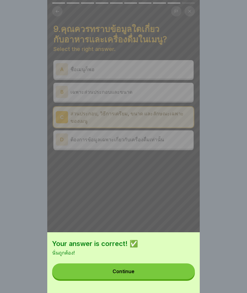
click at [183, 272] on button "Continue" at bounding box center [123, 272] width 143 height 16
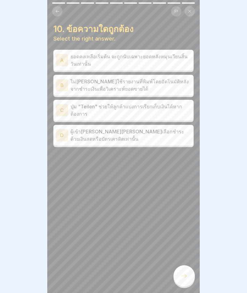
click at [75, 132] on p "ผู้เข้า[PERSON_NAME][PERSON_NAME]เลือกชำระด้วยเงินสดหรือบัตรเครดิตเท่านั้น" at bounding box center [131, 135] width 121 height 15
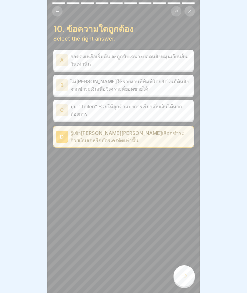
click at [62, 107] on div "C" at bounding box center [62, 110] width 12 height 12
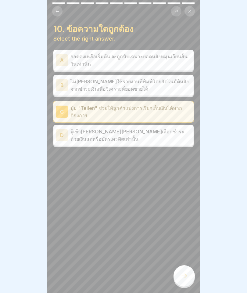
click at [185, 272] on div at bounding box center [184, 275] width 21 height 21
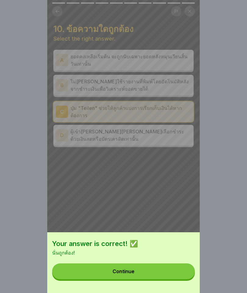
click at [184, 271] on button "Continue" at bounding box center [123, 272] width 143 height 16
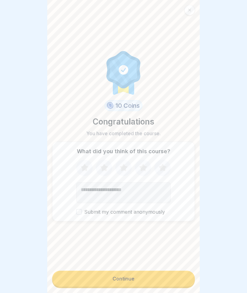
click at [179, 277] on button "Continue" at bounding box center [123, 279] width 143 height 16
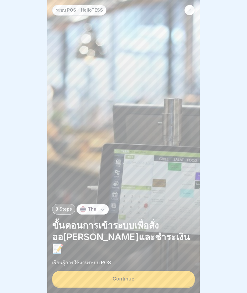
click at [179, 279] on button "Continue" at bounding box center [123, 279] width 143 height 16
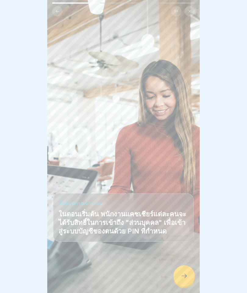
click at [182, 275] on icon at bounding box center [184, 275] width 7 height 7
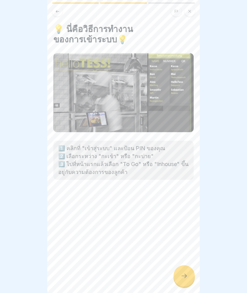
click at [184, 270] on div at bounding box center [184, 275] width 21 height 21
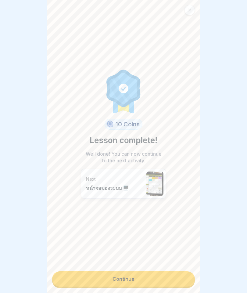
click at [166, 278] on link "Continue" at bounding box center [123, 278] width 143 height 15
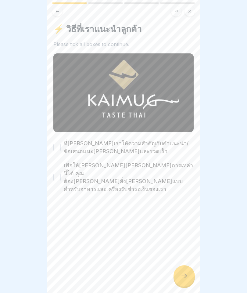
click at [61, 143] on div "ที่[PERSON_NAME]เราให้ความสำคัญกับคำแนะนำ/ข้อเสนอแนะ[PERSON_NAME]และรวดเร็ว" at bounding box center [123, 148] width 140 height 16
click at [60, 149] on button "ที่[PERSON_NAME]เราให้ความสำคัญกับคำแนะนำ/ข้อเสนอแนะ[PERSON_NAME]และรวดเร็ว" at bounding box center [56, 147] width 7 height 7
click at [60, 174] on button "เพื่อให้[PERSON_NAME][PERSON_NAME]การเหล่านี้ได้ คุณต้อง[PERSON_NAME]สั่ง[PERSO…" at bounding box center [56, 177] width 7 height 7
click at [191, 272] on div at bounding box center [184, 275] width 21 height 21
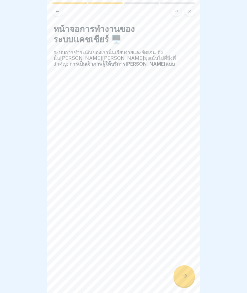
click at [187, 275] on icon at bounding box center [184, 275] width 7 height 7
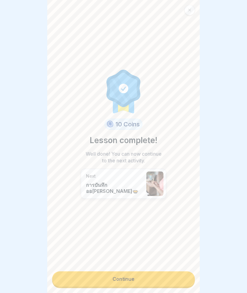
click at [79, 281] on link "Continue" at bounding box center [123, 278] width 143 height 15
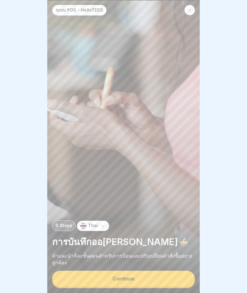
click at [85, 274] on button "Continue" at bounding box center [123, 279] width 143 height 16
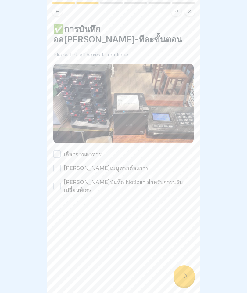
click at [62, 139] on div "✅การบันทึกออ[PERSON_NAME]-ทีละขั้นตอน Please tick all boxes to continue. เลือกจ…" at bounding box center [123, 109] width 140 height 170
click at [56, 151] on button "เลือกจานอาหาร" at bounding box center [56, 154] width 7 height 7
click at [58, 165] on button "[PERSON_NAME]เมนูหากต้องการ" at bounding box center [56, 168] width 7 height 7
click at [59, 183] on button "[PERSON_NAME]บันทึก Notizen สำหรับการปรับเปลี่ยนพิเศษ" at bounding box center [56, 186] width 7 height 7
click at [198, 282] on div "✅การบันทึกออ[PERSON_NAME]-ทีละขั้นตอน Please tick all boxes to continue. เลือกจ…" at bounding box center [123, 146] width 153 height 293
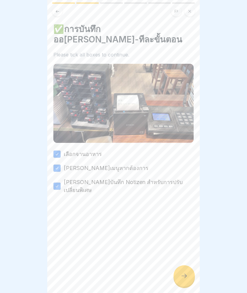
click at [186, 273] on icon at bounding box center [184, 275] width 7 height 7
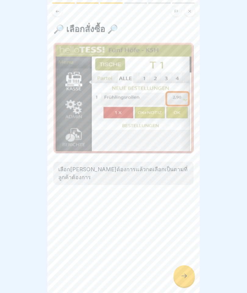
click at [183, 276] on icon at bounding box center [184, 275] width 7 height 7
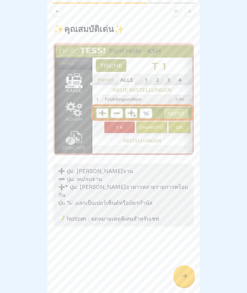
click at [184, 275] on icon at bounding box center [184, 275] width 7 height 7
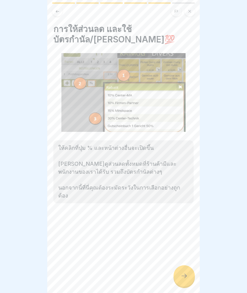
click at [182, 280] on div at bounding box center [184, 275] width 21 height 21
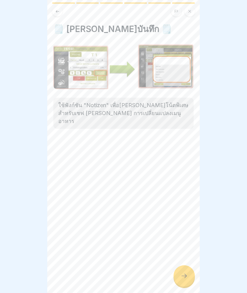
click at [189, 273] on div at bounding box center [184, 275] width 21 height 21
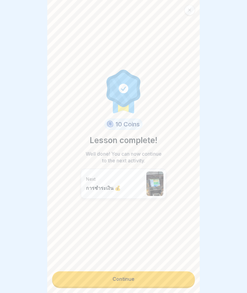
click at [177, 278] on link "Continue" at bounding box center [123, 278] width 143 height 15
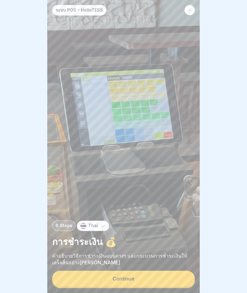
click at [176, 281] on button "Continue" at bounding box center [123, 279] width 143 height 16
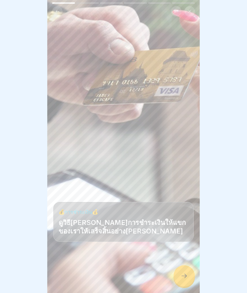
click at [187, 269] on div at bounding box center [184, 275] width 21 height 21
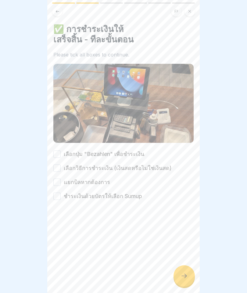
click at [60, 138] on div "✅ การชำระเงินให้เสร็จสิ้น - ทีละขั้นตอน Please tick all boxes to continue. เลือ…" at bounding box center [123, 112] width 140 height 176
click at [57, 151] on button "เลือกปุ่ม "Bezahlen" เพื่อชำระเงิน" at bounding box center [56, 154] width 7 height 7
click at [58, 165] on button "เลือกวิธีการชำระเงิน (เงินสดหรือไม่ใช่เงินสด)" at bounding box center [56, 168] width 7 height 7
click at [58, 179] on button "แยกบิลหากต้องการ" at bounding box center [56, 182] width 7 height 7
click at [57, 193] on button "ชำระเงินด้วยบัตรให้เลือก Sumup" at bounding box center [56, 196] width 7 height 7
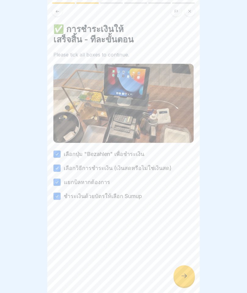
click at [179, 272] on div at bounding box center [184, 275] width 21 height 21
click at [181, 274] on icon at bounding box center [184, 275] width 7 height 7
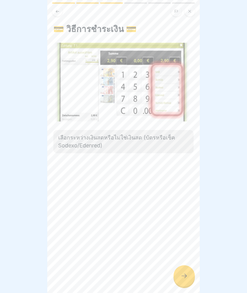
click at [183, 273] on div at bounding box center [184, 275] width 21 height 21
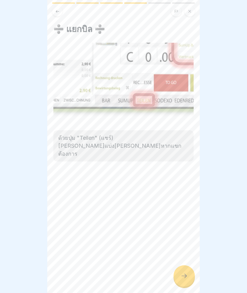
click at [183, 274] on icon at bounding box center [184, 275] width 7 height 7
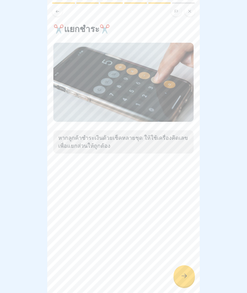
click at [180, 275] on div at bounding box center [184, 275] width 21 height 21
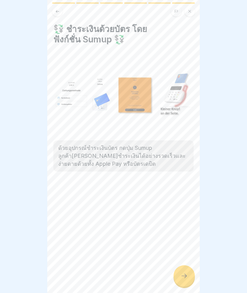
click at [181, 276] on icon at bounding box center [184, 275] width 7 height 7
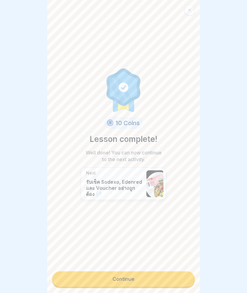
click at [176, 279] on link "Continue" at bounding box center [123, 278] width 143 height 15
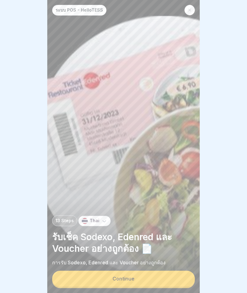
click at [176, 280] on button "Continue" at bounding box center [123, 279] width 143 height 16
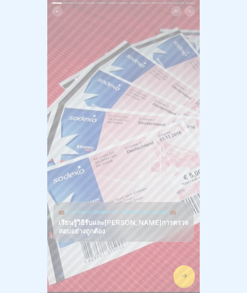
click at [180, 277] on div at bounding box center [184, 275] width 21 height 21
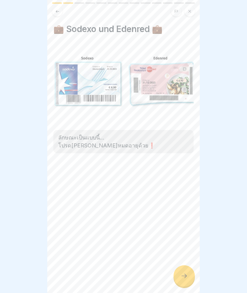
click at [181, 275] on icon at bounding box center [184, 275] width 7 height 7
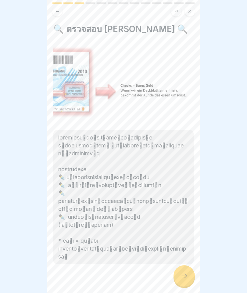
click at [185, 274] on icon at bounding box center [184, 275] width 7 height 7
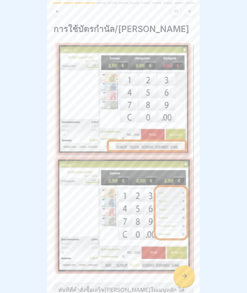
click at [182, 279] on icon at bounding box center [184, 275] width 7 height 7
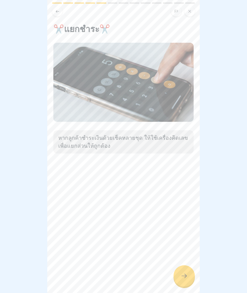
click at [183, 276] on icon at bounding box center [184, 276] width 5 height 4
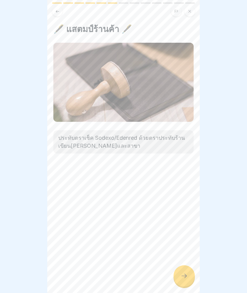
click at [183, 275] on icon at bounding box center [184, 275] width 7 height 7
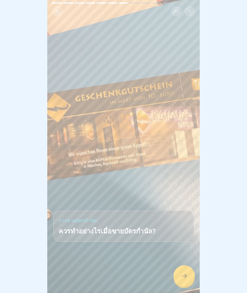
click at [180, 276] on div at bounding box center [184, 275] width 21 height 21
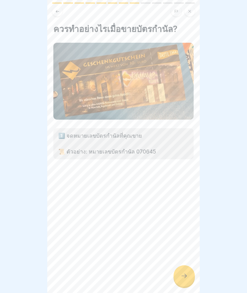
click at [179, 276] on div at bounding box center [184, 275] width 21 height 21
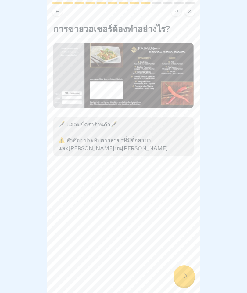
click at [184, 274] on icon at bounding box center [184, 275] width 7 height 7
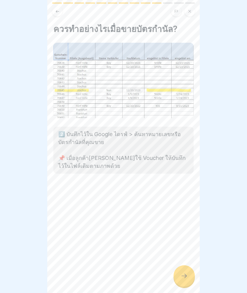
click at [183, 275] on icon at bounding box center [184, 275] width 7 height 7
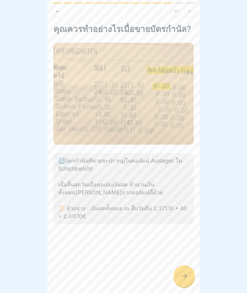
click at [183, 275] on icon at bounding box center [184, 275] width 7 height 7
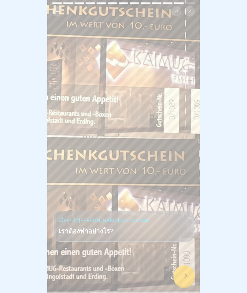
click at [184, 274] on icon at bounding box center [184, 275] width 7 height 7
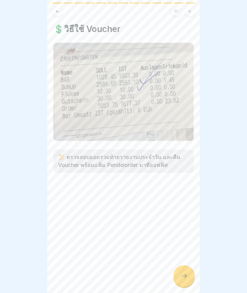
click at [185, 274] on icon at bounding box center [184, 276] width 5 height 4
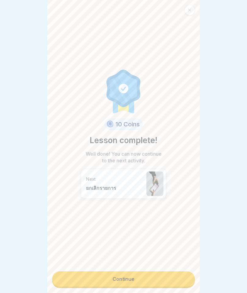
click at [181, 278] on link "Continue" at bounding box center [123, 278] width 143 height 15
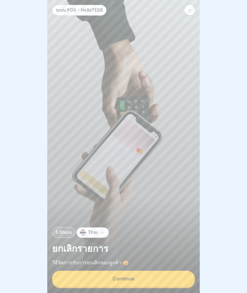
click at [183, 278] on button "Continue" at bounding box center [123, 279] width 143 height 16
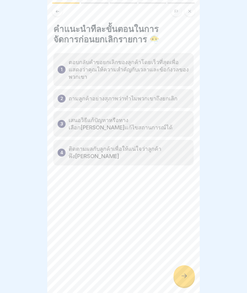
click at [185, 275] on icon at bounding box center [184, 275] width 7 height 7
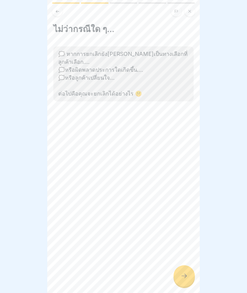
click at [184, 275] on icon at bounding box center [184, 275] width 7 height 7
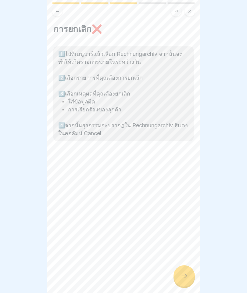
click at [187, 278] on icon at bounding box center [184, 275] width 7 height 7
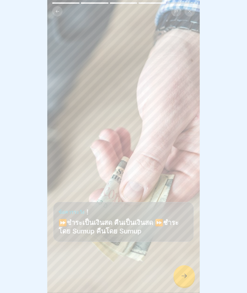
click at [187, 278] on icon at bounding box center [184, 275] width 7 height 7
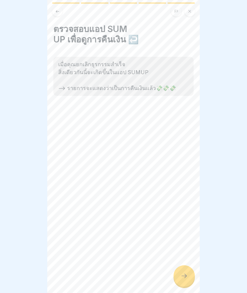
click at [187, 272] on icon at bounding box center [184, 275] width 7 height 7
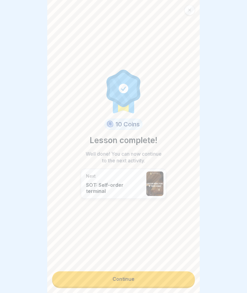
click at [181, 278] on link "Continue" at bounding box center [123, 278] width 143 height 15
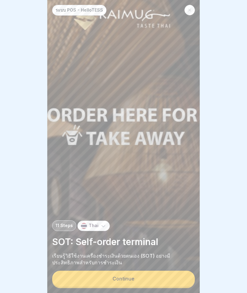
click at [174, 276] on button "Continue" at bounding box center [123, 279] width 143 height 16
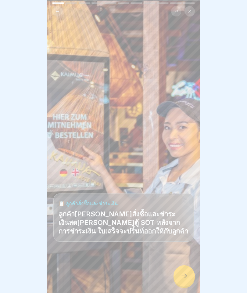
click at [185, 274] on icon at bounding box center [184, 276] width 5 height 4
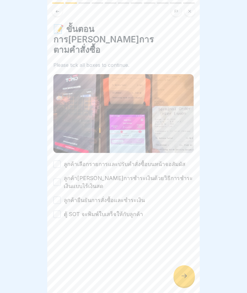
click at [192, 160] on div "ลูกค้าเลือกรายการและปรับคำสั่งซื้อบนหน้าจอสัมผัส ลูกค้า[PERSON_NAME]การชำระเงิน…" at bounding box center [123, 189] width 140 height 58
click at [64, 137] on div "📝 ขั้นตอนการ[PERSON_NAME]การตามคำสั่งซื้อ Please tick all boxes to continue. ลู…" at bounding box center [123, 121] width 140 height 195
click at [59, 161] on button "ลูกค้าเลือกรายการและปรับคำสั่งซื้อบนหน้าจอสัมผัส" at bounding box center [56, 164] width 7 height 7
click at [57, 179] on button "ลูกค้า[PERSON_NAME]การชำระเงินด้วยวิธีการชำระเงินแบบไร้เงินสด" at bounding box center [56, 182] width 7 height 7
click at [56, 197] on button "ลูกค้ายืนยันการสั่งซื้อและชำระเงิน" at bounding box center [56, 200] width 7 height 7
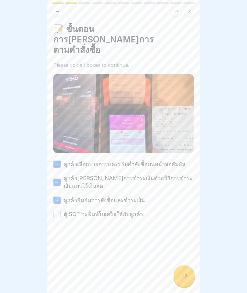
click at [57, 211] on button "ตู้ SOT จะพิมพ์ใบเสร็จให้กับลูกค้า" at bounding box center [56, 214] width 7 height 7
click at [186, 276] on icon at bounding box center [184, 276] width 5 height 4
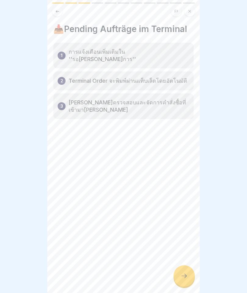
click at [185, 271] on div at bounding box center [184, 275] width 21 height 21
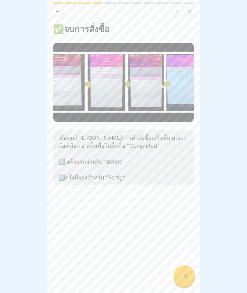
click at [183, 275] on icon at bounding box center [184, 275] width 7 height 7
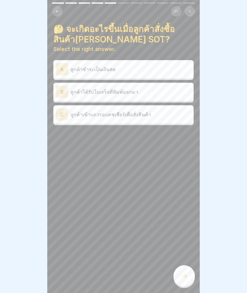
click at [70, 98] on div "B ลูกค้าได้รับใบเสร็จที่พิมพ์ออกมา" at bounding box center [123, 92] width 140 height 18
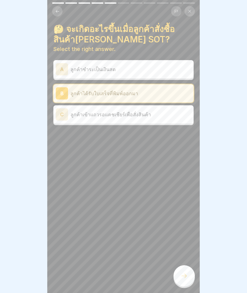
click at [185, 274] on icon at bounding box center [184, 275] width 7 height 7
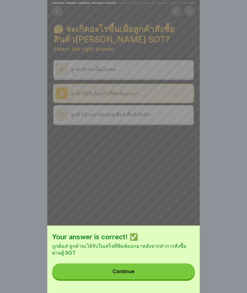
click at [177, 272] on button "Continue" at bounding box center [123, 272] width 143 height 16
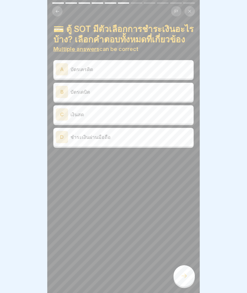
click at [69, 74] on div "A บัตรเครดิต" at bounding box center [124, 69] width 136 height 12
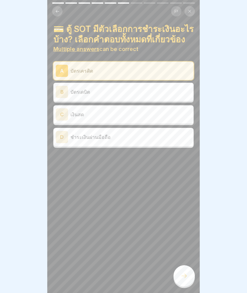
click at [66, 96] on div "B" at bounding box center [62, 92] width 12 height 12
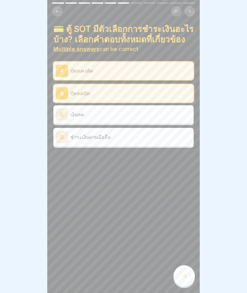
click at [68, 117] on div "C เงินสด" at bounding box center [124, 114] width 136 height 12
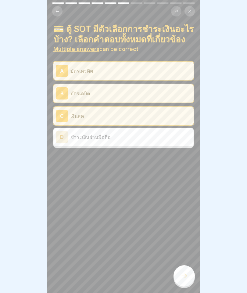
click at [65, 136] on div "D" at bounding box center [62, 137] width 12 height 12
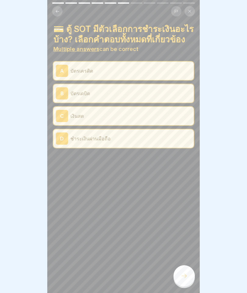
click at [182, 274] on icon at bounding box center [184, 275] width 7 height 7
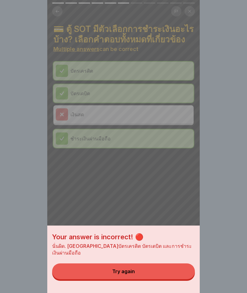
click at [180, 274] on button "Try again" at bounding box center [123, 272] width 143 height 16
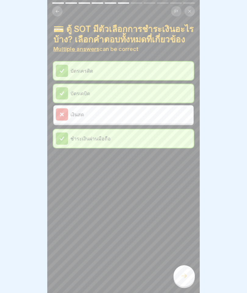
click at [184, 274] on icon at bounding box center [184, 275] width 7 height 7
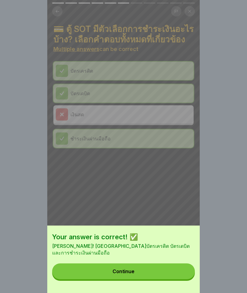
click at [177, 275] on button "Continue" at bounding box center [123, 272] width 143 height 16
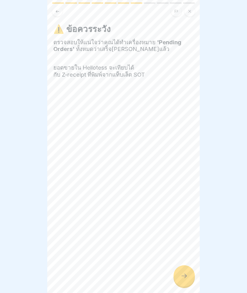
click at [186, 273] on icon at bounding box center [184, 275] width 7 height 7
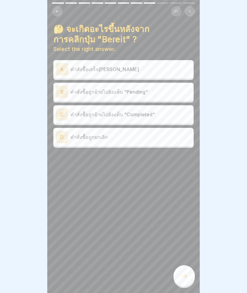
click at [61, 113] on div "C" at bounding box center [62, 114] width 12 height 12
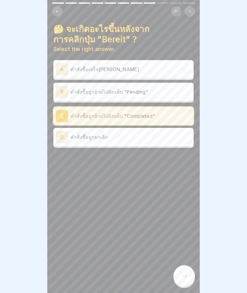
click at [183, 278] on icon at bounding box center [184, 275] width 7 height 7
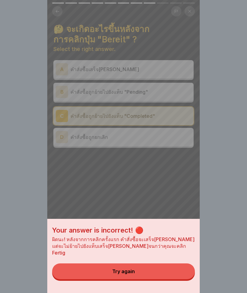
click at [181, 276] on button "Try again" at bounding box center [123, 272] width 143 height 16
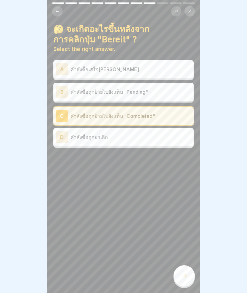
click at [67, 93] on div "B" at bounding box center [62, 92] width 12 height 12
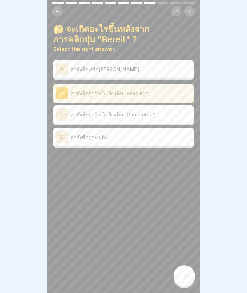
click at [184, 274] on icon at bounding box center [184, 275] width 7 height 7
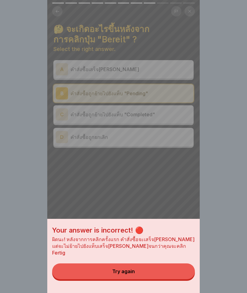
click at [172, 278] on button "Try again" at bounding box center [123, 272] width 143 height 16
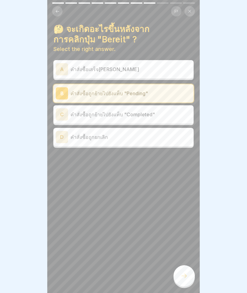
click at [71, 65] on div "A คำสั่งซื้อเสร็จ[PERSON_NAME]" at bounding box center [124, 69] width 136 height 12
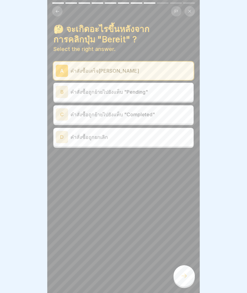
click at [182, 271] on div at bounding box center [184, 275] width 21 height 21
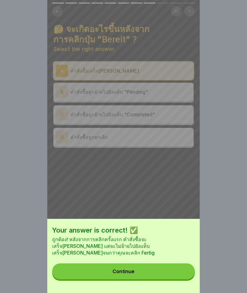
click at [176, 274] on button "Continue" at bounding box center [123, 272] width 143 height 16
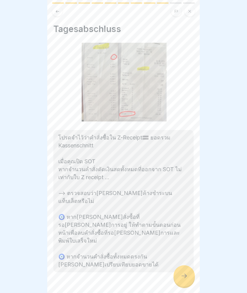
click at [183, 278] on icon at bounding box center [184, 275] width 7 height 7
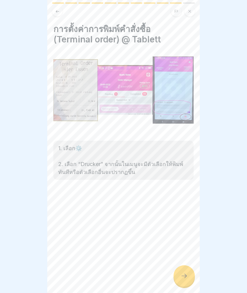
click at [182, 278] on icon at bounding box center [184, 275] width 7 height 7
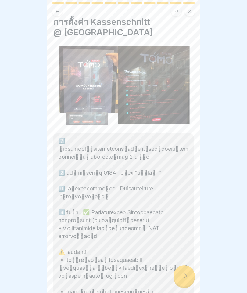
scroll to position [8, 0]
click at [187, 273] on icon at bounding box center [184, 275] width 7 height 7
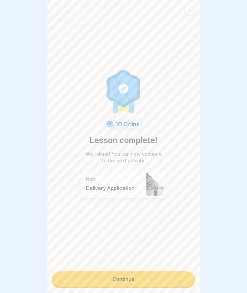
click at [175, 278] on link "Continue" at bounding box center [123, 278] width 143 height 15
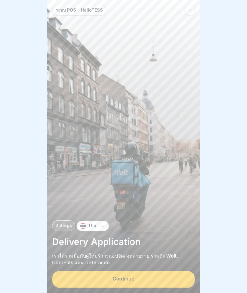
click at [170, 278] on button "Continue" at bounding box center [123, 279] width 143 height 16
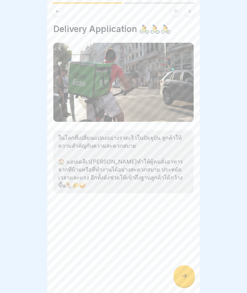
click at [184, 274] on icon at bounding box center [184, 275] width 7 height 7
click at [184, 271] on div at bounding box center [184, 275] width 21 height 21
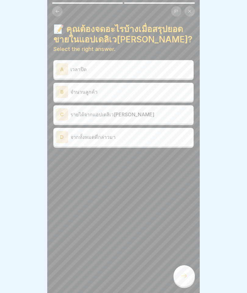
click at [72, 136] on p "จากทั้งหมดที่กล่าวมา" at bounding box center [131, 136] width 121 height 7
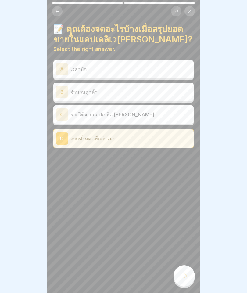
click at [184, 284] on div at bounding box center [184, 275] width 21 height 21
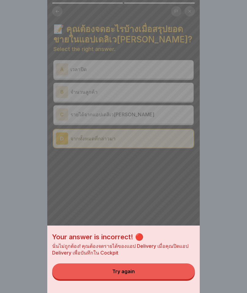
click at [171, 276] on button "Try again" at bounding box center [123, 272] width 143 height 16
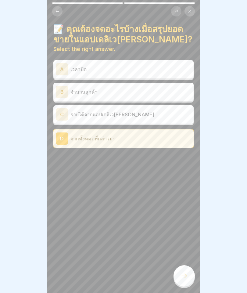
click at [73, 113] on p "รายได้จากแอปเดลิเว[PERSON_NAME]" at bounding box center [131, 114] width 121 height 7
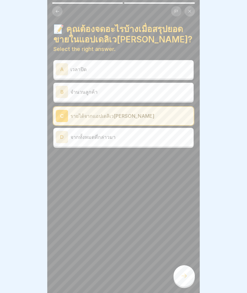
click at [191, 272] on div at bounding box center [184, 275] width 21 height 21
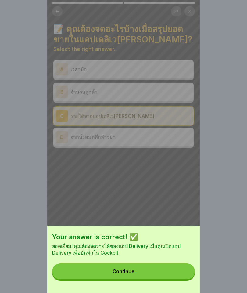
click at [176, 274] on button "Continue" at bounding box center [123, 272] width 143 height 16
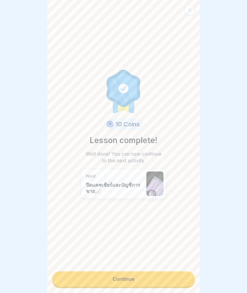
click at [169, 286] on link "Continue" at bounding box center [123, 278] width 143 height 15
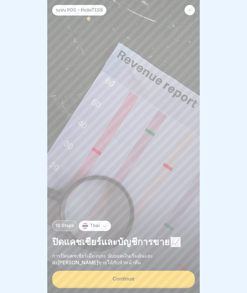
click at [169, 279] on button "Continue" at bounding box center [123, 279] width 143 height 16
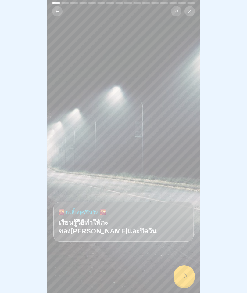
click at [180, 277] on div at bounding box center [184, 275] width 21 height 21
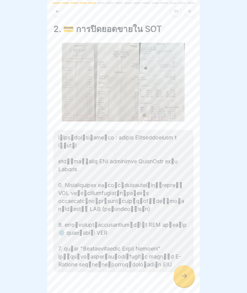
click at [188, 272] on div at bounding box center [184, 275] width 21 height 21
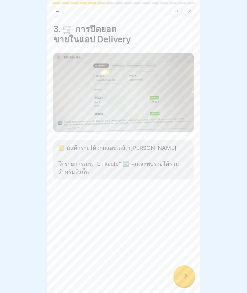
click at [187, 274] on icon at bounding box center [184, 275] width 7 height 7
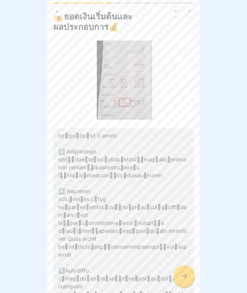
scroll to position [15, 0]
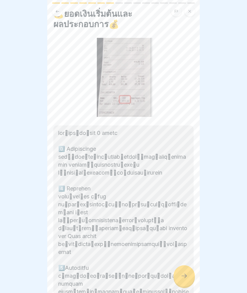
click at [191, 277] on div at bounding box center [184, 275] width 21 height 21
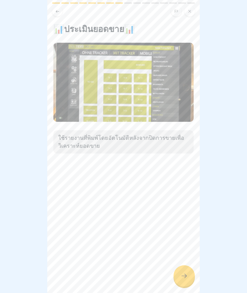
click at [191, 274] on div at bounding box center [184, 275] width 21 height 21
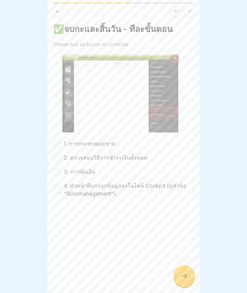
click at [55, 143] on button "1. การกระทบยอดขาย" at bounding box center [56, 143] width 7 height 7
click at [57, 160] on button "2. ตรวจสอบวิธีการชำระเงินทั้งหมด" at bounding box center [56, 157] width 7 height 7
click at [58, 172] on button "3. การนับเงิน" at bounding box center [56, 171] width 7 height 7
click at [57, 188] on button "4. หัวหน้าทีมกรอกข้อมูลลงในไฟล์ Cockpit (ดูหัวข้อ "Büromanagement")" at bounding box center [56, 189] width 7 height 7
click at [185, 276] on icon at bounding box center [184, 275] width 7 height 7
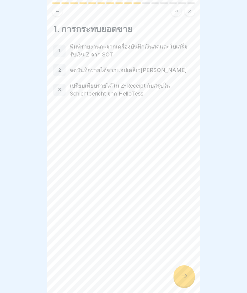
click at [187, 274] on icon at bounding box center [184, 275] width 7 height 7
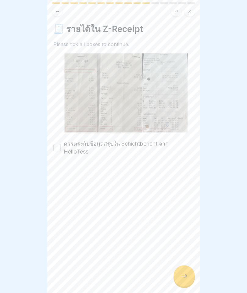
click at [187, 274] on icon at bounding box center [184, 275] width 7 height 7
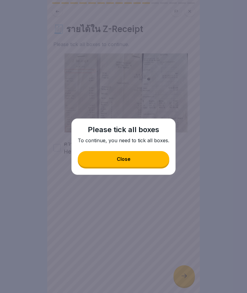
click at [98, 156] on button "Close" at bounding box center [124, 159] width 92 height 16
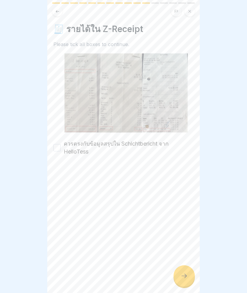
click at [67, 146] on label "ควรตรงกับข้อมูลสรุปใน Schichtbericht จาก HelloTess" at bounding box center [129, 148] width 130 height 16
click at [61, 146] on button "ควรตรงกับข้อมูลสรุปใน Schichtbericht จาก HelloTess" at bounding box center [56, 147] width 7 height 7
click at [188, 273] on div at bounding box center [184, 275] width 21 height 21
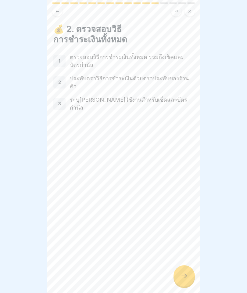
click at [187, 272] on div at bounding box center [184, 275] width 21 height 21
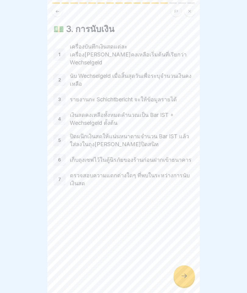
click at [188, 273] on div at bounding box center [184, 275] width 21 height 21
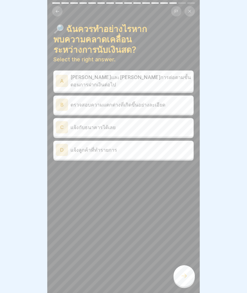
click at [62, 99] on div "B" at bounding box center [62, 105] width 12 height 12
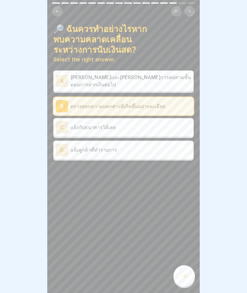
click at [187, 287] on div "🔎 ฉันควรทำอย่างไรหากพบความคลาดเคลื่อนระหว่างการนับเงินสด? Select the right answ…" at bounding box center [123, 146] width 153 height 293
click at [188, 278] on icon at bounding box center [184, 275] width 7 height 7
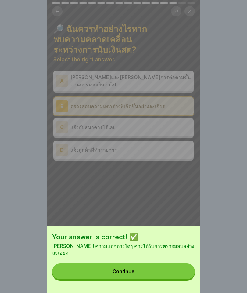
click at [187, 278] on button "Continue" at bounding box center [123, 272] width 143 height 16
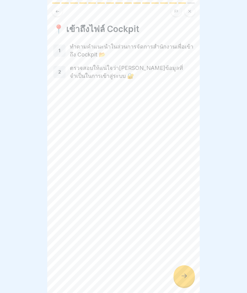
click at [189, 277] on div at bounding box center [184, 275] width 21 height 21
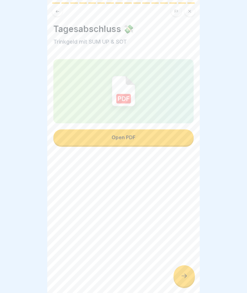
click at [73, 138] on button "Open PDF" at bounding box center [123, 137] width 140 height 16
click at [187, 276] on icon at bounding box center [184, 276] width 5 height 4
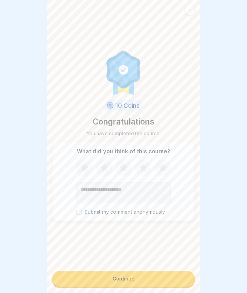
click at [187, 277] on button "Continue" at bounding box center [123, 279] width 143 height 16
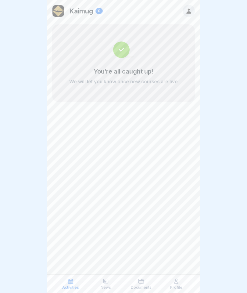
click at [189, 7] on div at bounding box center [189, 11] width 12 height 12
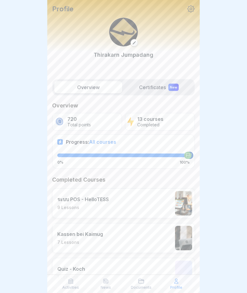
click at [172, 86] on div "New" at bounding box center [174, 87] width 10 height 7
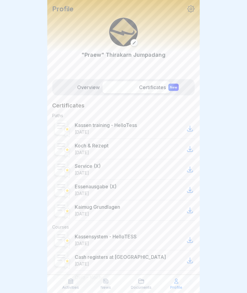
click at [165, 81] on label "Certificates New" at bounding box center [159, 87] width 68 height 12
click at [75, 280] on div "Activities" at bounding box center [71, 284] width 32 height 12
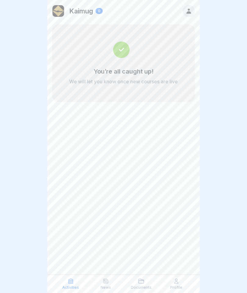
click at [111, 286] on p "News" at bounding box center [106, 288] width 10 height 4
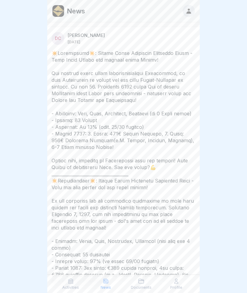
click at [102, 286] on p "News" at bounding box center [106, 288] width 10 height 4
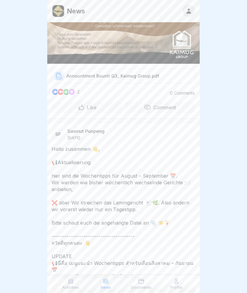
scroll to position [504, 0]
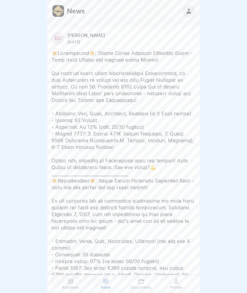
click at [142, 283] on icon at bounding box center [141, 281] width 6 height 6
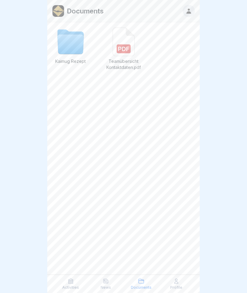
click at [67, 49] on icon at bounding box center [70, 45] width 26 height 20
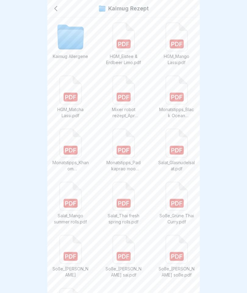
click at [125, 42] on icon at bounding box center [123, 44] width 11 height 4
click at [184, 45] on icon at bounding box center [177, 37] width 22 height 28
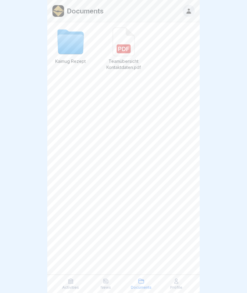
click at [120, 49] on icon at bounding box center [123, 49] width 11 height 4
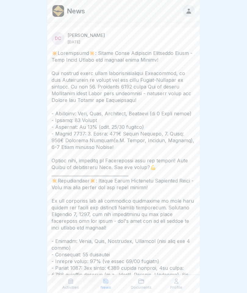
click at [79, 283] on div "Activities" at bounding box center [71, 284] width 32 height 12
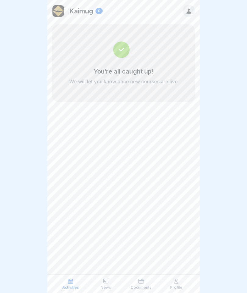
click at [78, 289] on p "Activities" at bounding box center [70, 288] width 17 height 4
click at [193, 11] on div at bounding box center [189, 11] width 12 height 12
